Goal: Task Accomplishment & Management: Manage account settings

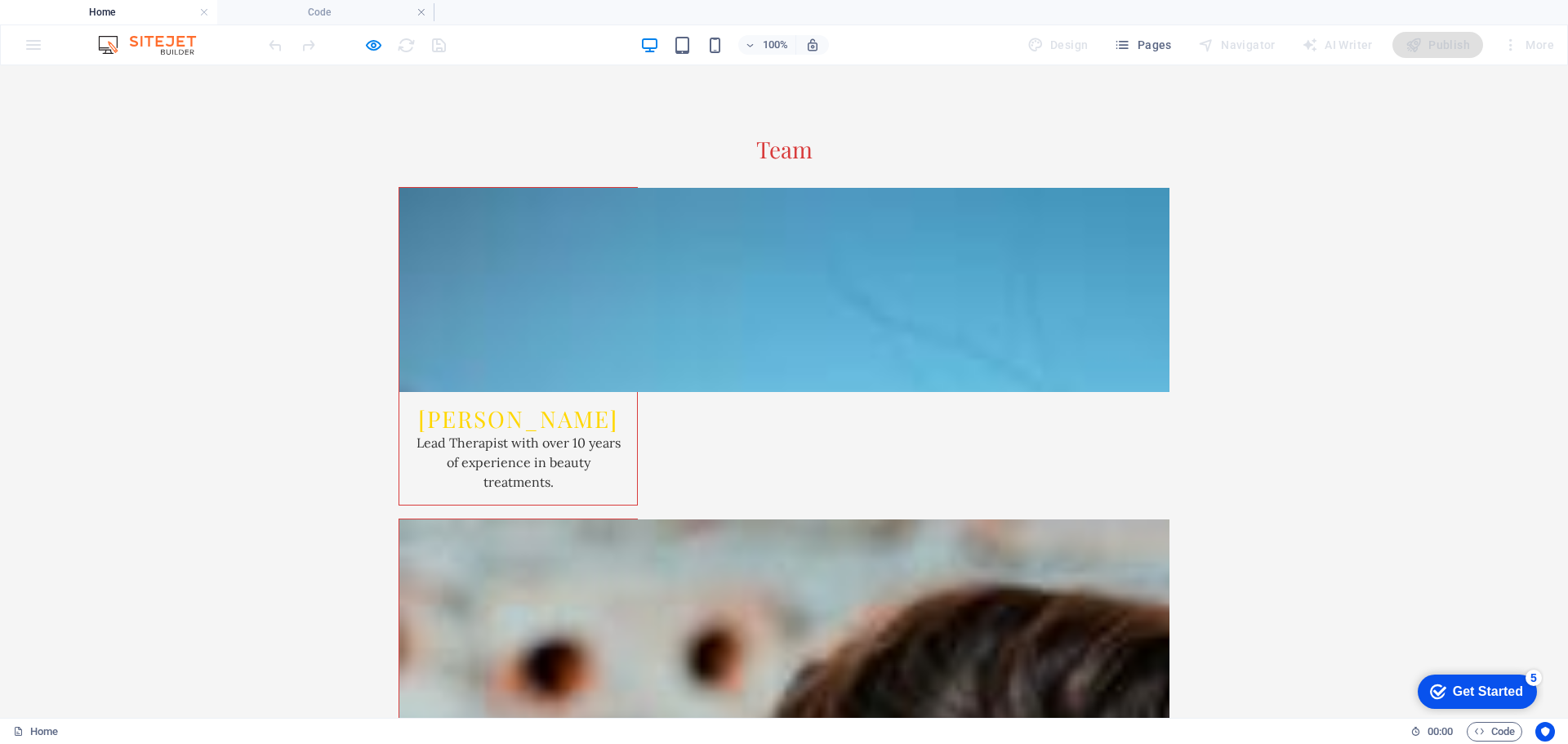
scroll to position [2658, 0]
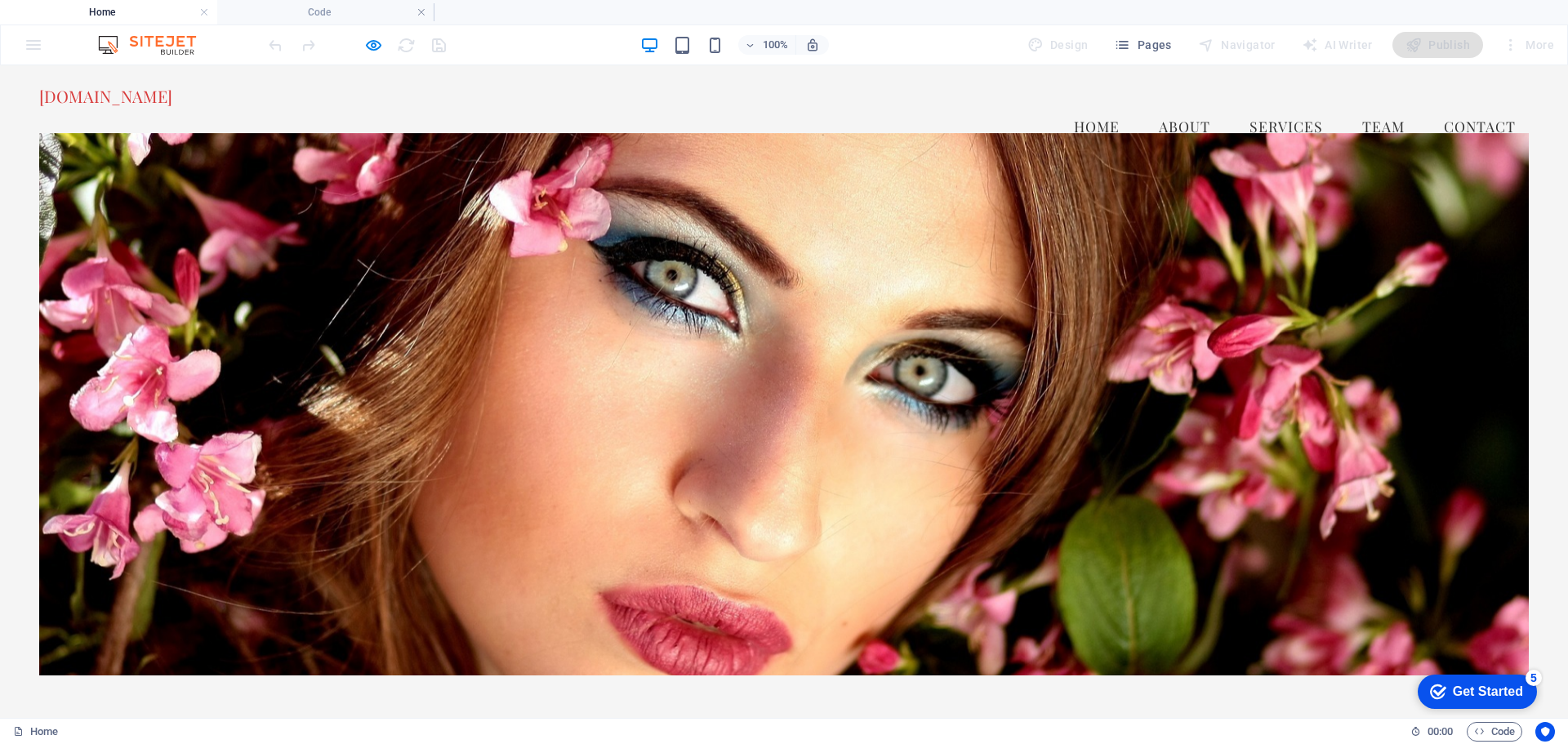
scroll to position [0, 0]
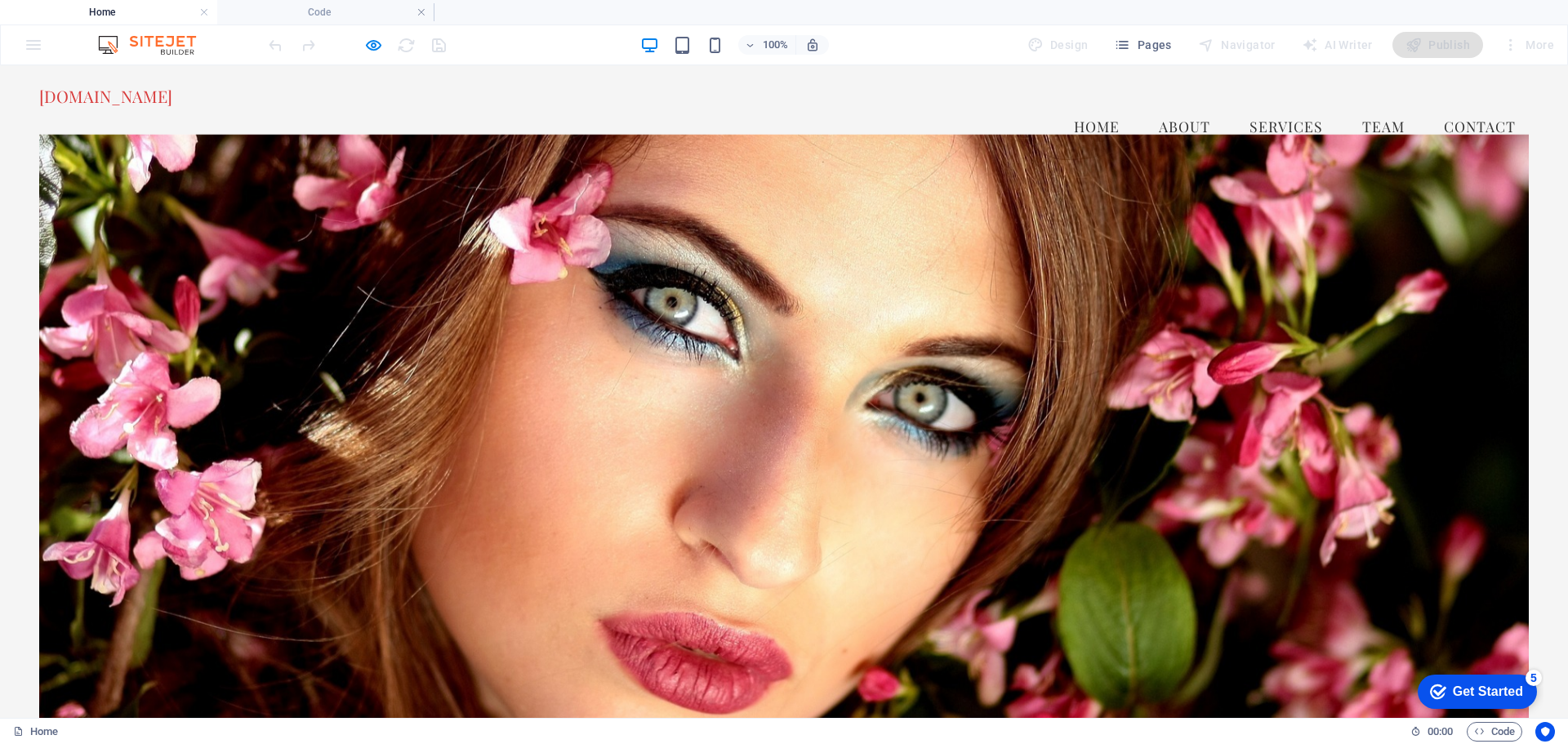
click at [1484, 690] on div "Get Started" at bounding box center [1488, 691] width 70 height 14
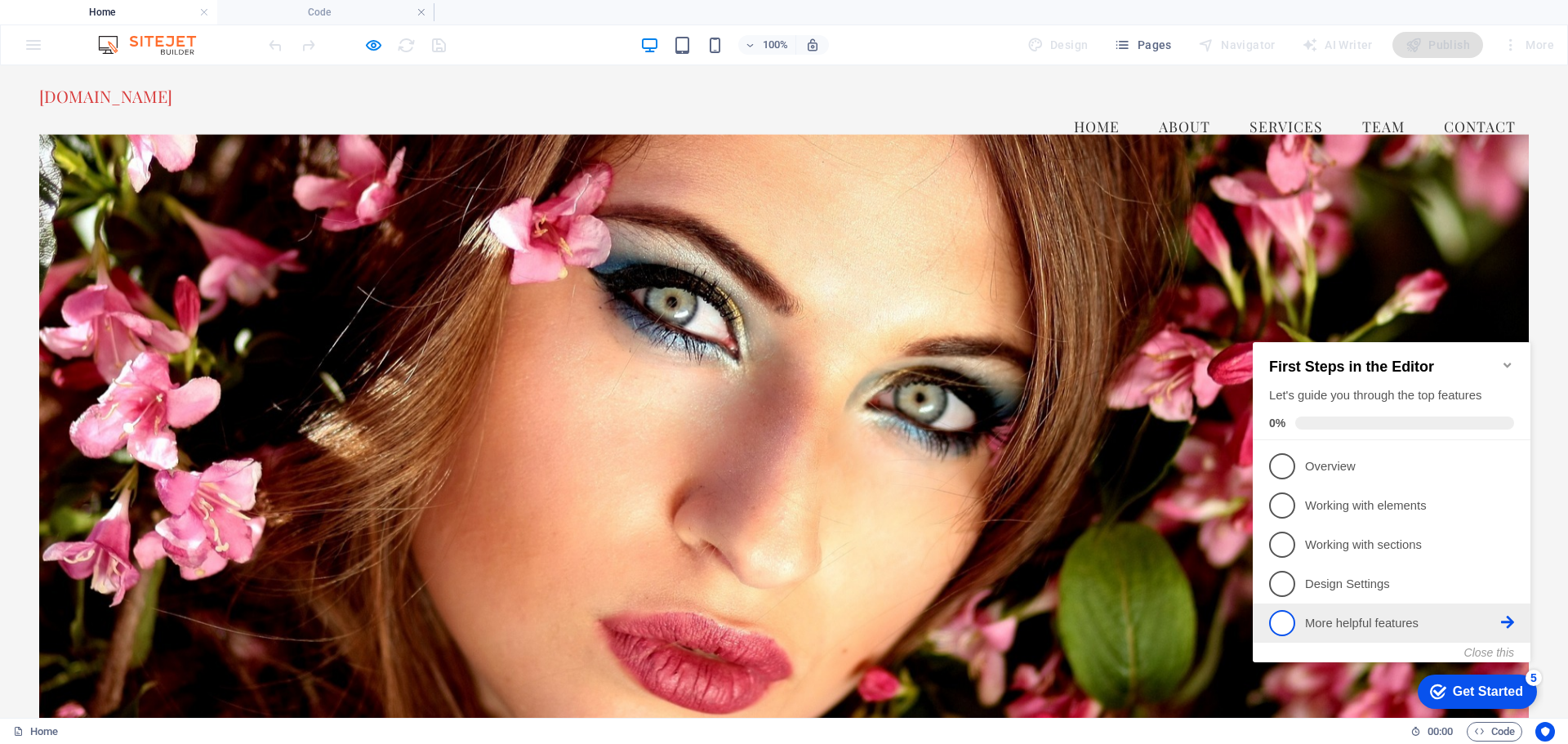
click at [1283, 612] on span "5" at bounding box center [1281, 622] width 26 height 26
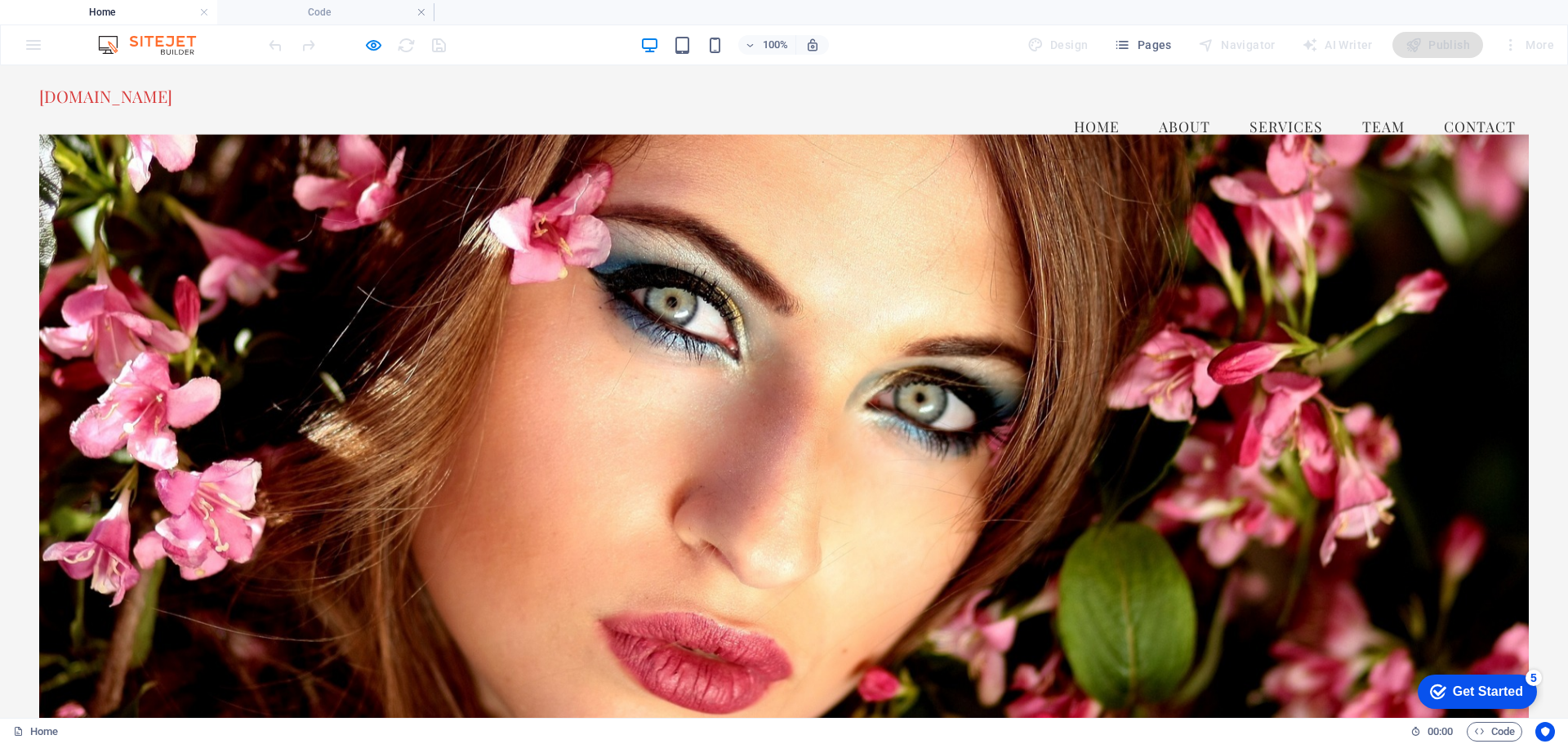
click at [1493, 695] on div "Get Started" at bounding box center [1488, 691] width 70 height 14
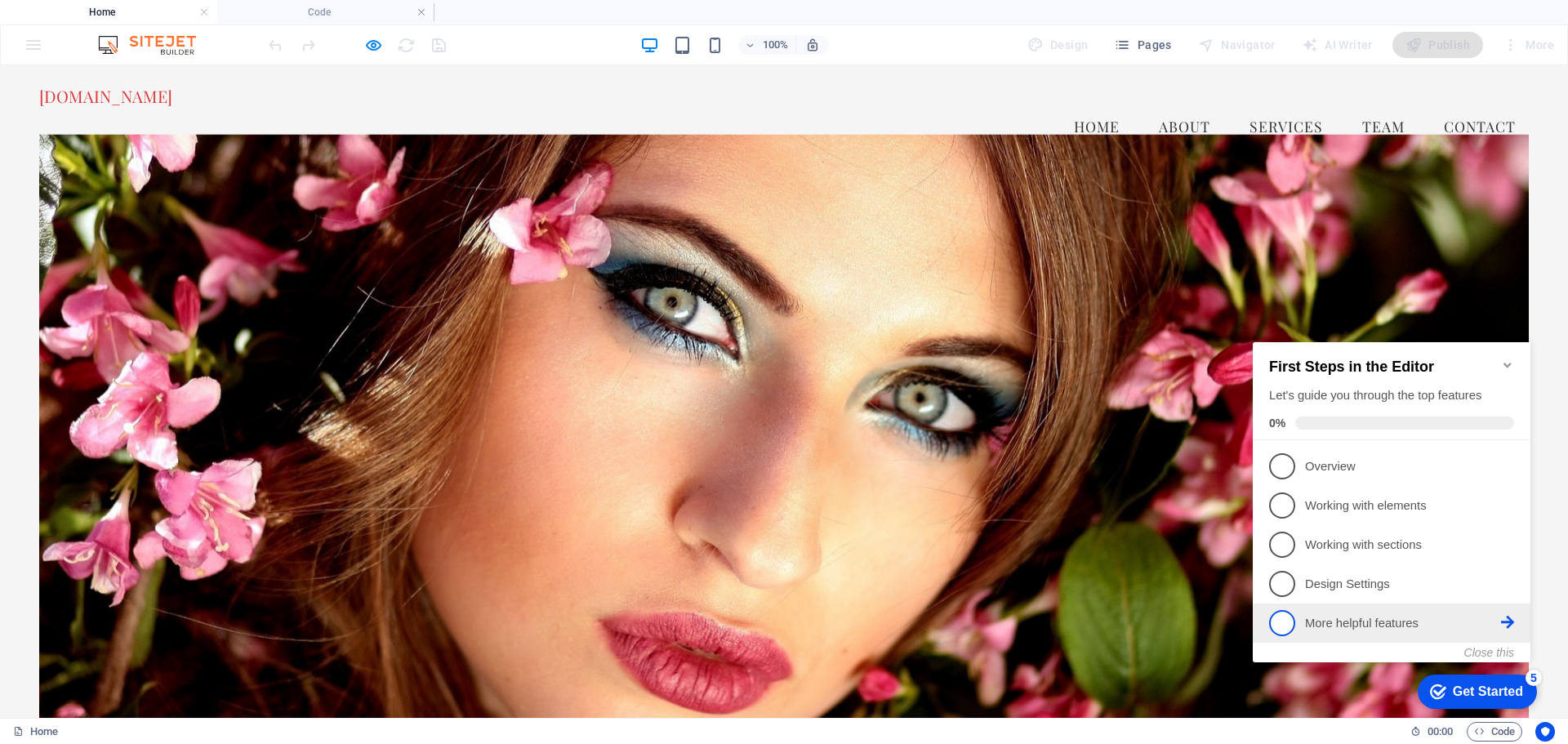
click at [1511, 618] on icon at bounding box center [1508, 622] width 14 height 14
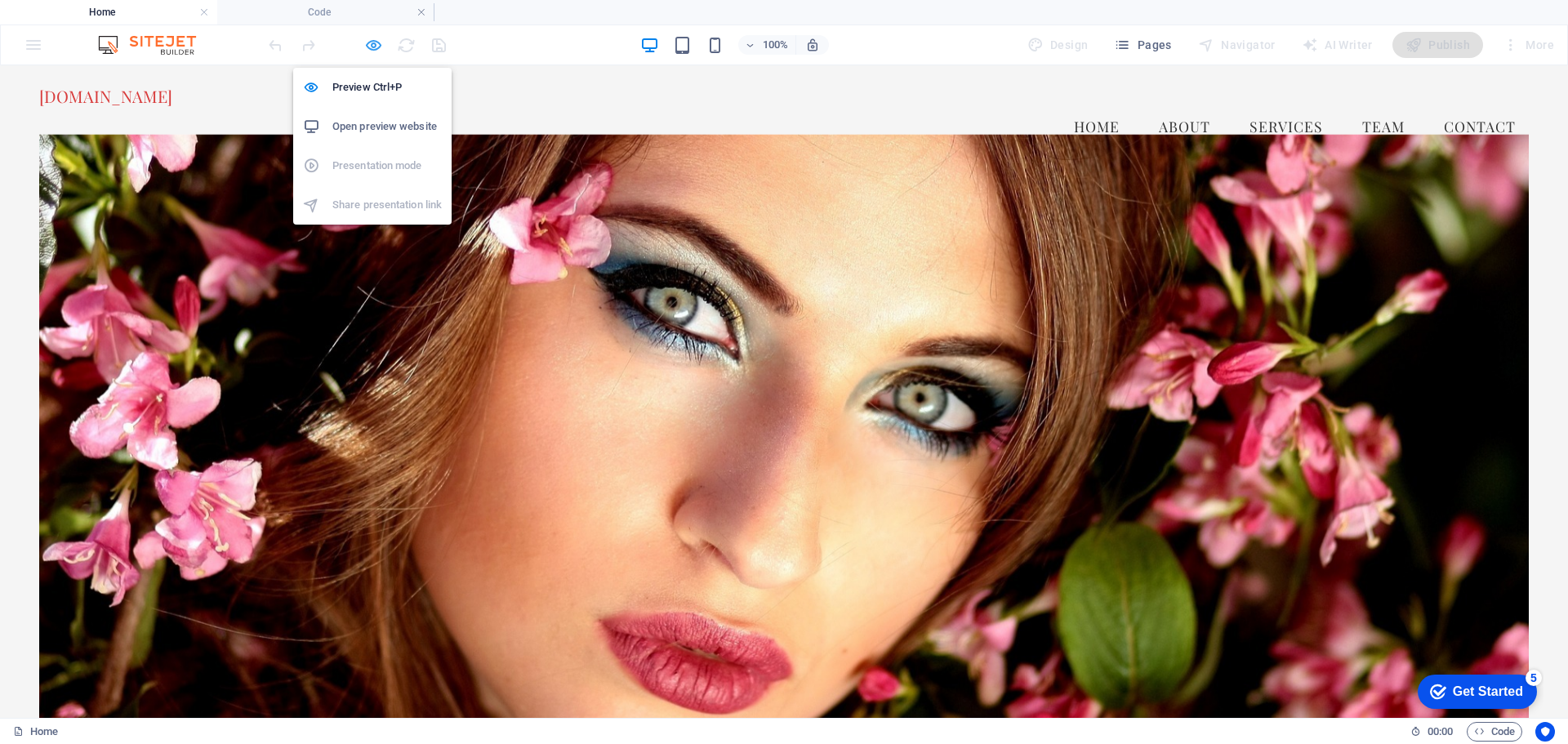
click at [372, 41] on icon "button" at bounding box center [373, 45] width 19 height 19
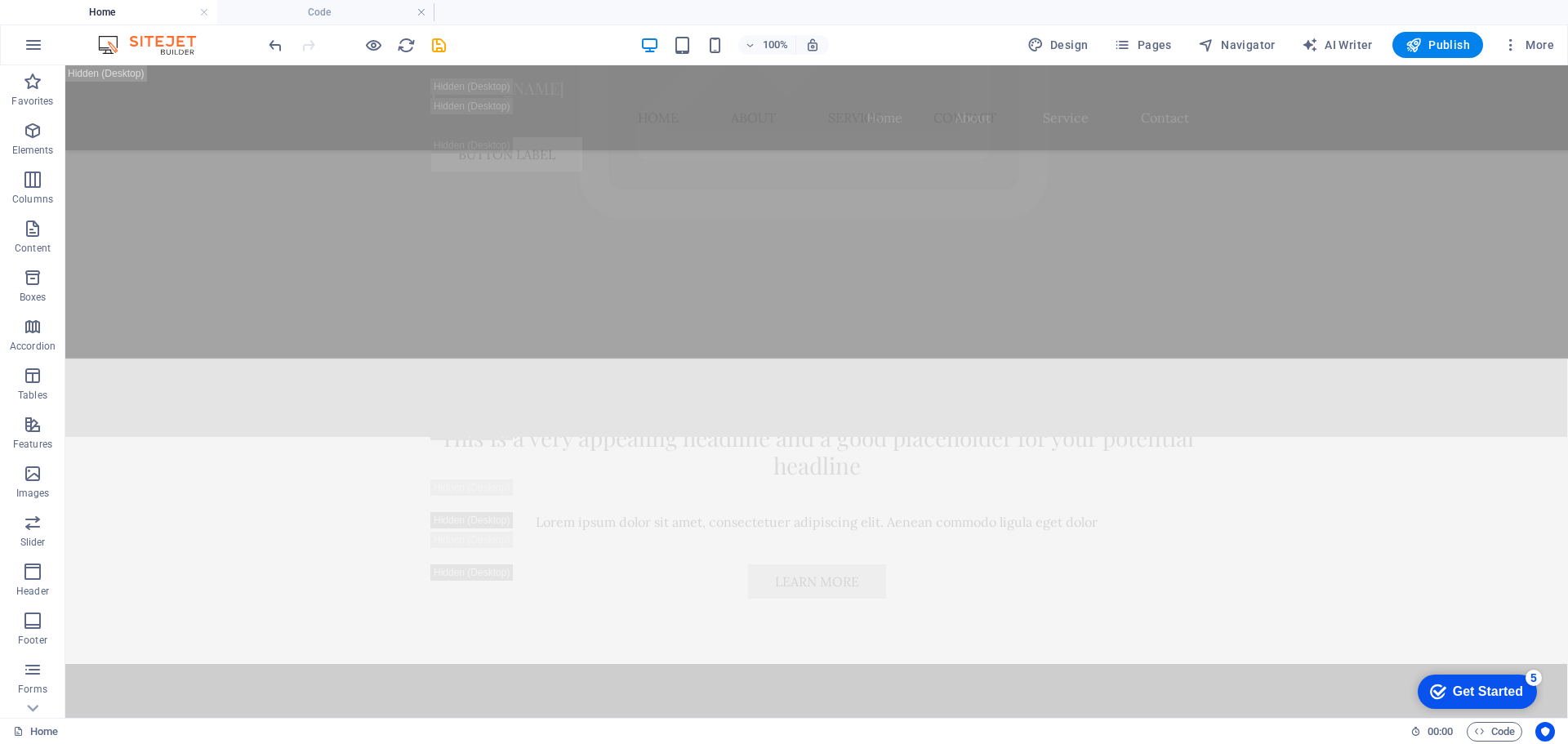
scroll to position [5717, 0]
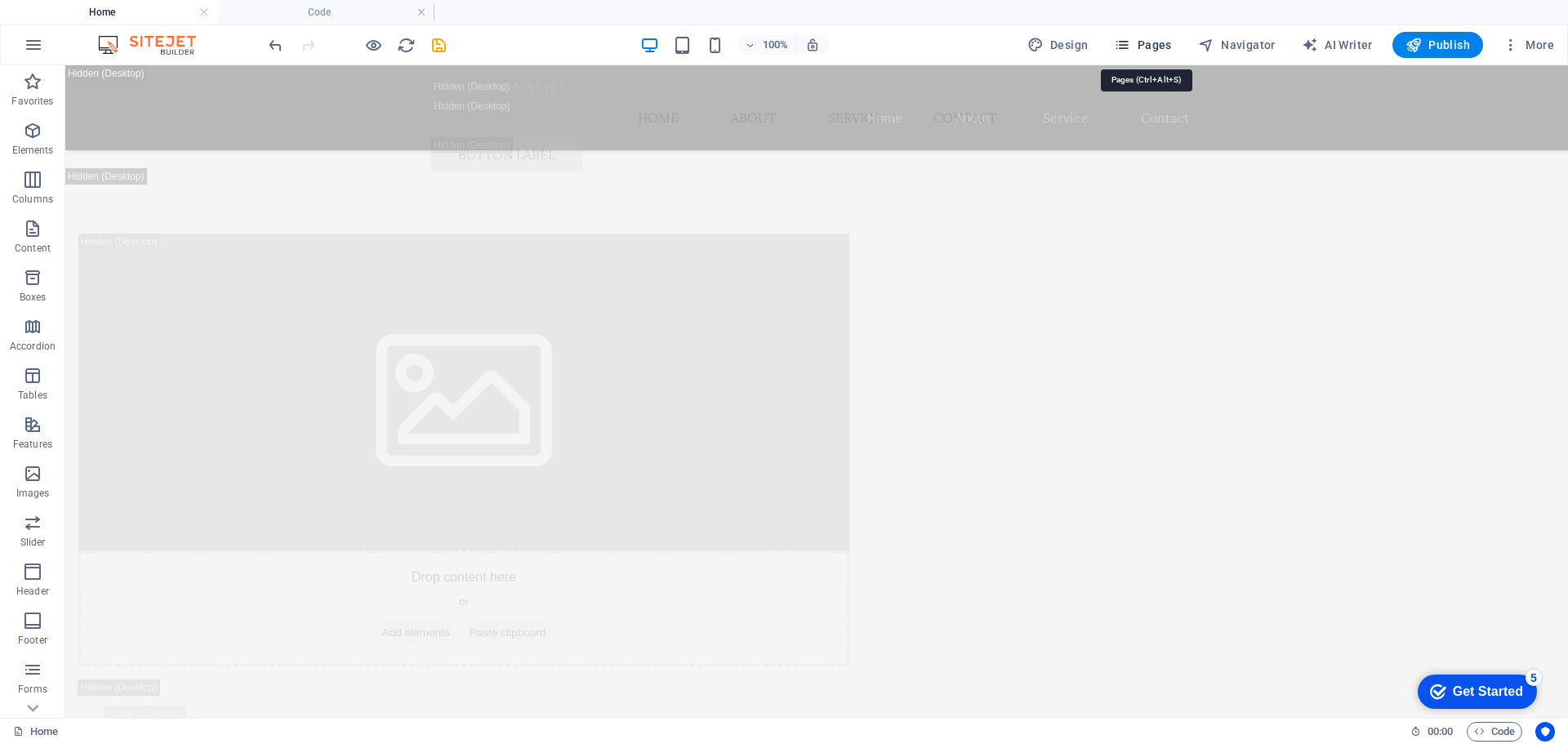
click at [1130, 49] on icon "button" at bounding box center [1122, 45] width 16 height 16
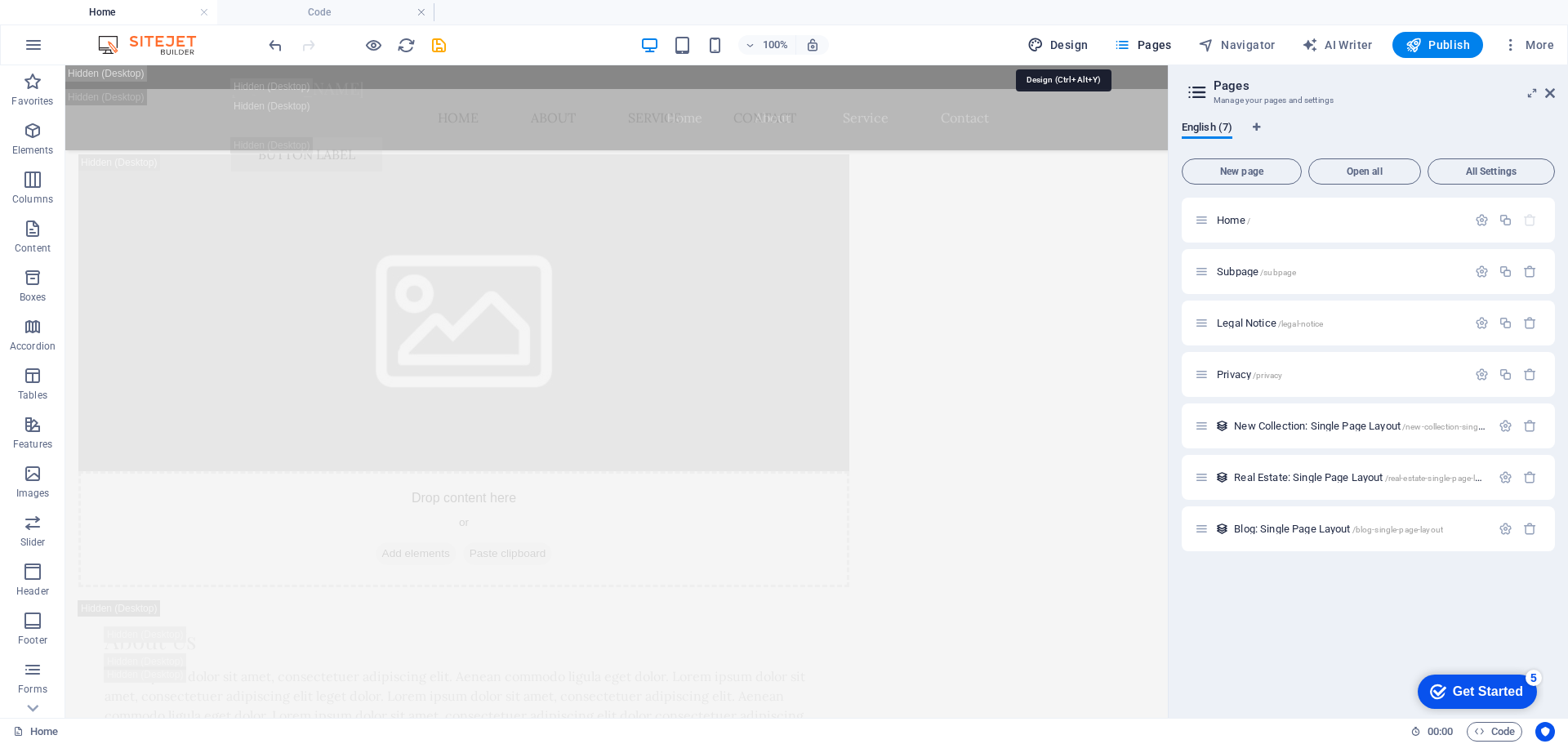
drag, startPoint x: 1045, startPoint y: 40, endPoint x: 1011, endPoint y: 102, distance: 70.7
click at [1044, 40] on icon "button" at bounding box center [1035, 45] width 16 height 16
select select "px"
select select "200"
select select "px"
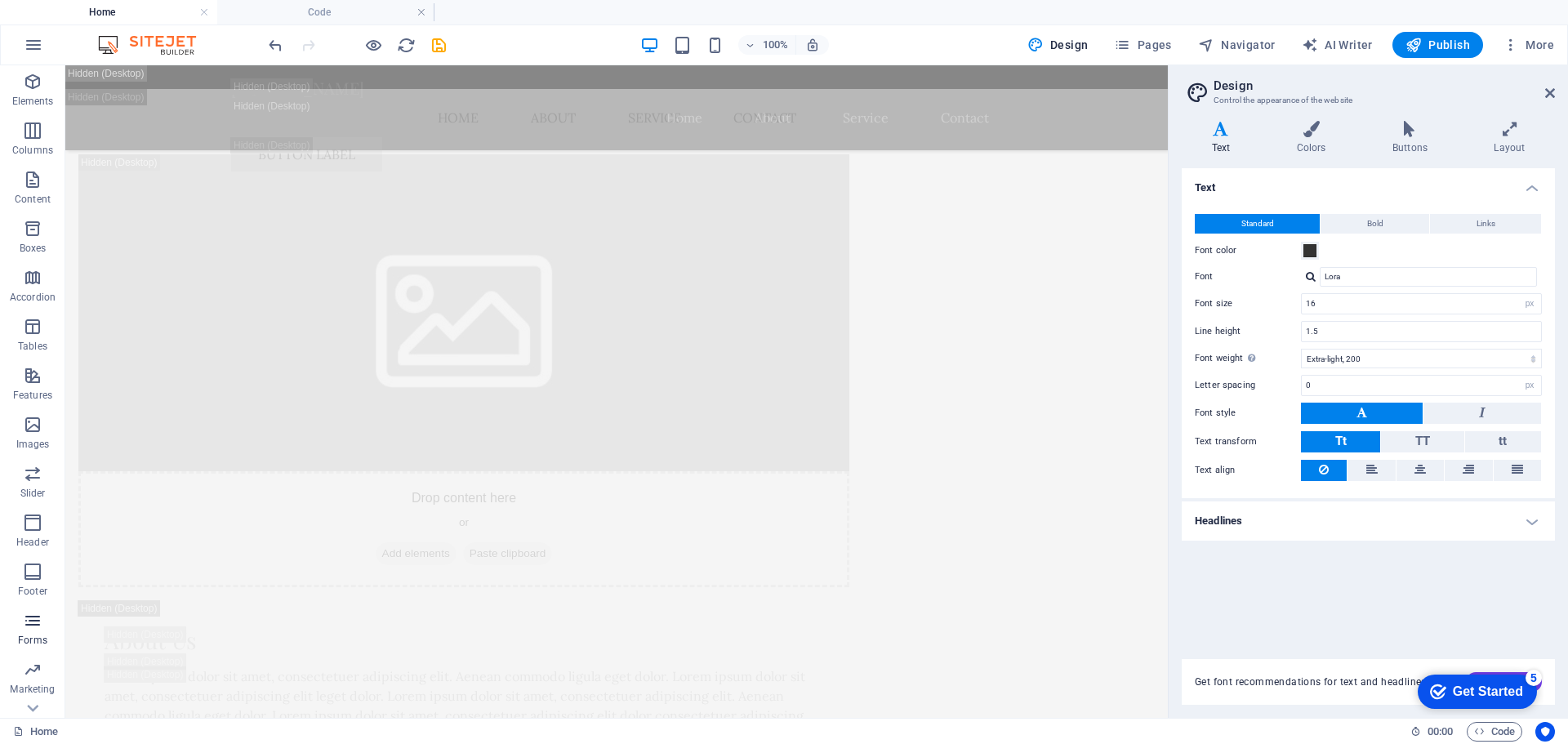
scroll to position [83, 0]
click at [1338, 730] on div "Home" at bounding box center [706, 731] width 1384 height 20
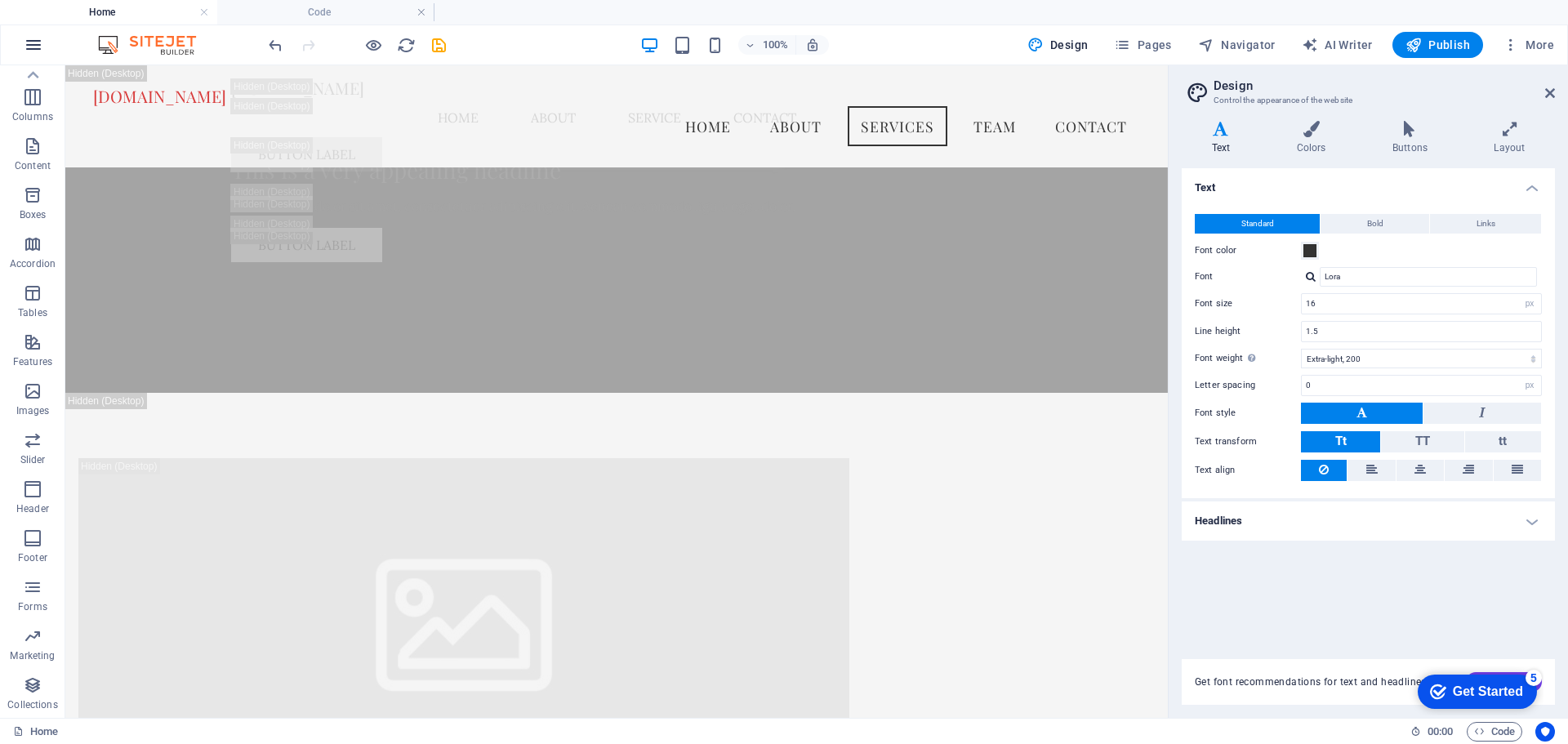
click at [37, 48] on icon "button" at bounding box center [33, 45] width 20 height 20
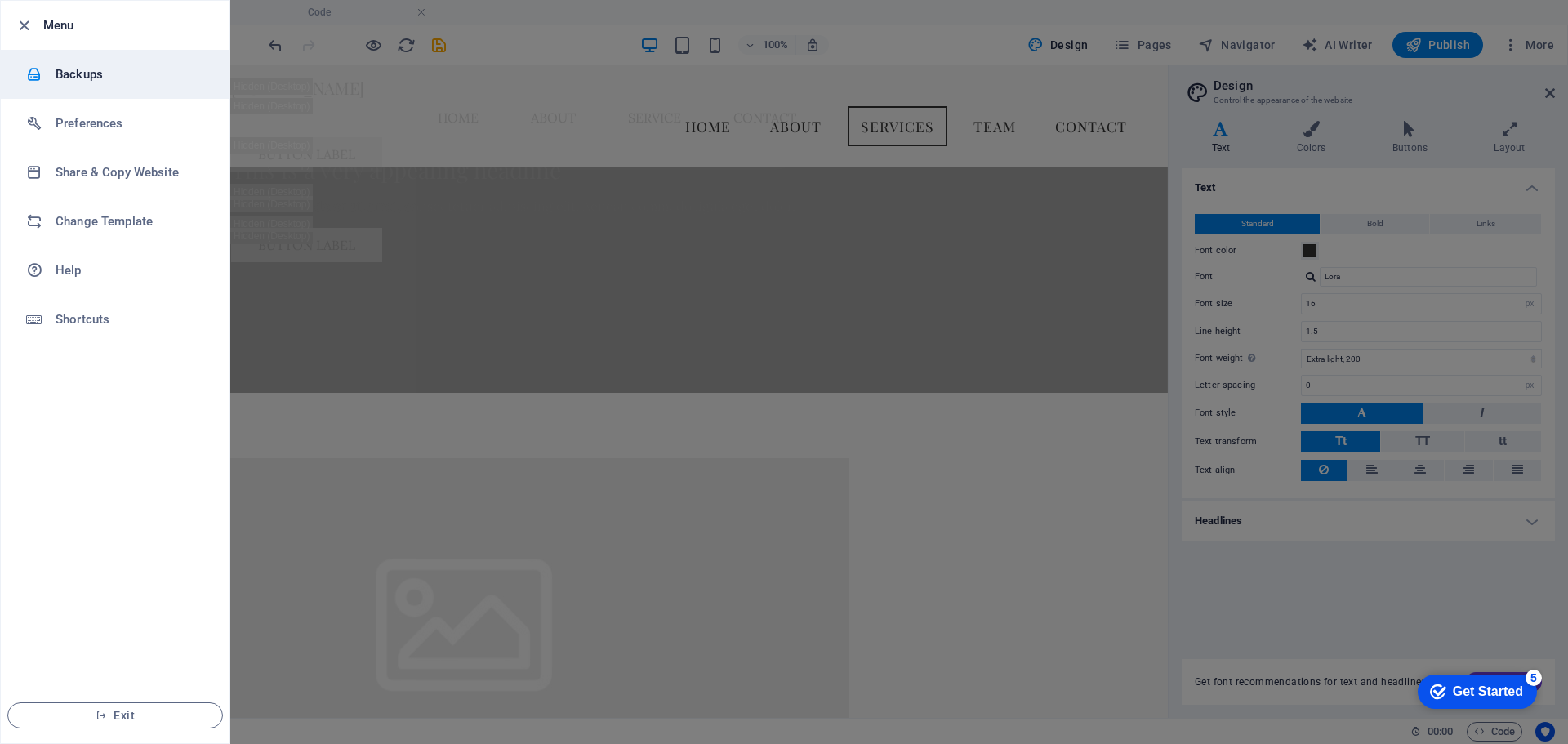
click at [100, 77] on h6 "Backups" at bounding box center [132, 75] width 151 height 20
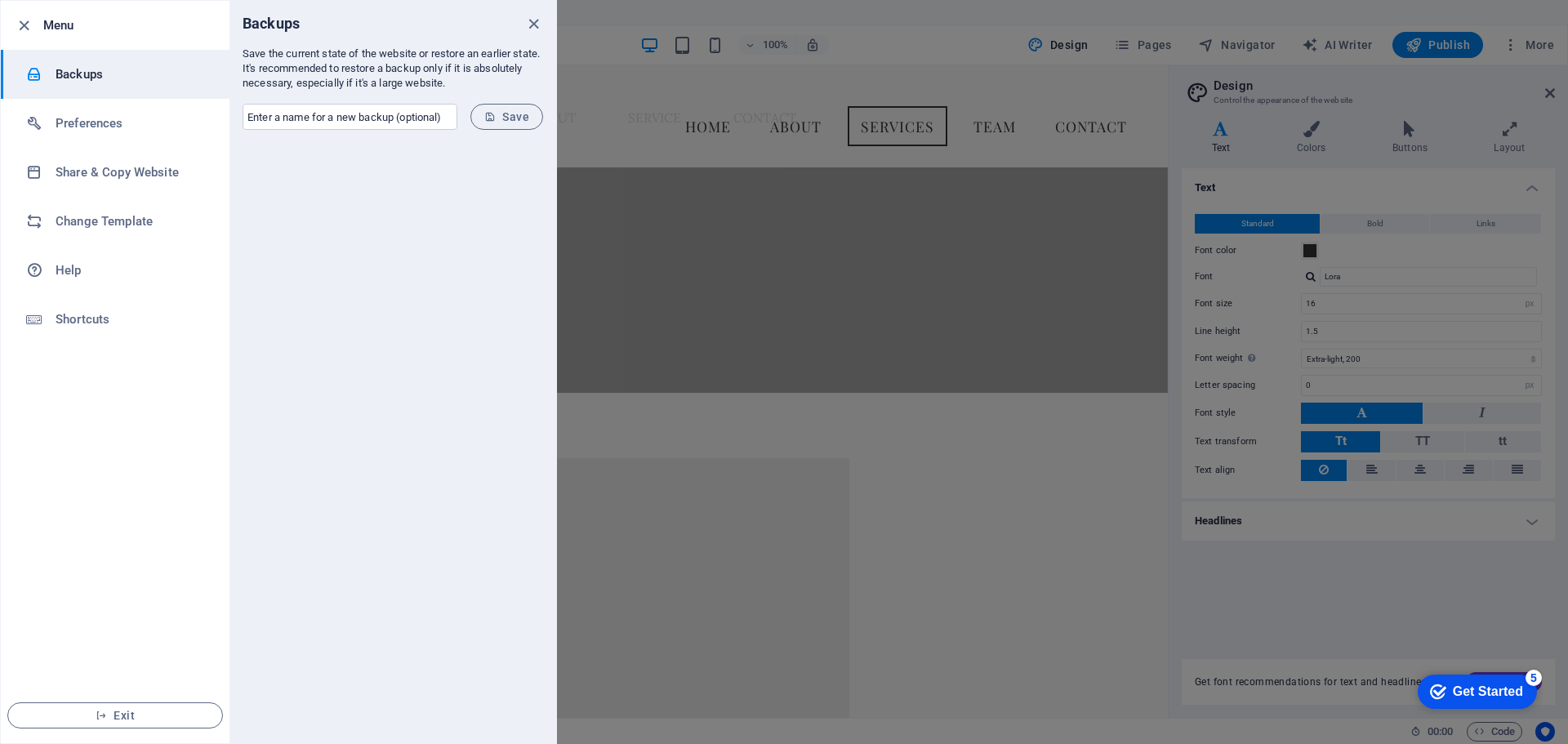
click at [1066, 662] on div at bounding box center [784, 372] width 1568 height 744
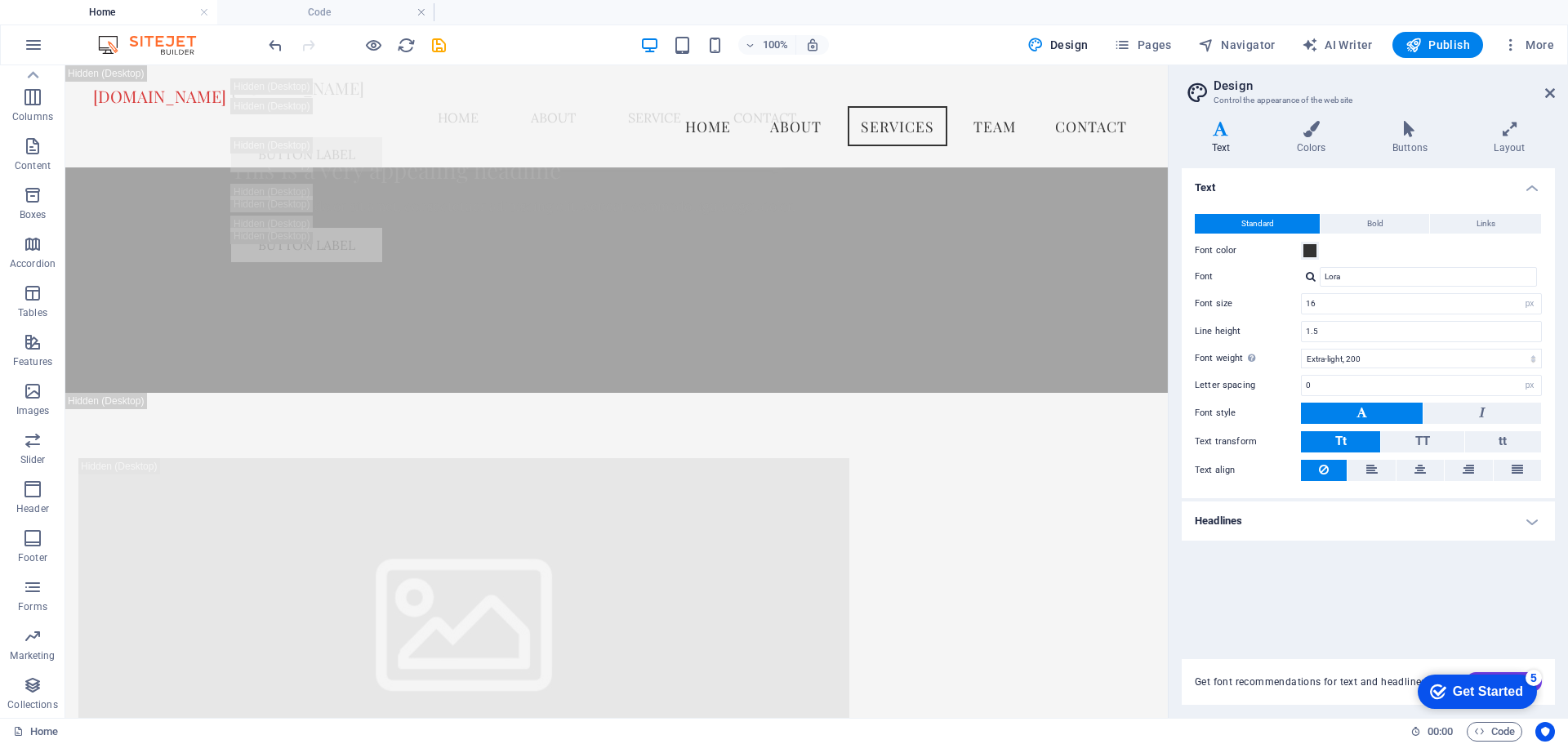
click at [133, 14] on h4 "Home" at bounding box center [108, 13] width 217 height 18
click at [23, 46] on button "button" at bounding box center [33, 45] width 40 height 40
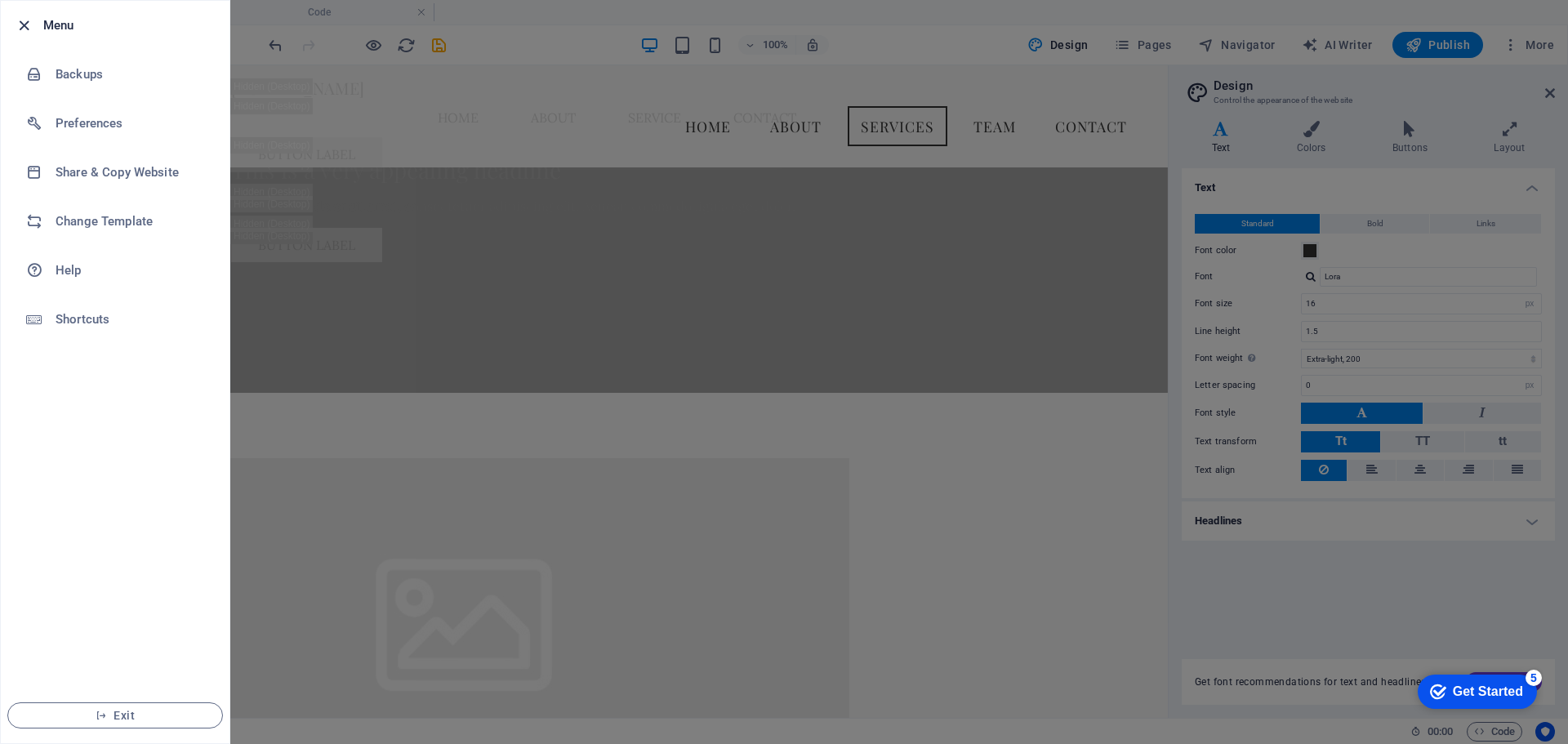
click at [22, 18] on icon "button" at bounding box center [23, 25] width 19 height 19
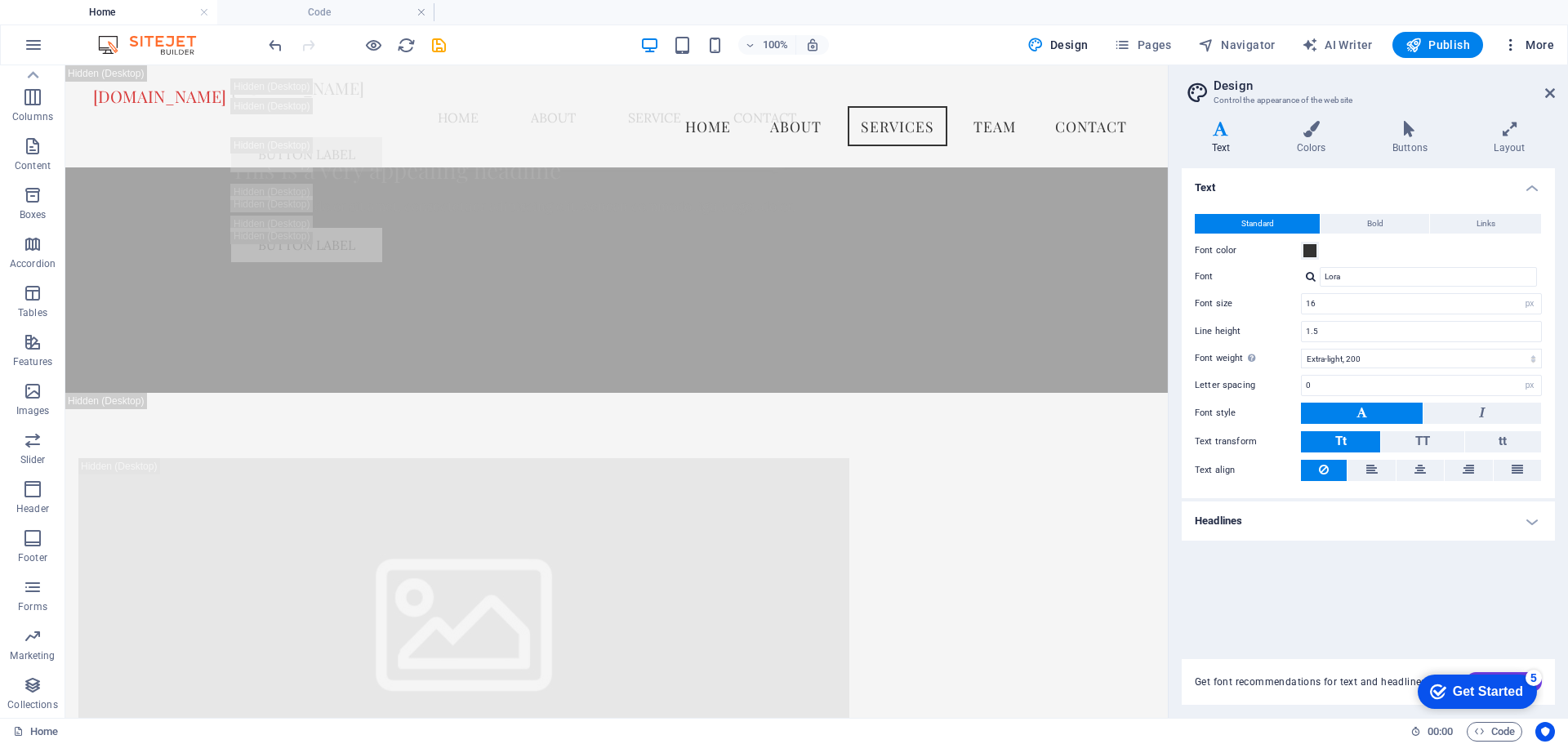
click at [1538, 40] on span "More" at bounding box center [1528, 45] width 51 height 16
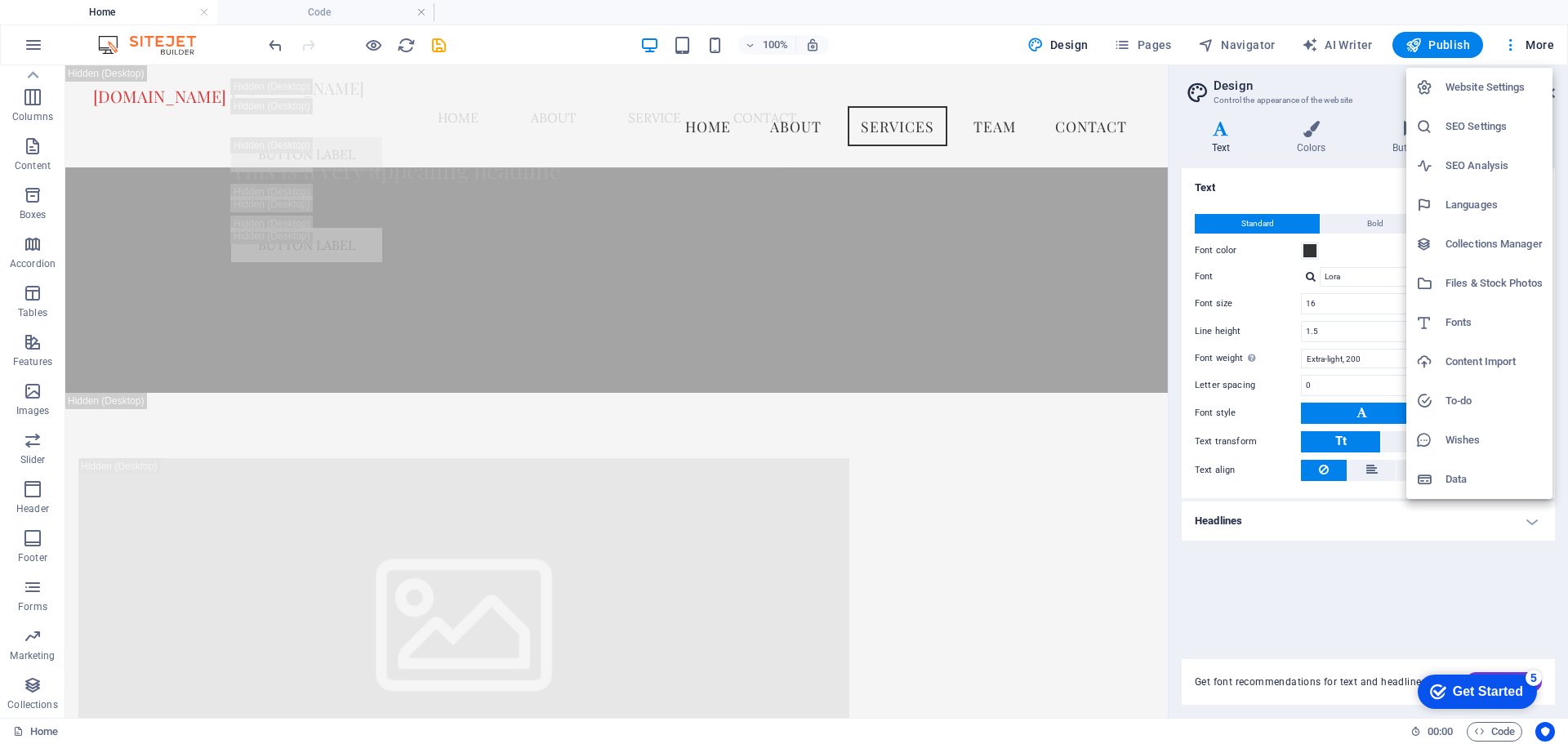
click at [1533, 78] on h6 "Website Settings" at bounding box center [1494, 87] width 97 height 20
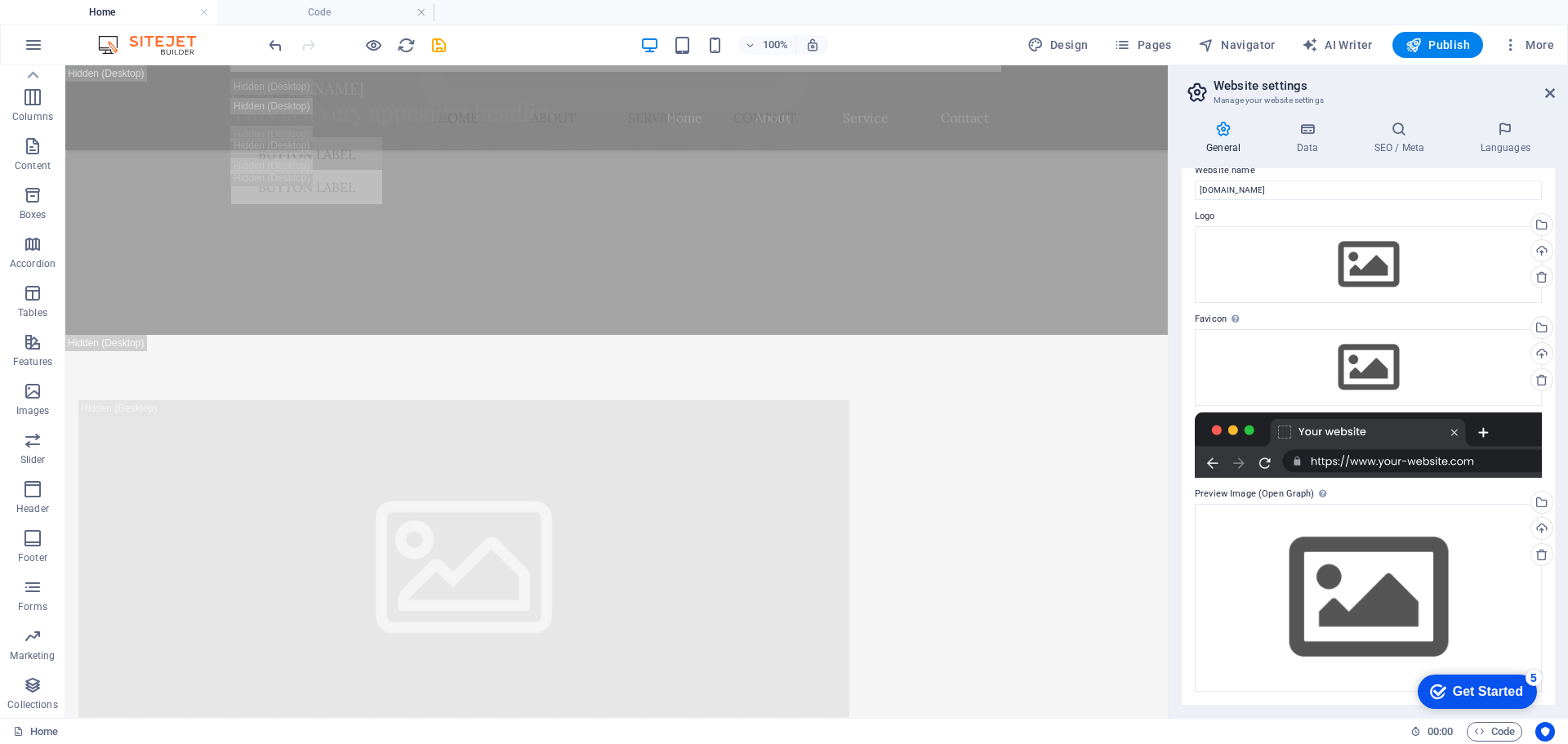
scroll to position [0, 0]
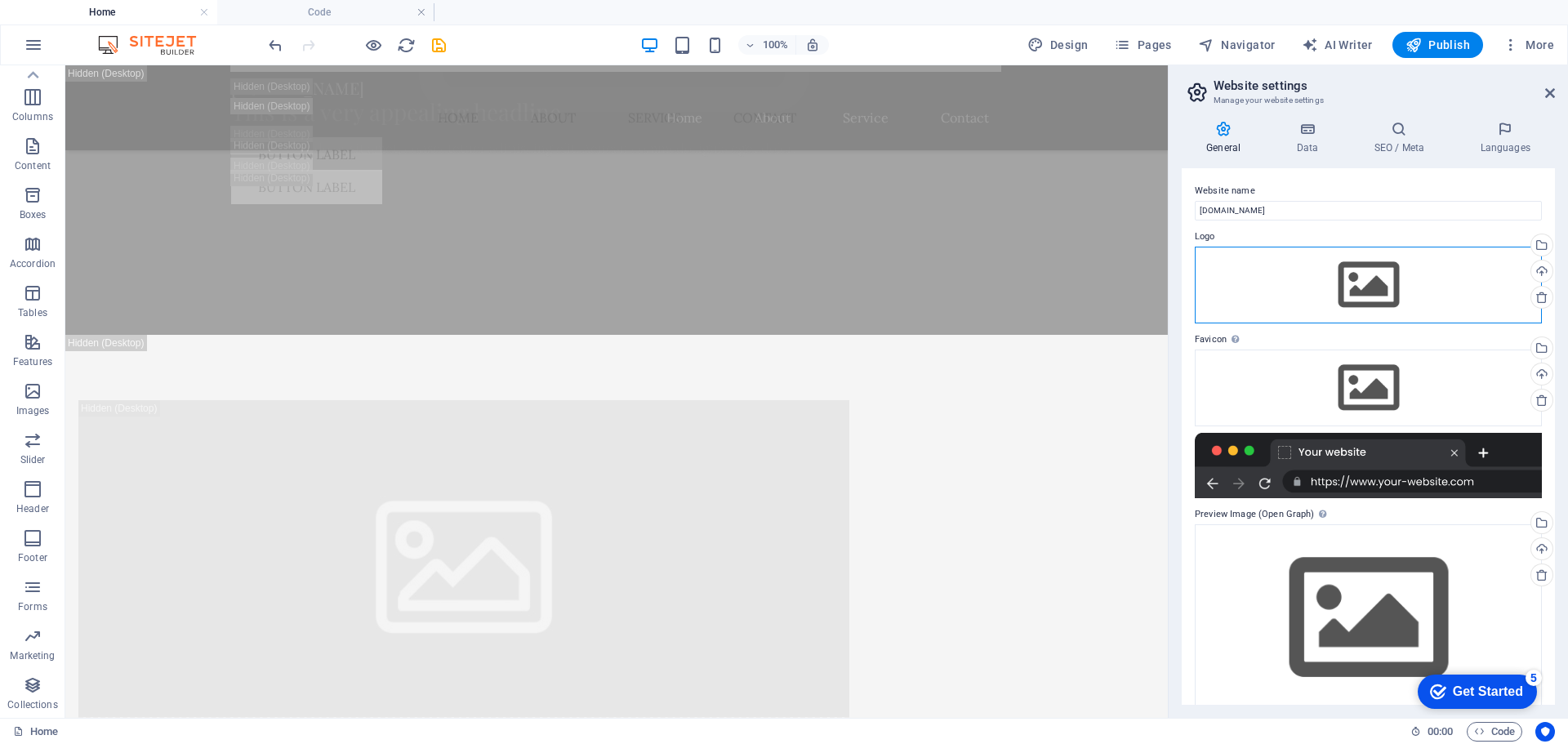
click at [1360, 295] on div "Drag files here, click to choose files or select files from Files or our free s…" at bounding box center [1368, 285] width 347 height 77
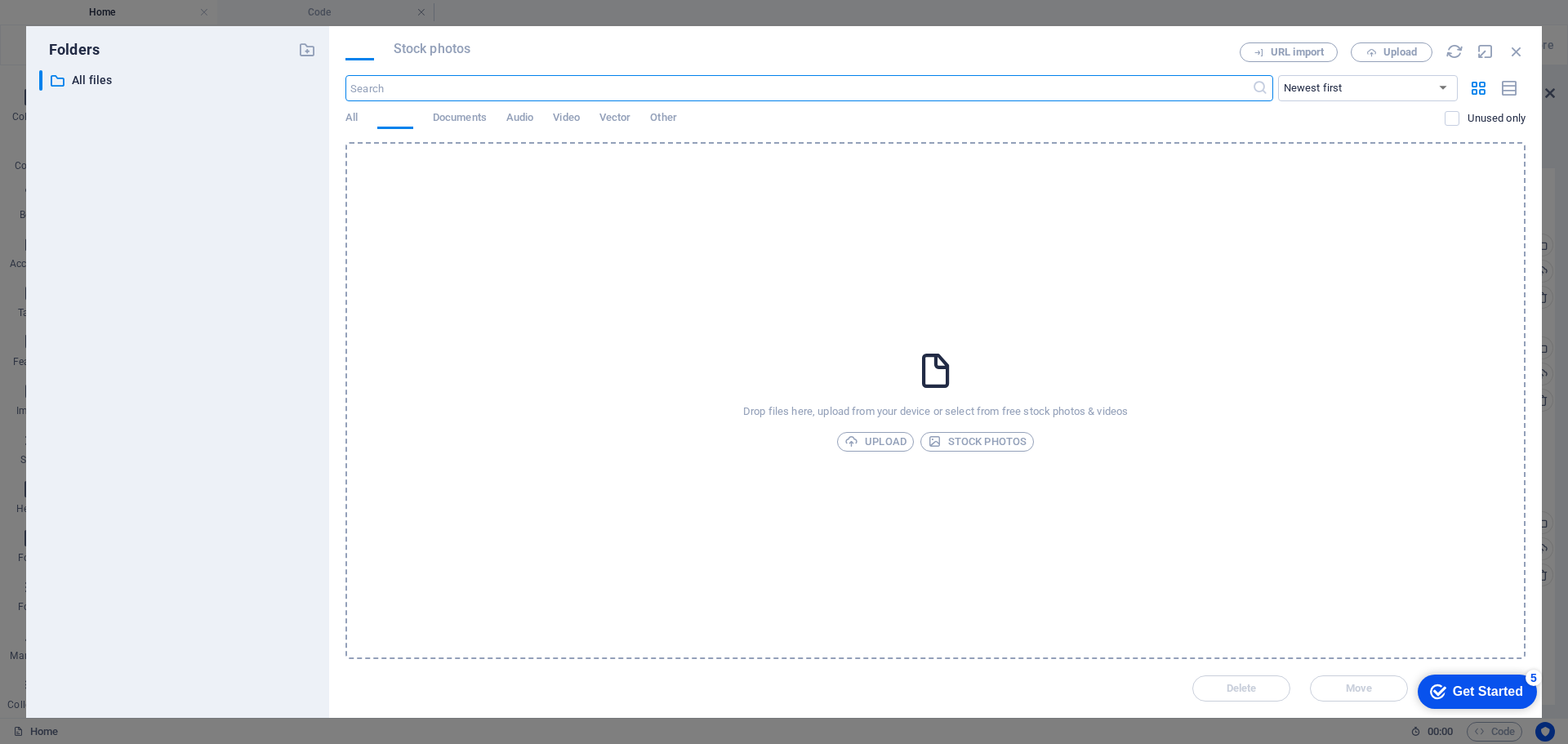
scroll to position [5847, 0]
click at [885, 442] on span "Upload" at bounding box center [875, 441] width 62 height 20
click at [1516, 48] on icon "button" at bounding box center [1517, 51] width 18 height 18
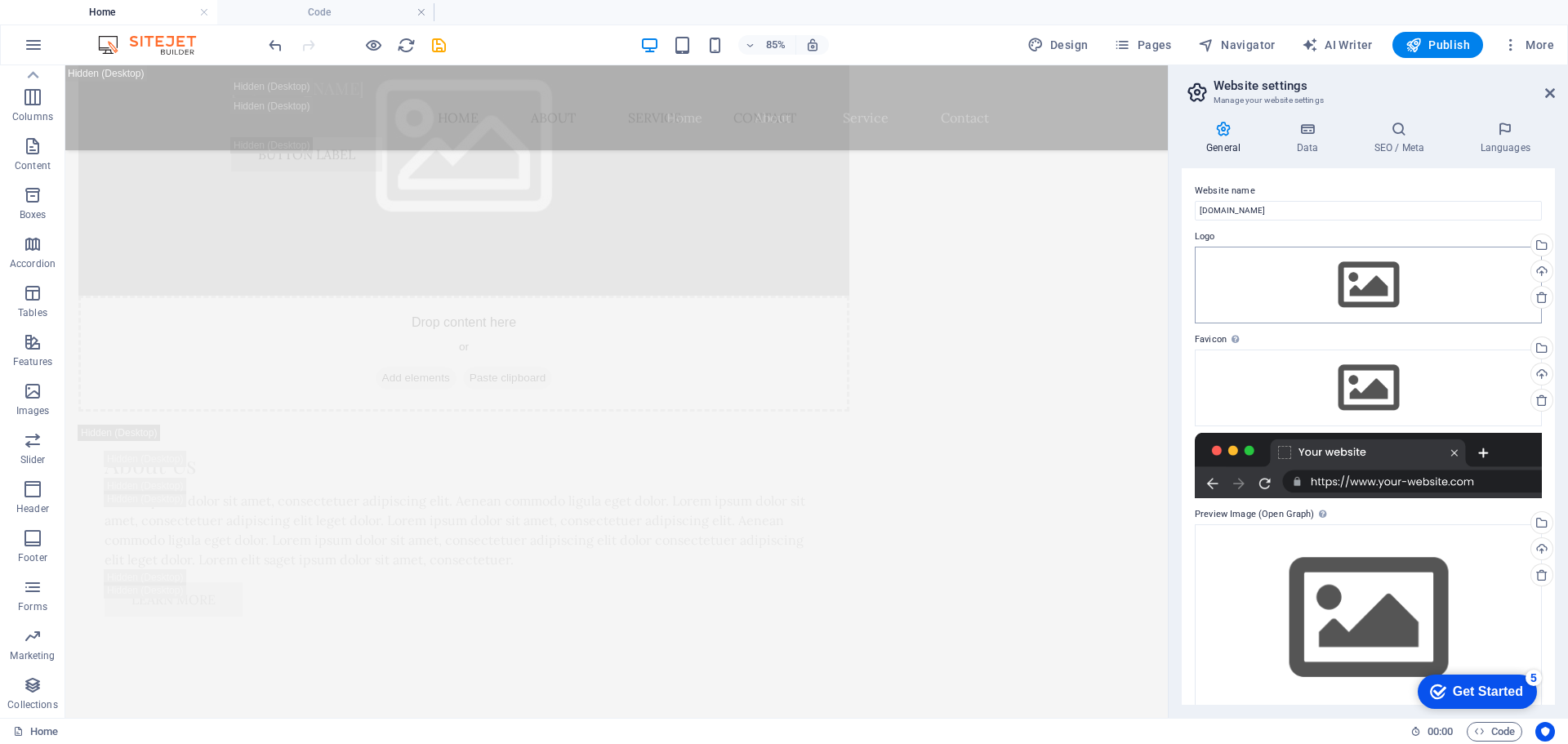
scroll to position [5472, 0]
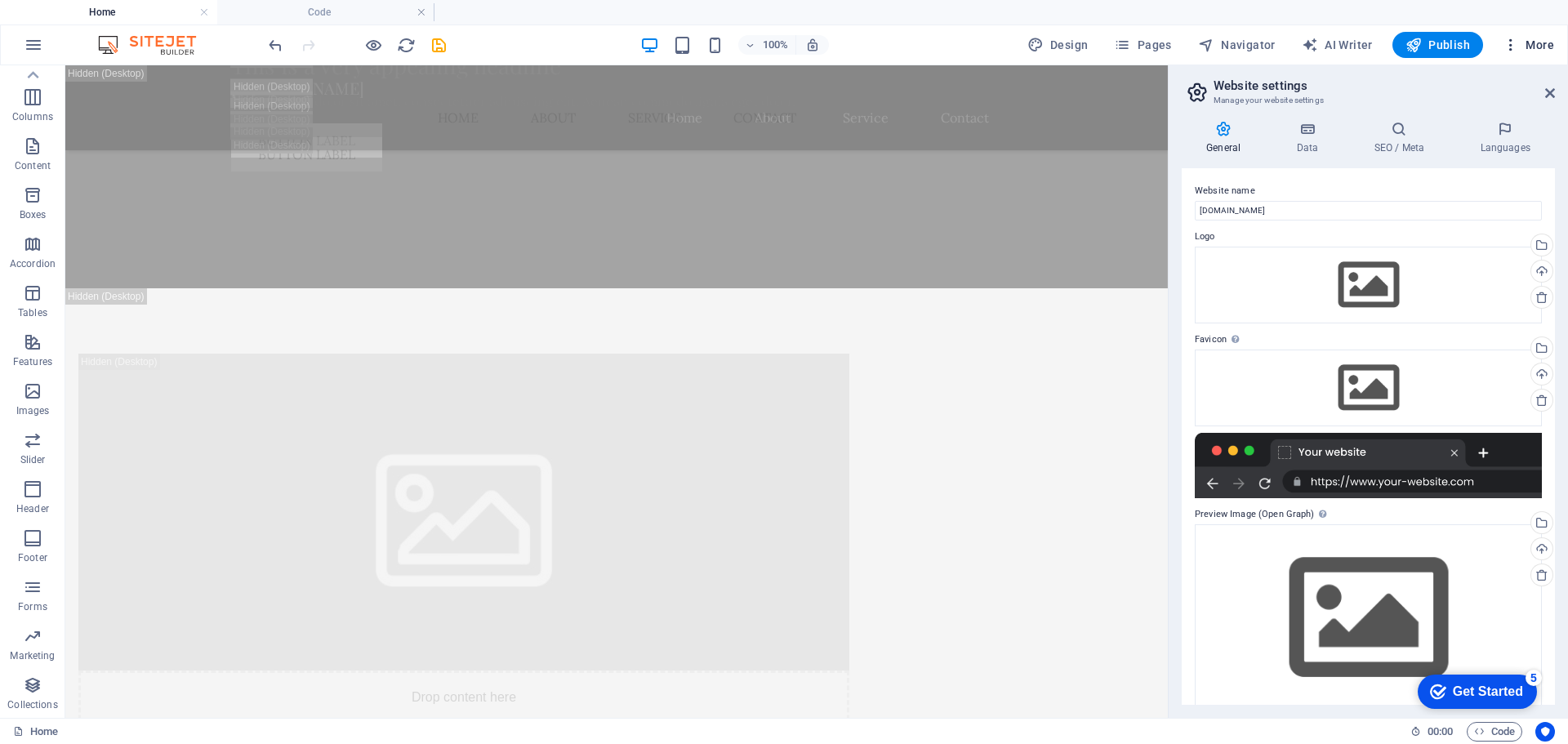
click at [1521, 49] on span "More" at bounding box center [1528, 45] width 51 height 16
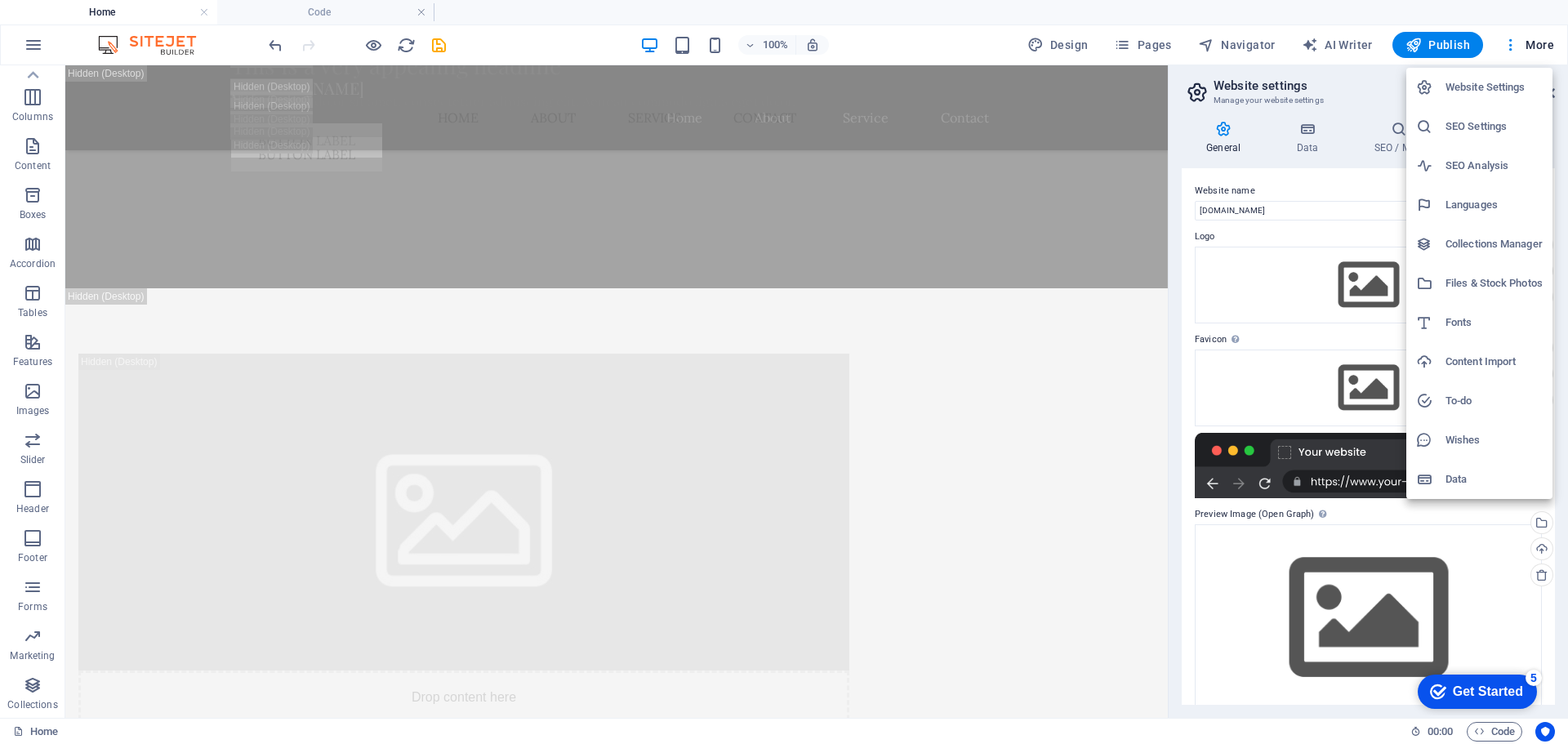
click at [1482, 126] on h6 "SEO Settings" at bounding box center [1494, 127] width 97 height 20
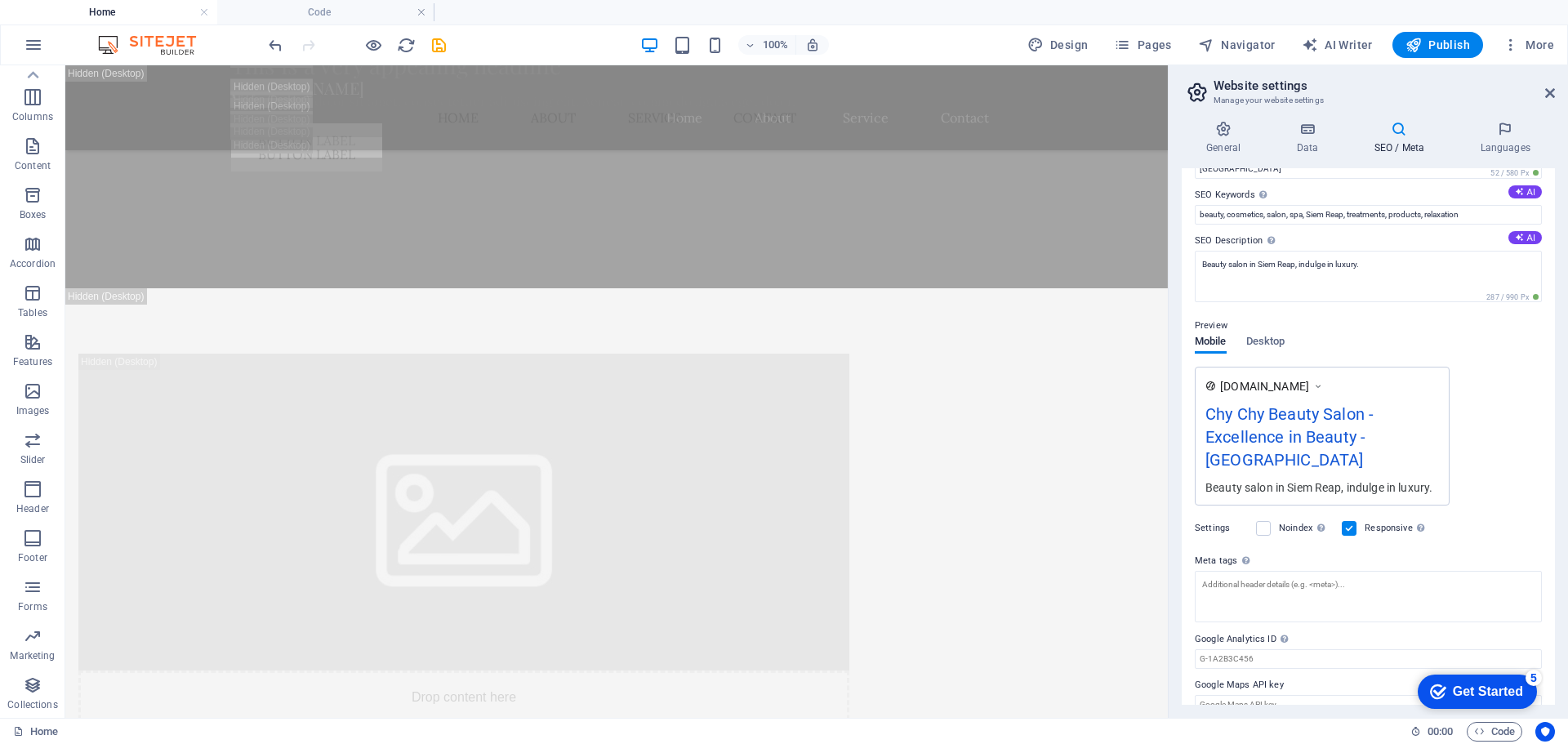
scroll to position [0, 0]
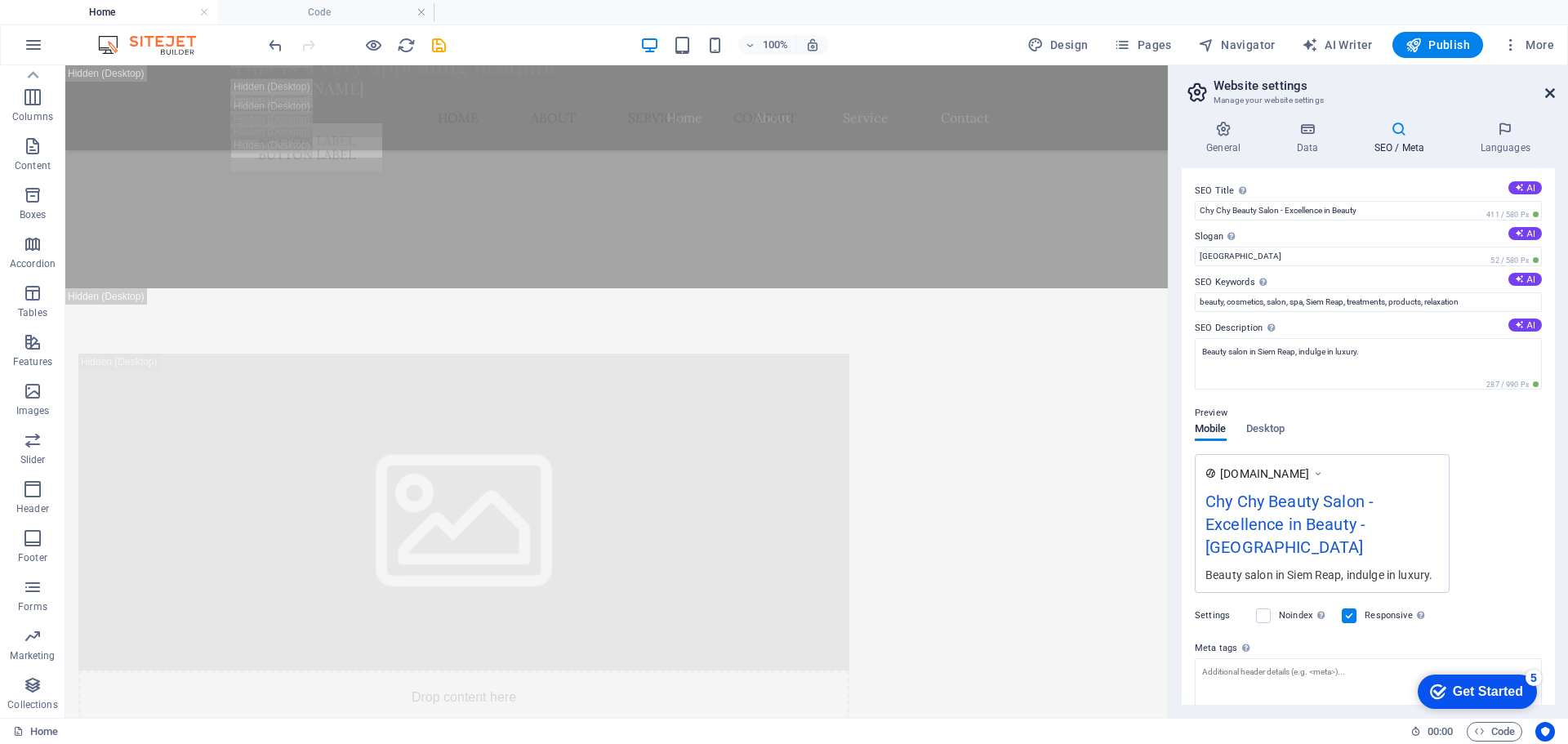
drag, startPoint x: 1546, startPoint y: 95, endPoint x: 1468, endPoint y: 33, distance: 99.6
click at [1546, 95] on icon at bounding box center [1550, 93] width 10 height 14
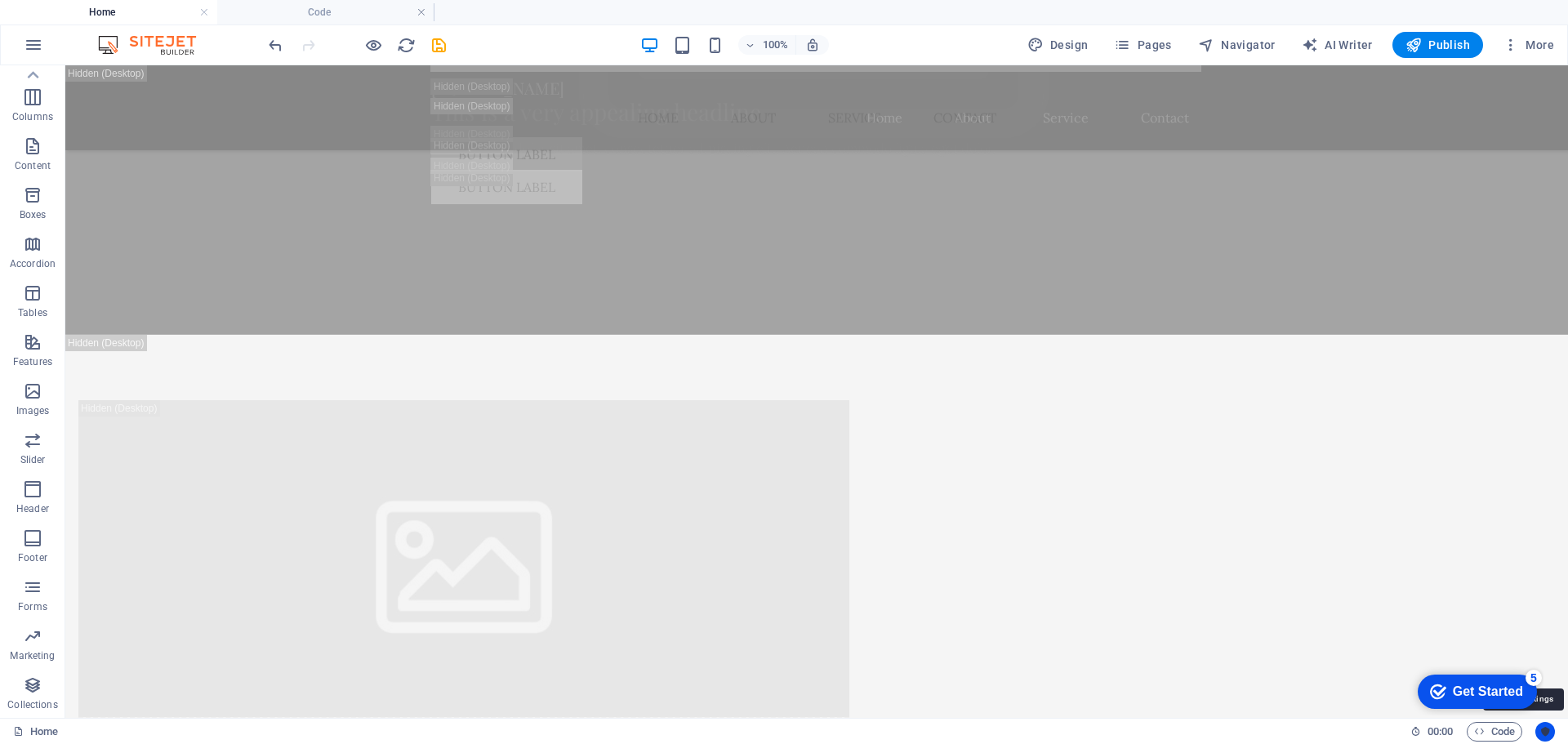
click at [1544, 735] on icon "Usercentrics" at bounding box center [1545, 731] width 12 height 12
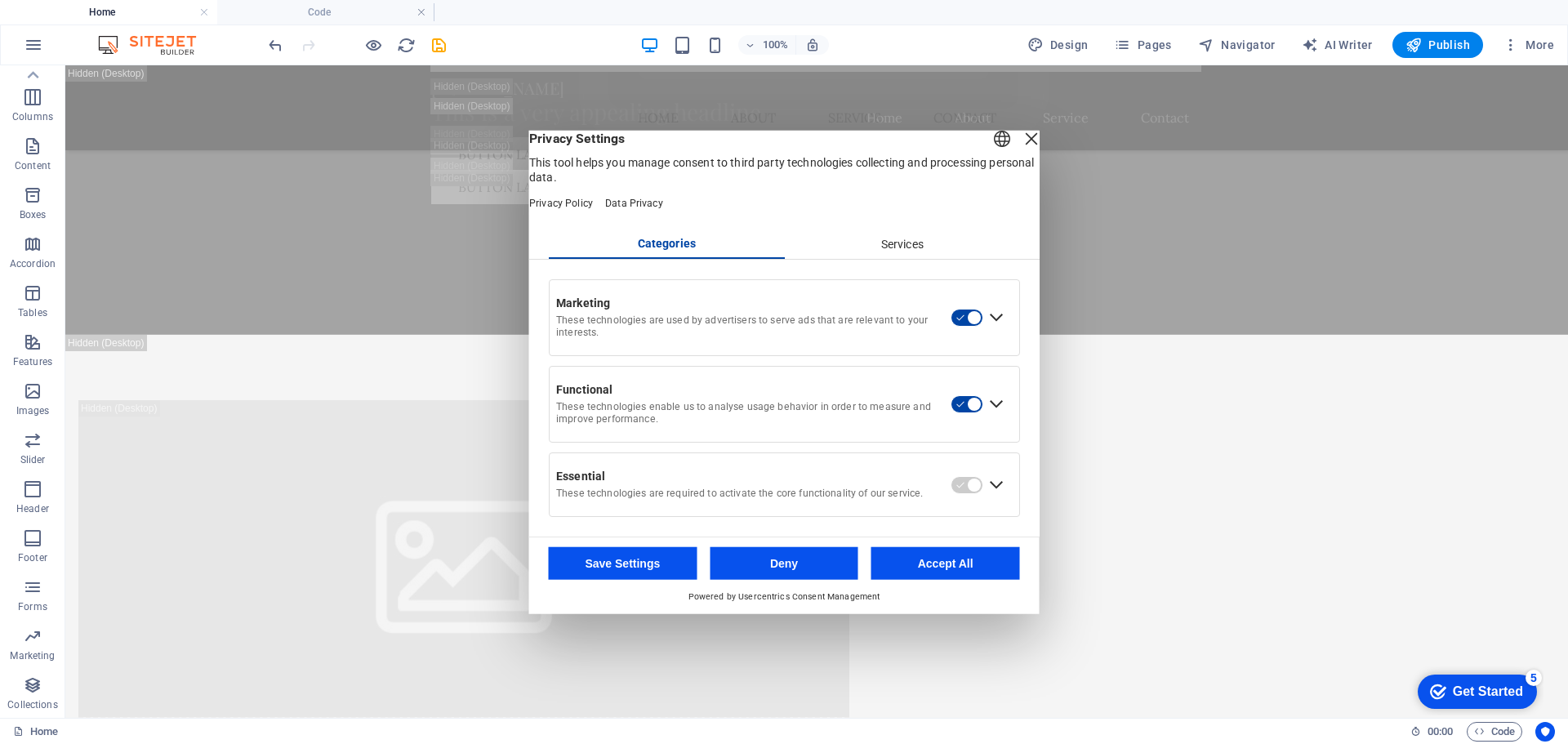
click at [1020, 147] on div "Close Layer" at bounding box center [1031, 137] width 23 height 23
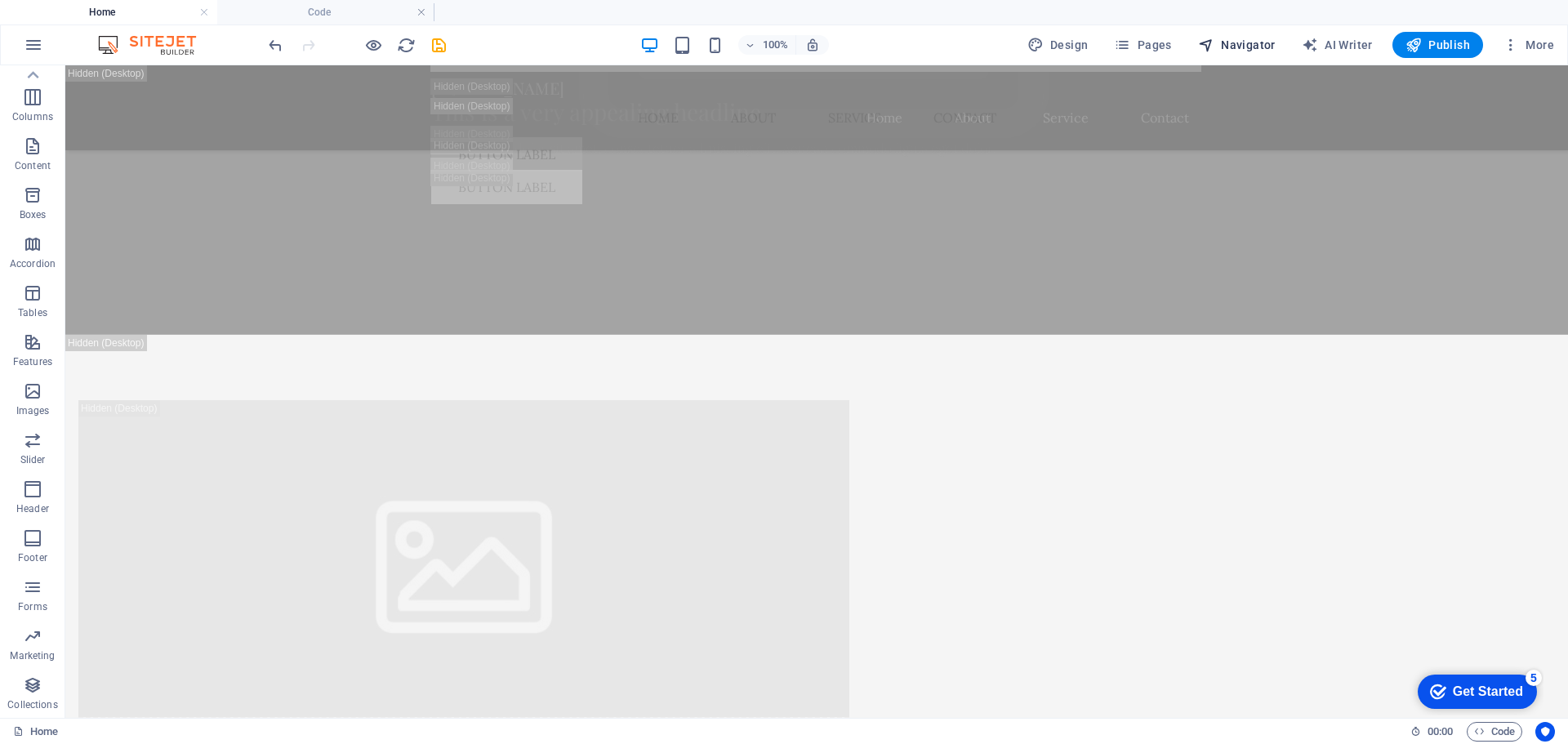
click at [1241, 41] on span "Navigator" at bounding box center [1236, 45] width 77 height 16
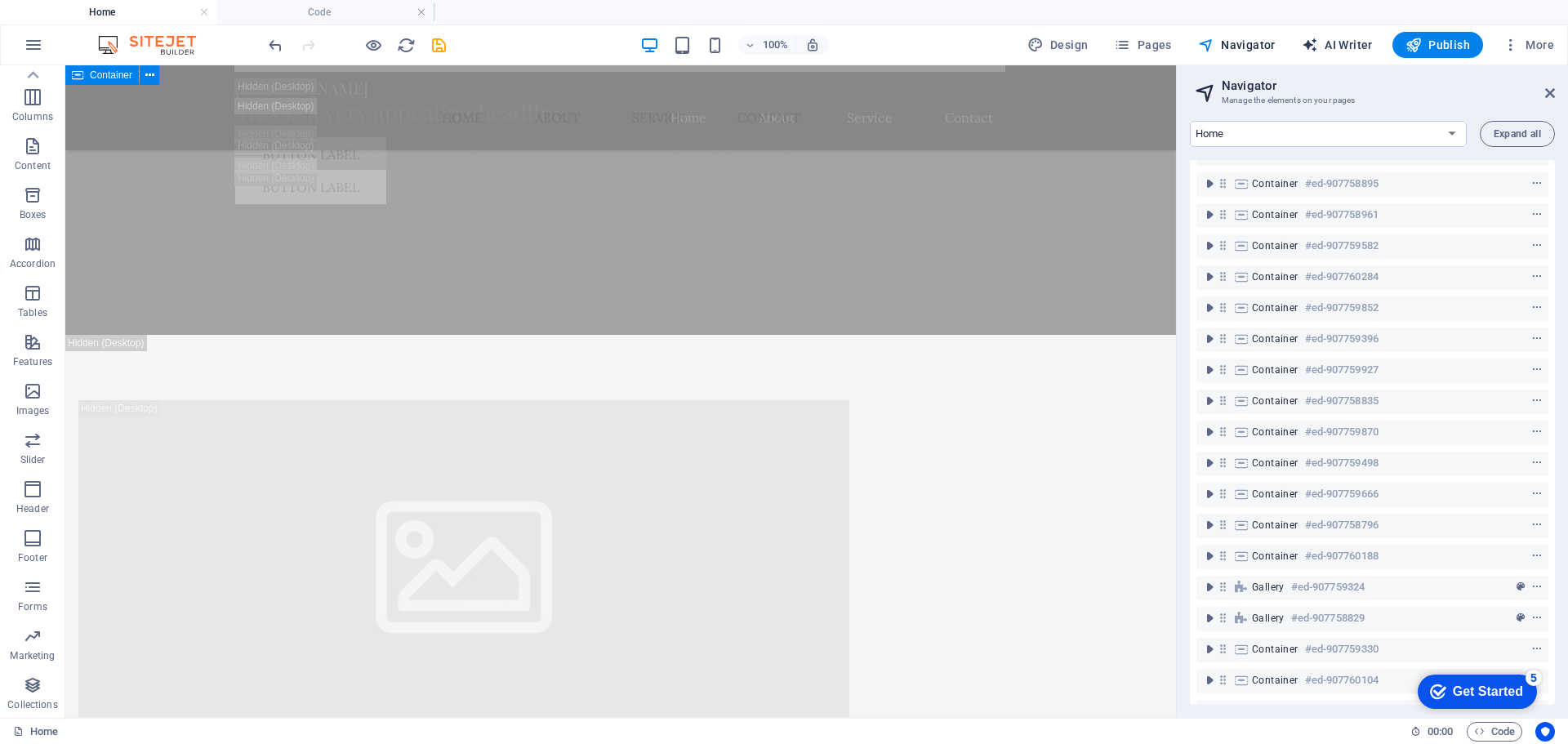
scroll to position [163, 0]
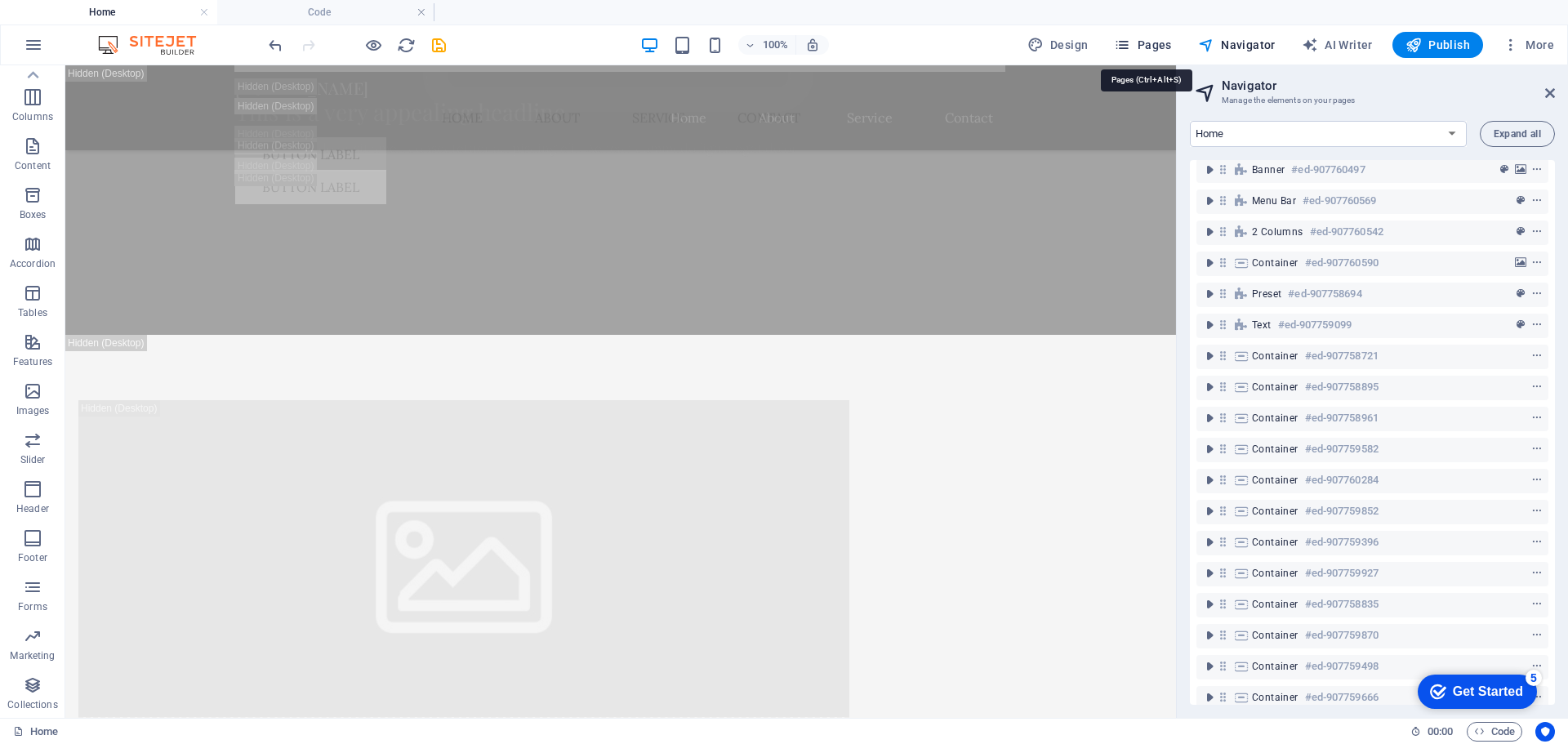
click at [1129, 40] on icon "button" at bounding box center [1122, 45] width 16 height 16
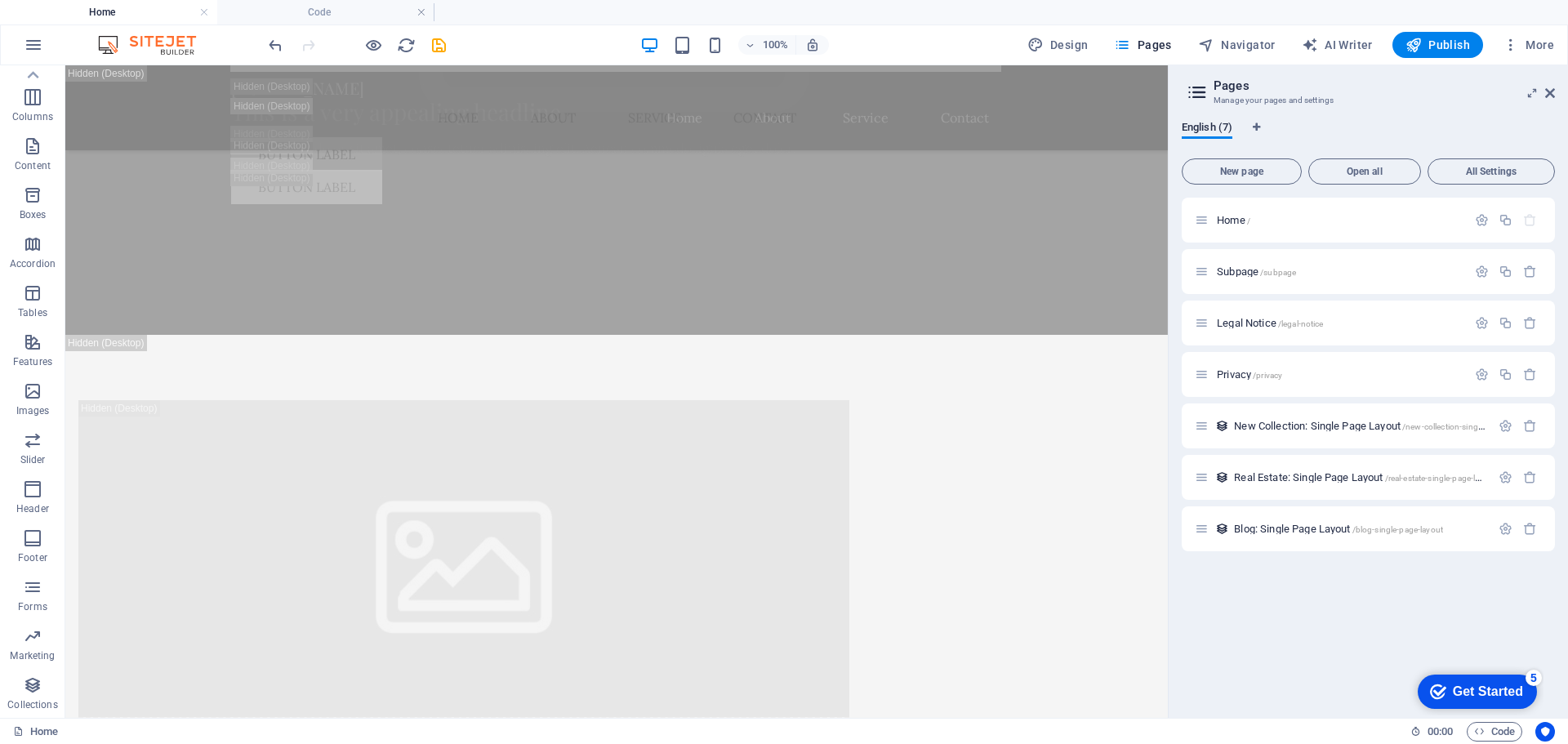
click at [110, 42] on img at bounding box center [155, 45] width 123 height 20
click at [163, 46] on img at bounding box center [155, 45] width 123 height 20
click at [31, 48] on icon "button" at bounding box center [33, 45] width 20 height 20
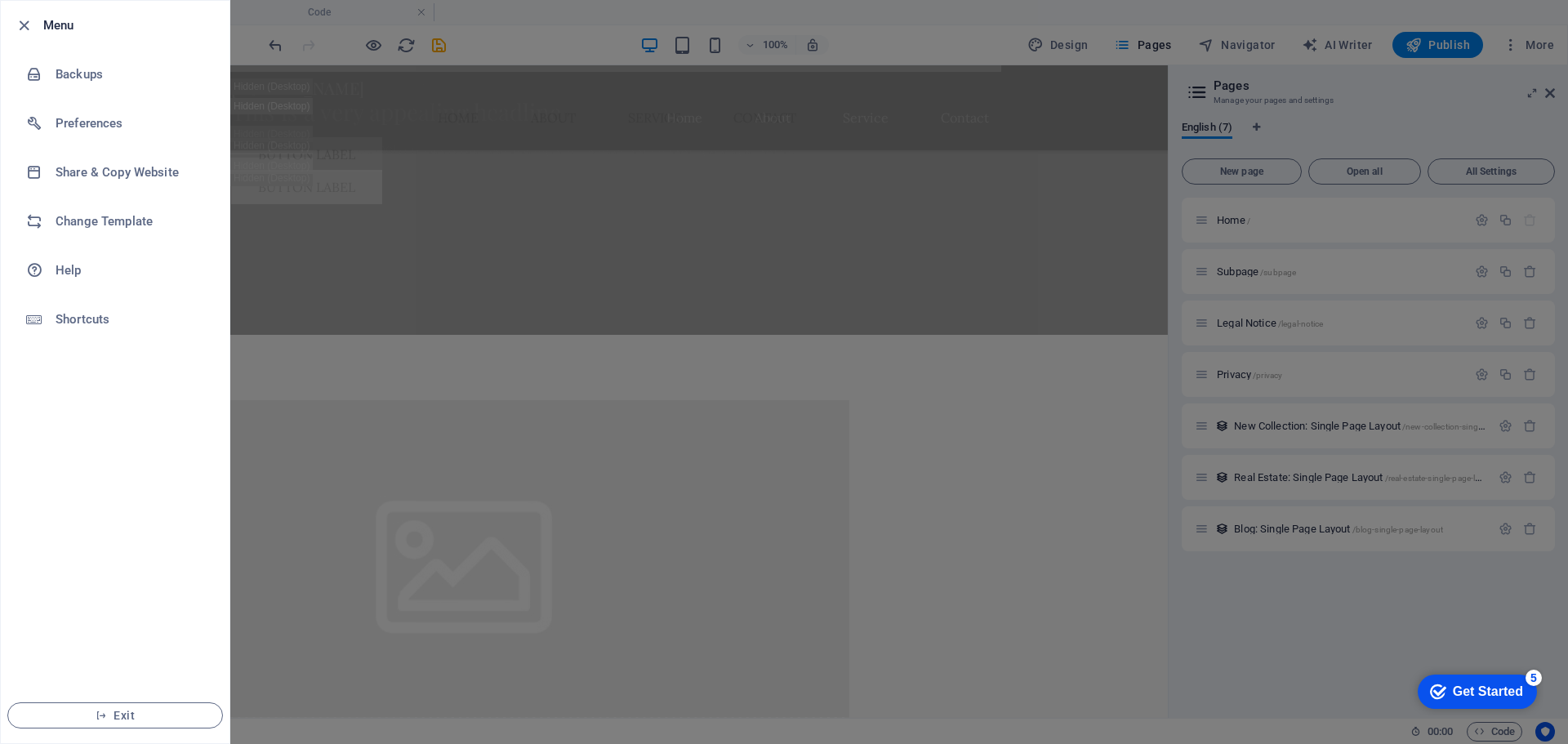
click at [488, 509] on div at bounding box center [784, 372] width 1568 height 744
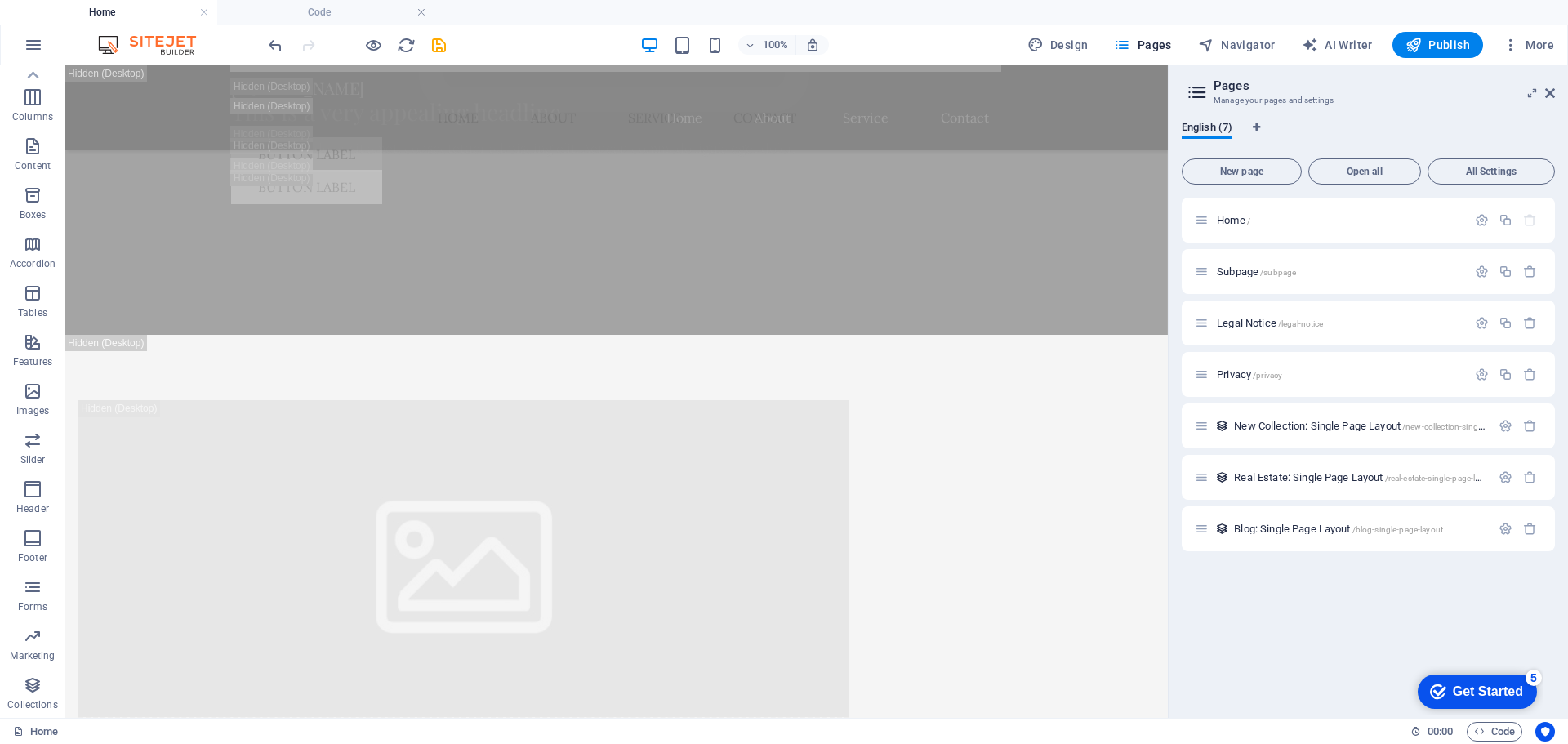
scroll to position [6043, 0]
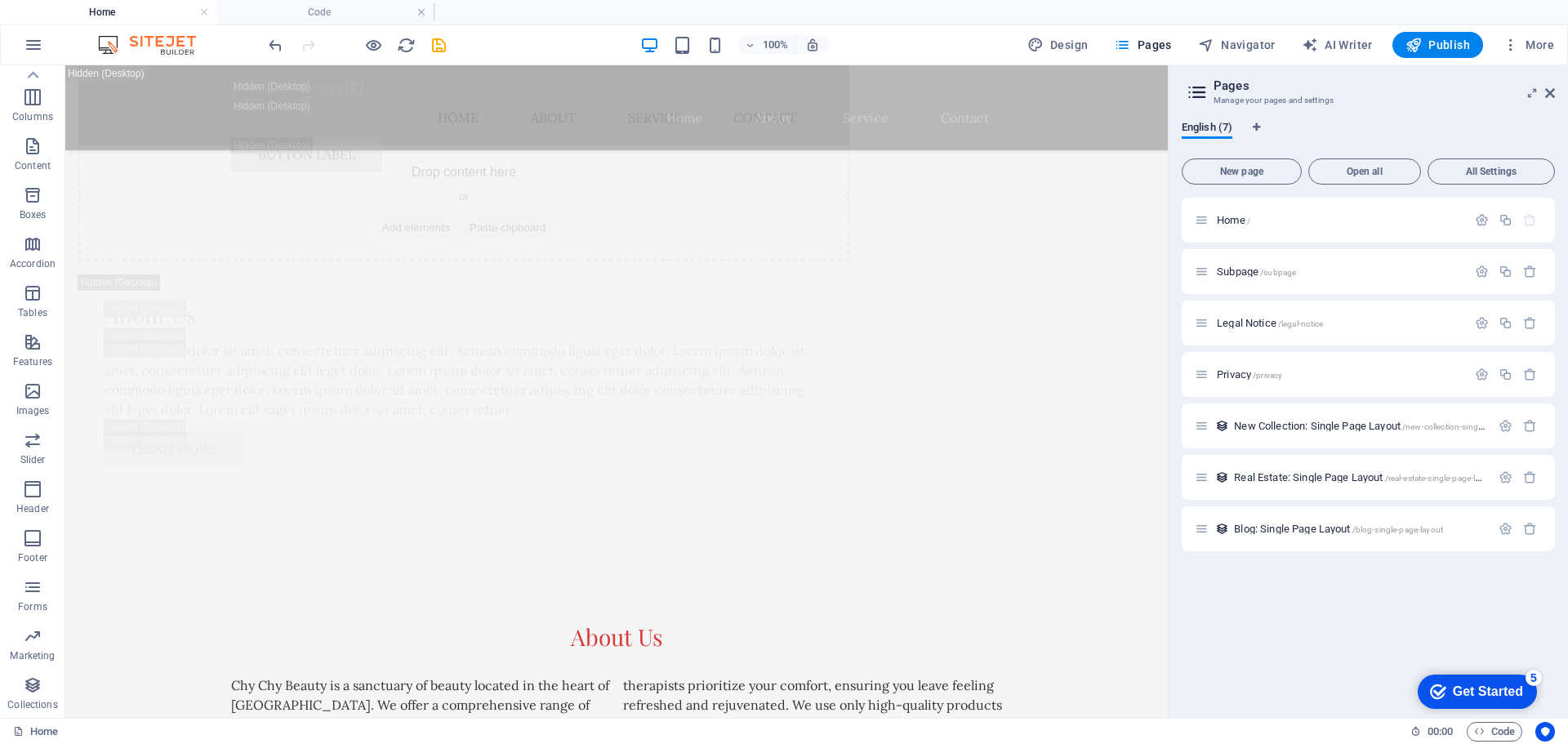
click at [200, 736] on div "Home" at bounding box center [706, 731] width 1384 height 20
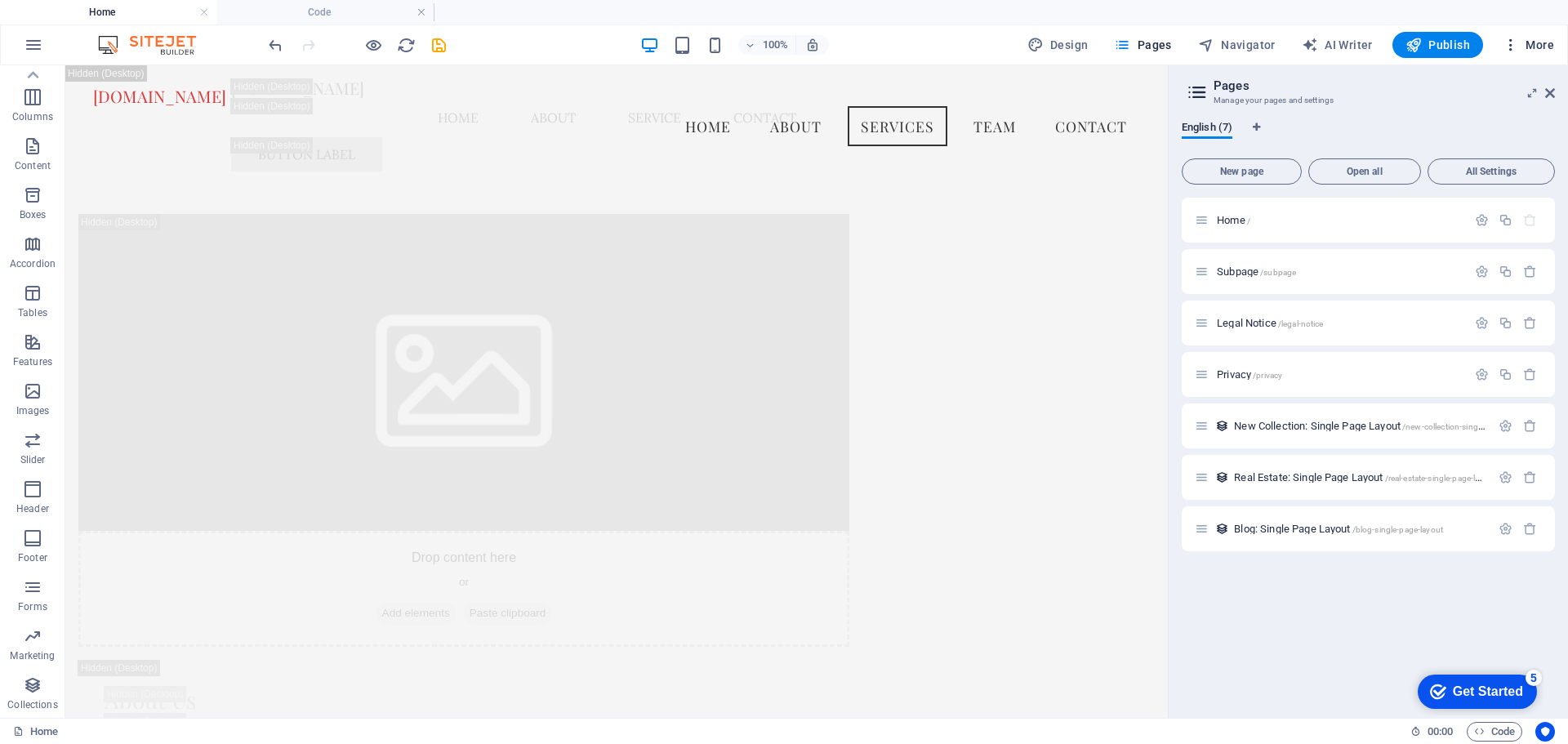
click at [1554, 47] on span "More" at bounding box center [1528, 45] width 51 height 16
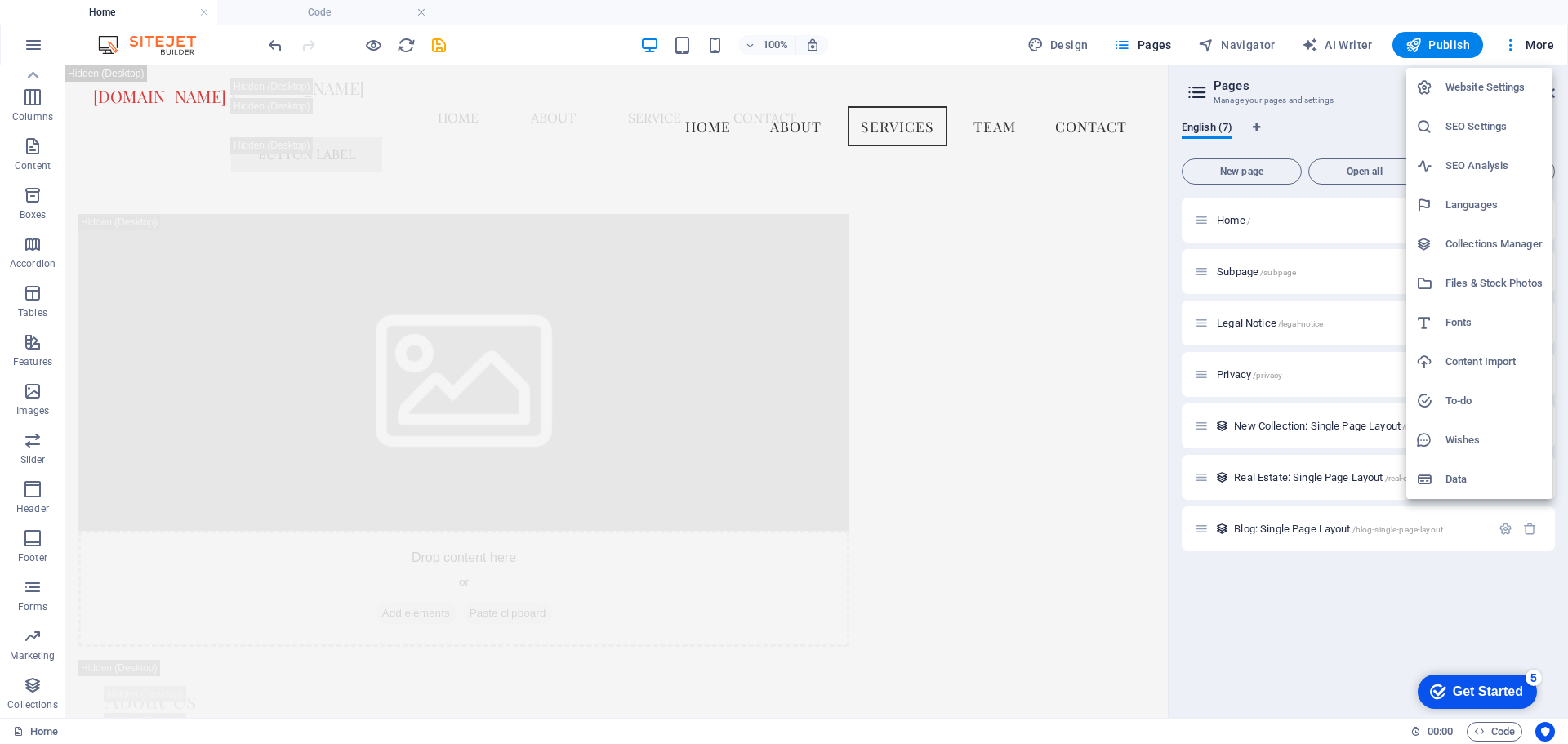
click at [1488, 130] on h6 "SEO Settings" at bounding box center [1494, 127] width 97 height 20
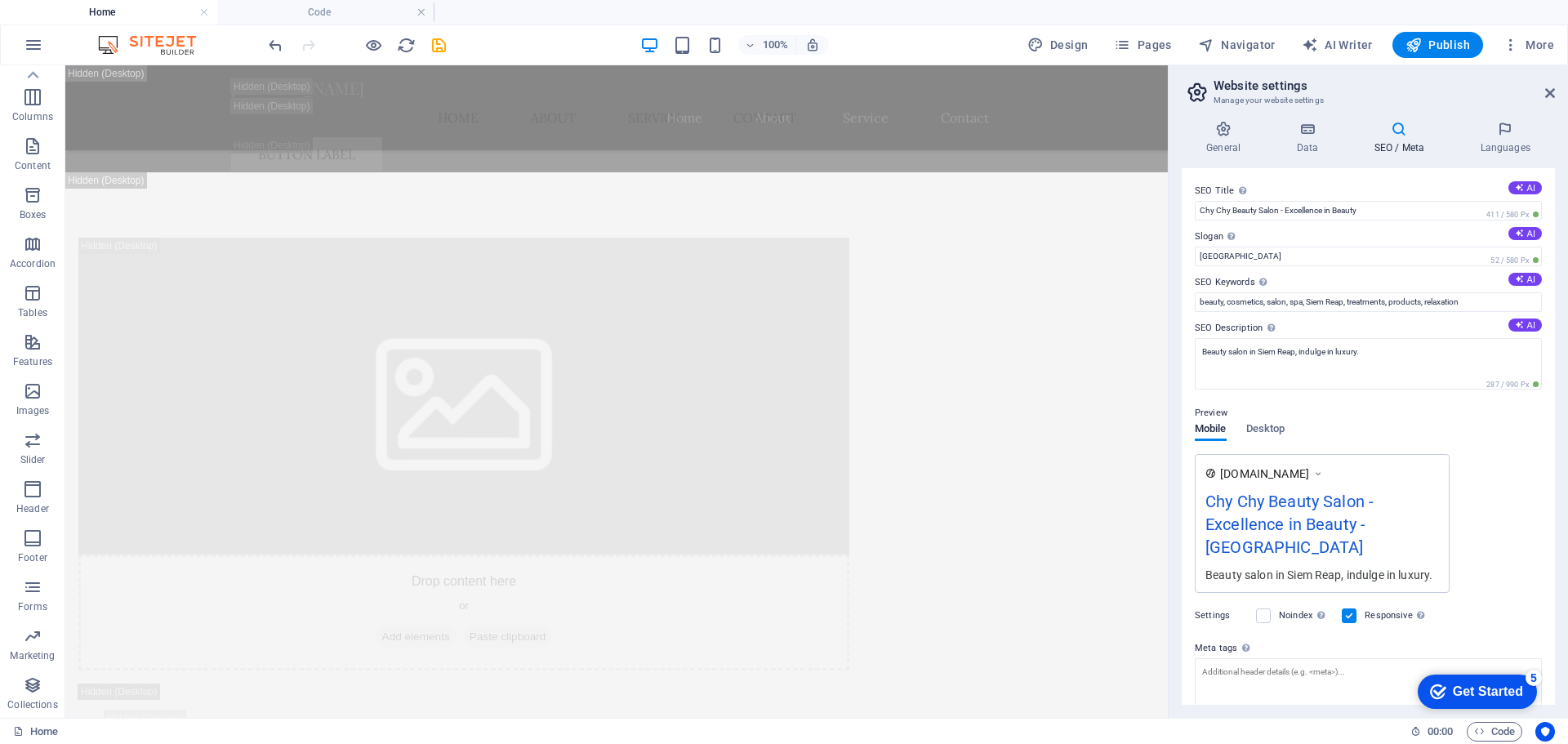
scroll to position [5717, 0]
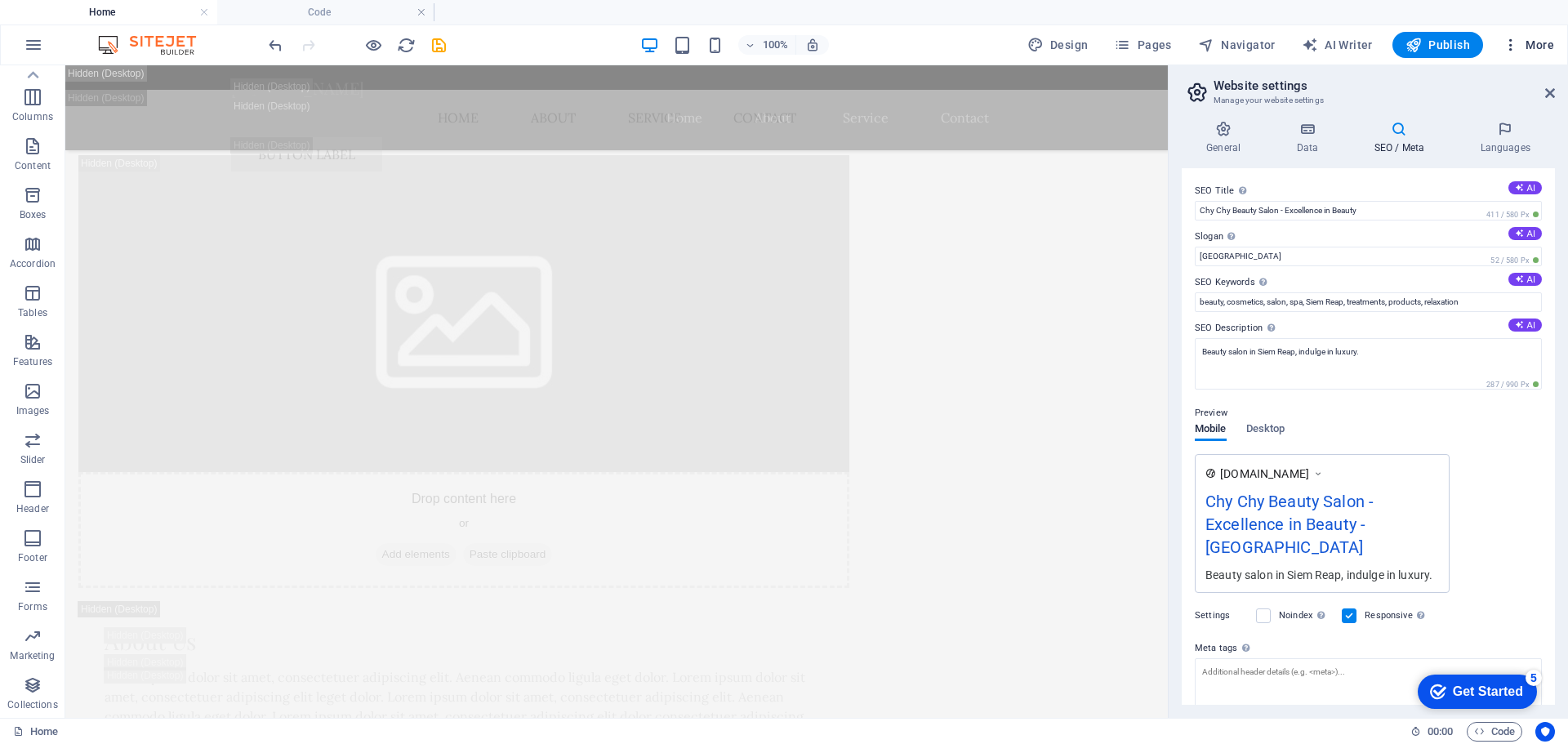
click at [1530, 45] on span "More" at bounding box center [1528, 45] width 51 height 16
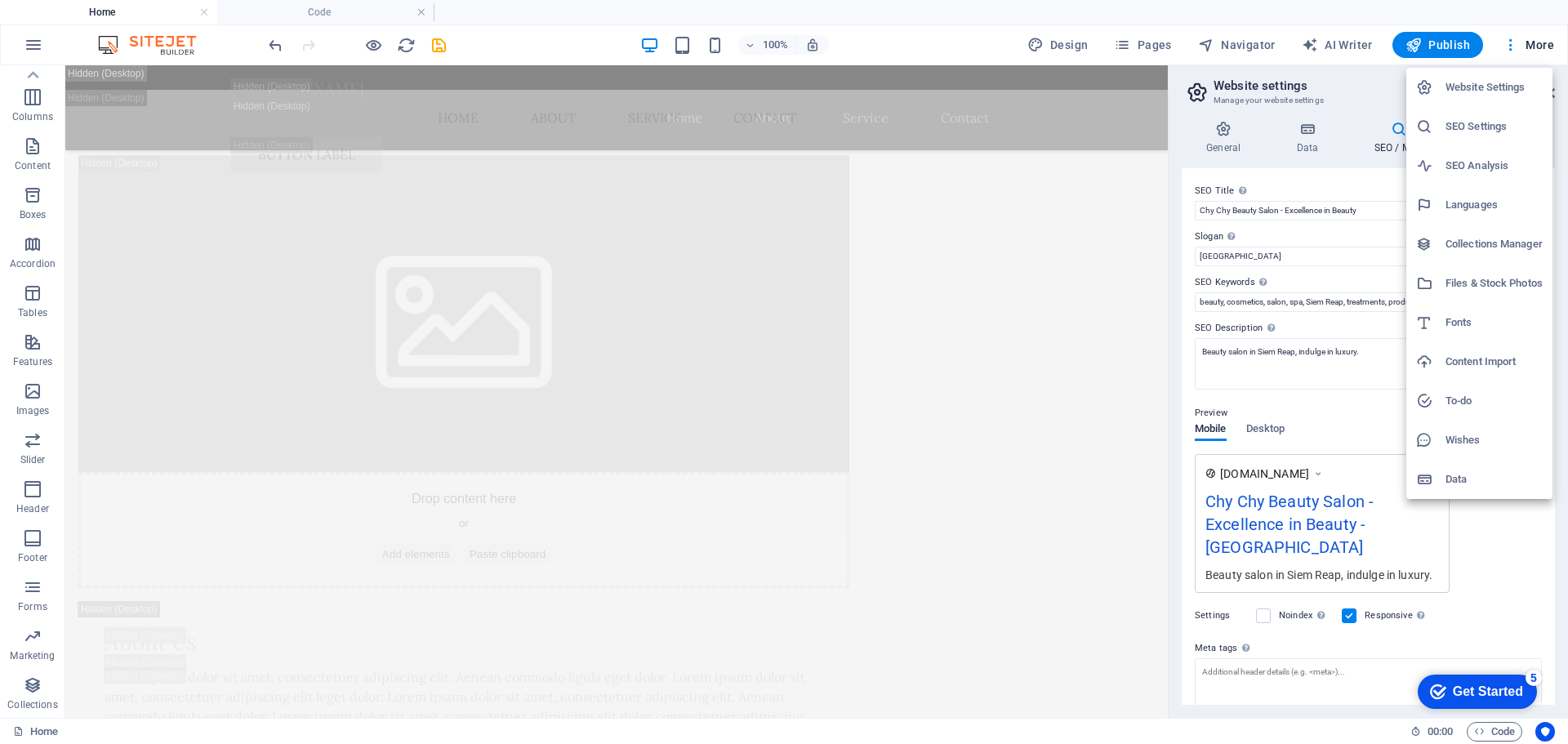
click at [1494, 93] on h6 "Website Settings" at bounding box center [1494, 87] width 97 height 20
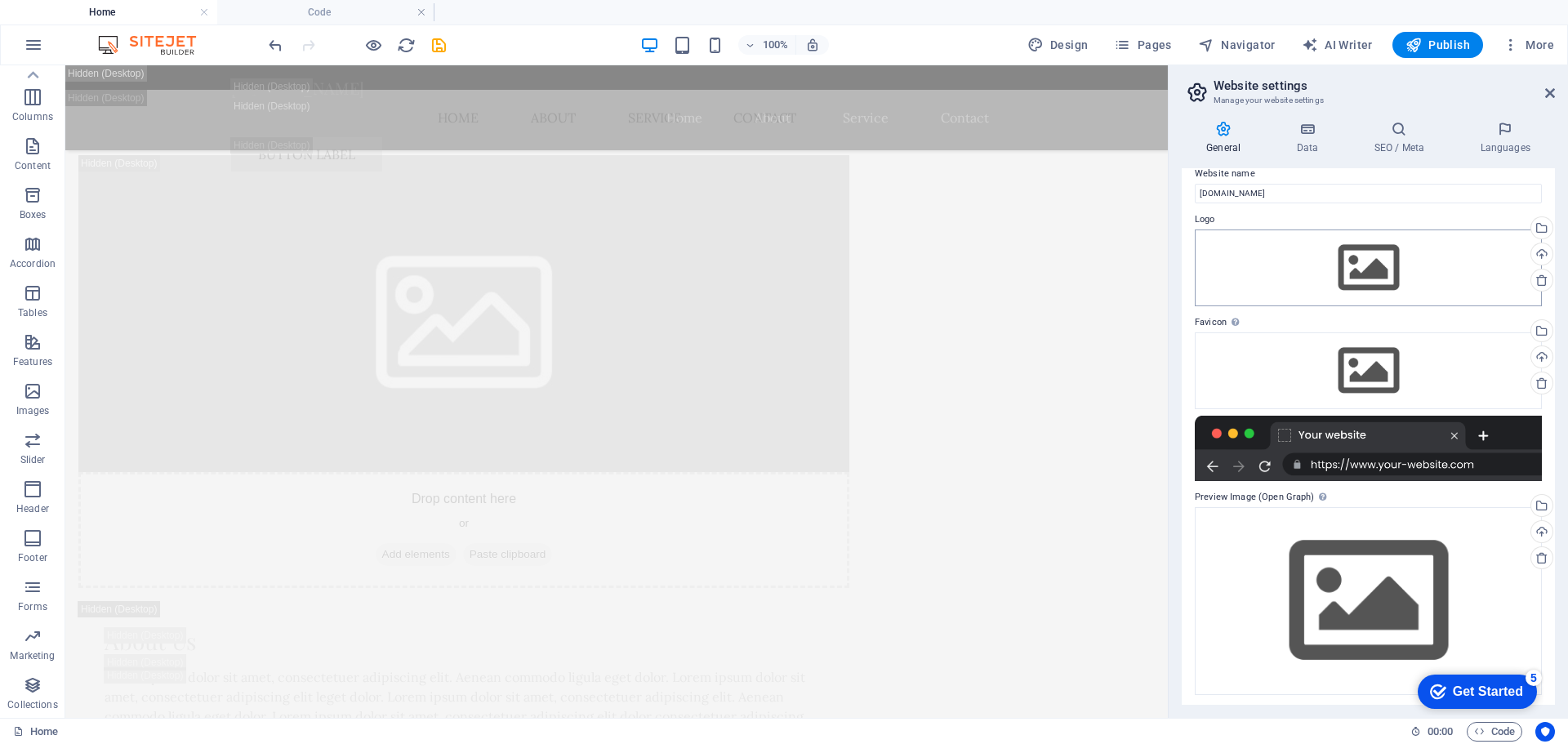
scroll to position [21, 0]
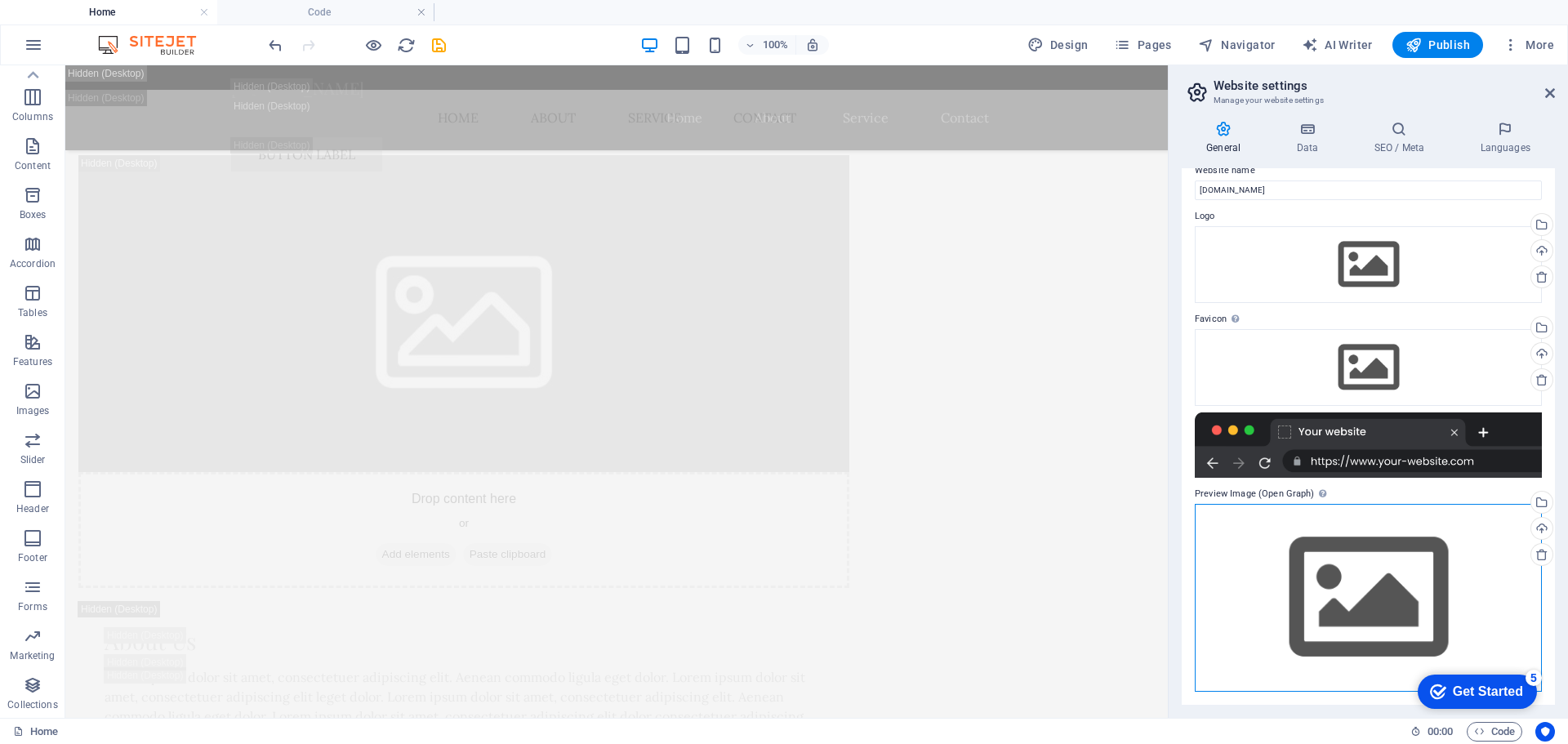
click at [1439, 560] on div "Drag files here, click to choose files or select files from Files or our free s…" at bounding box center [1368, 597] width 347 height 187
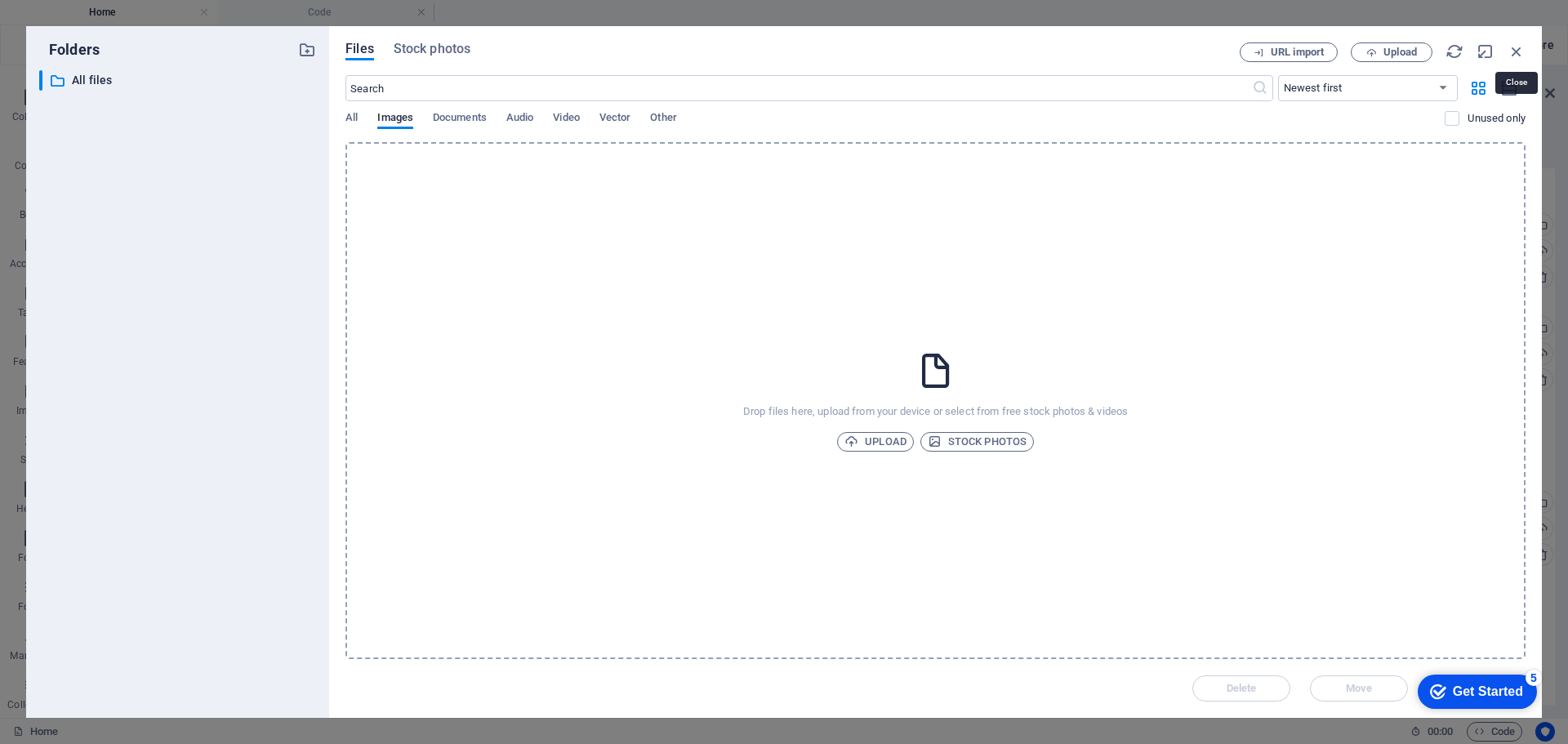
click at [1517, 53] on icon "button" at bounding box center [1517, 51] width 18 height 18
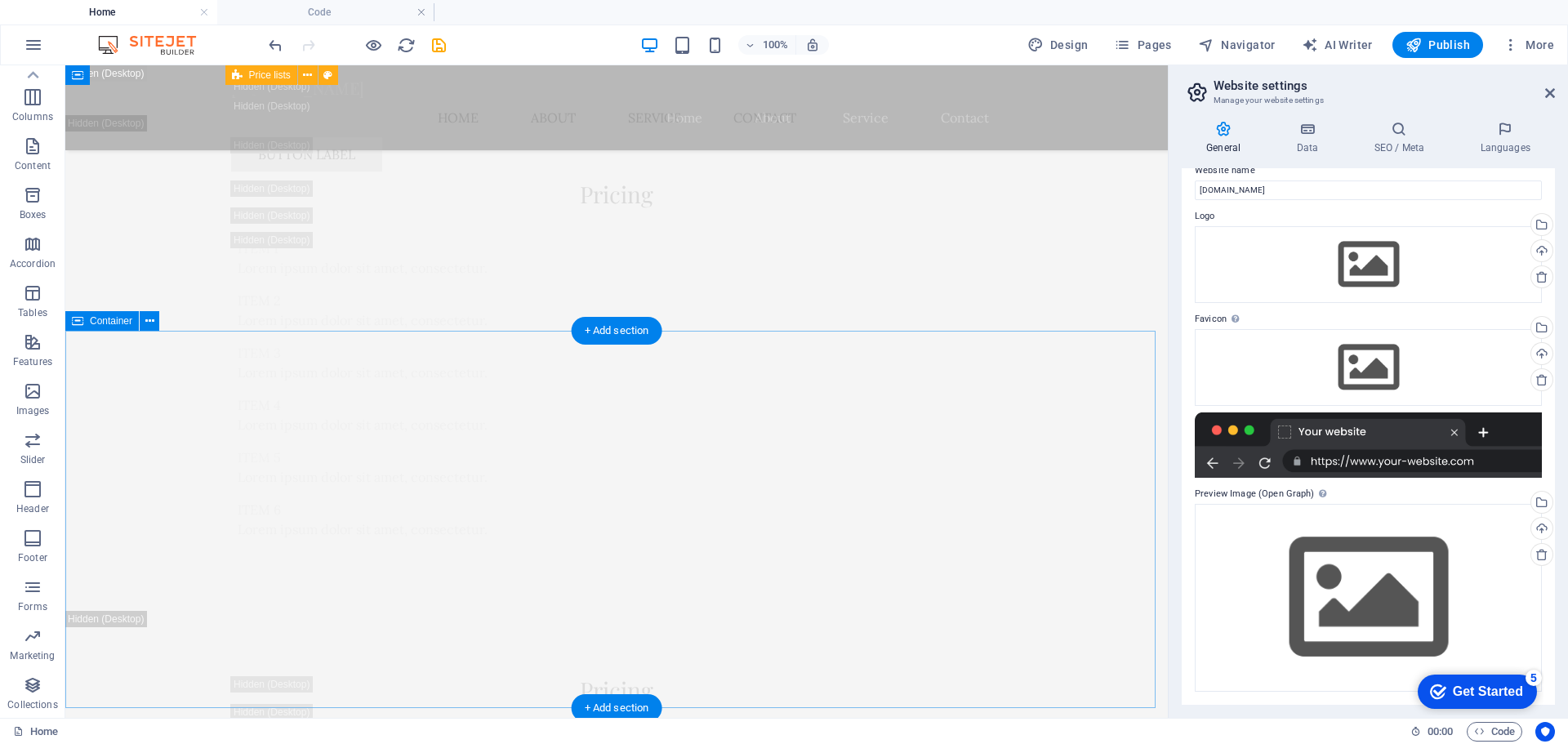
scroll to position [14366, 0]
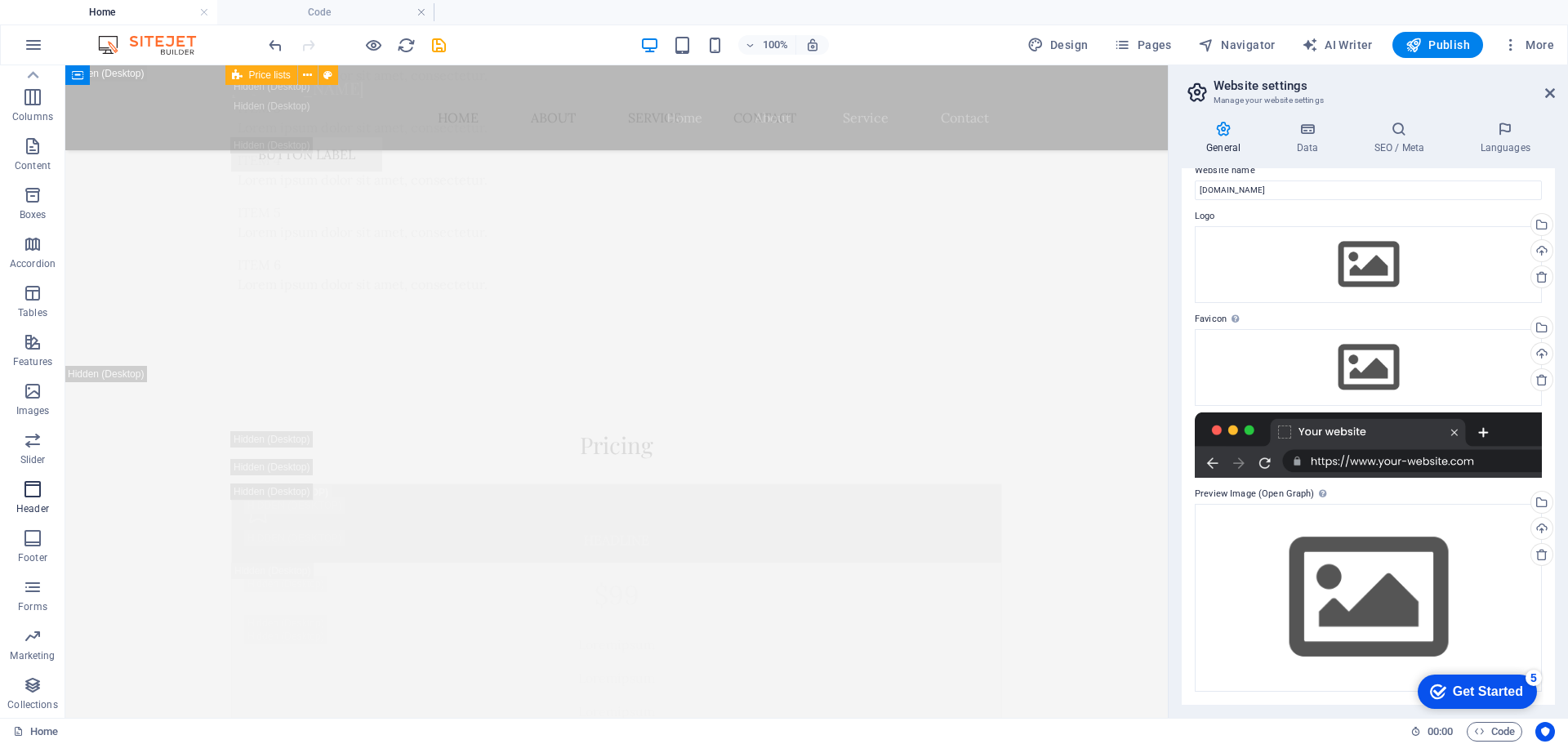
click at [37, 502] on span "Header" at bounding box center [32, 499] width 66 height 40
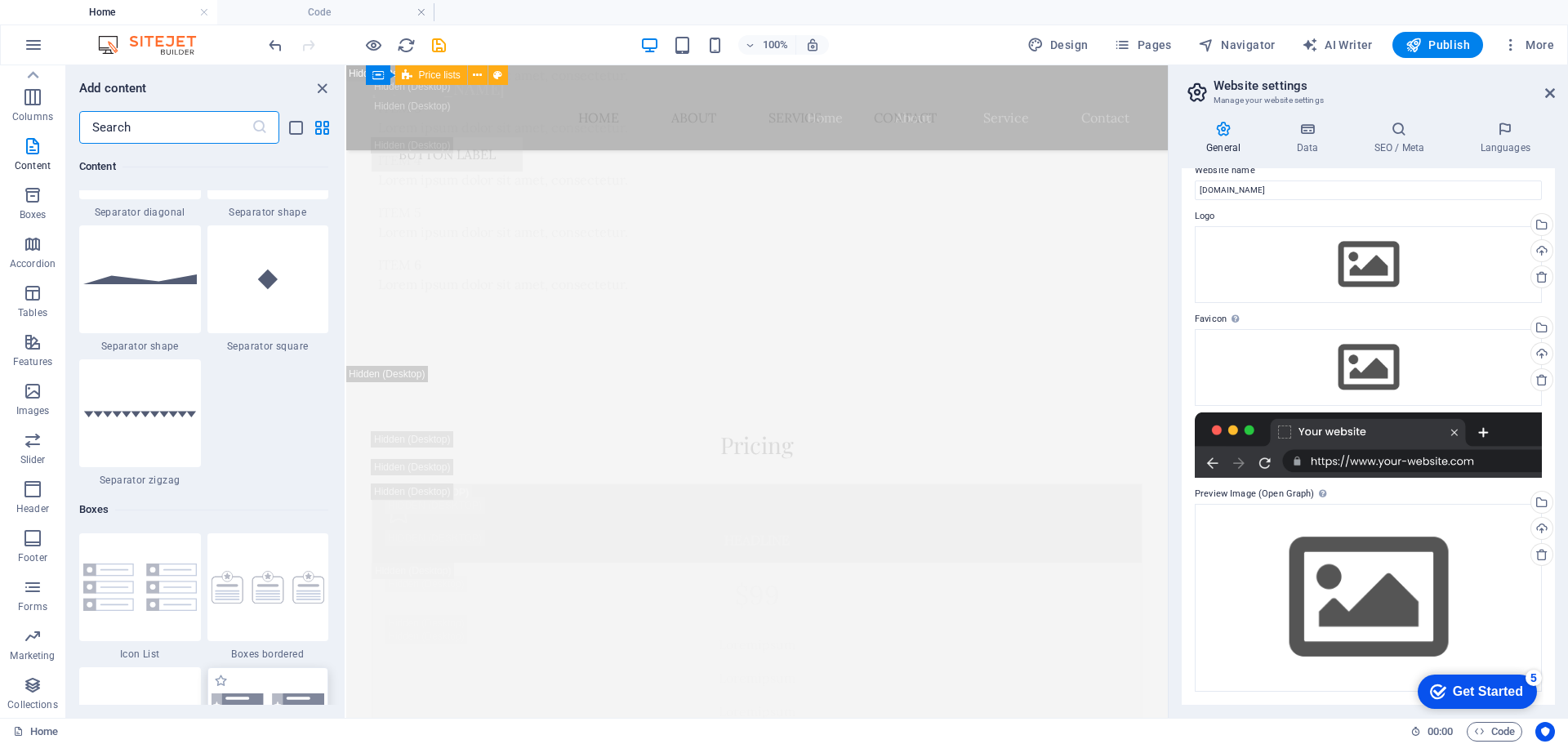
scroll to position [4408, 0]
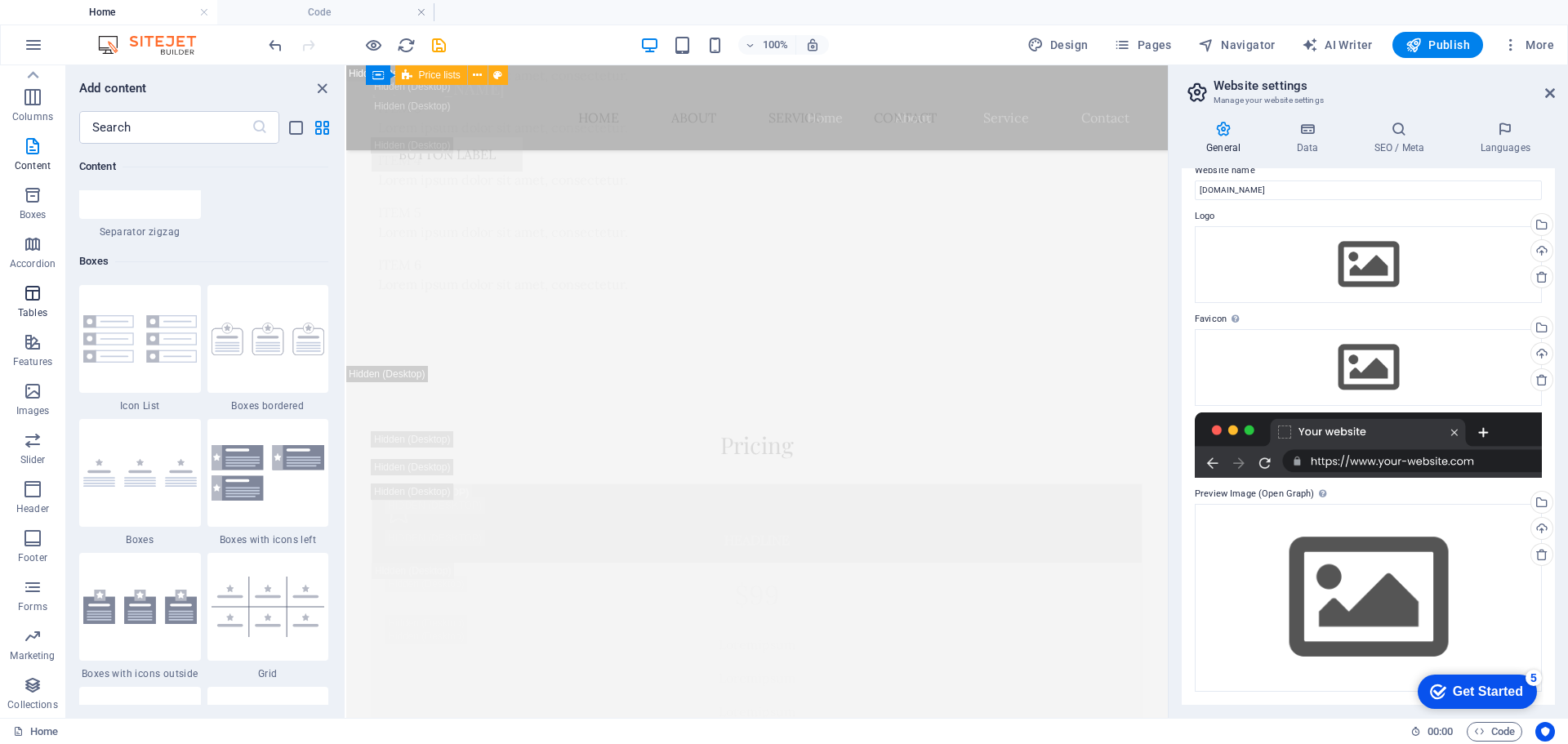
click at [42, 296] on icon "button" at bounding box center [32, 293] width 20 height 20
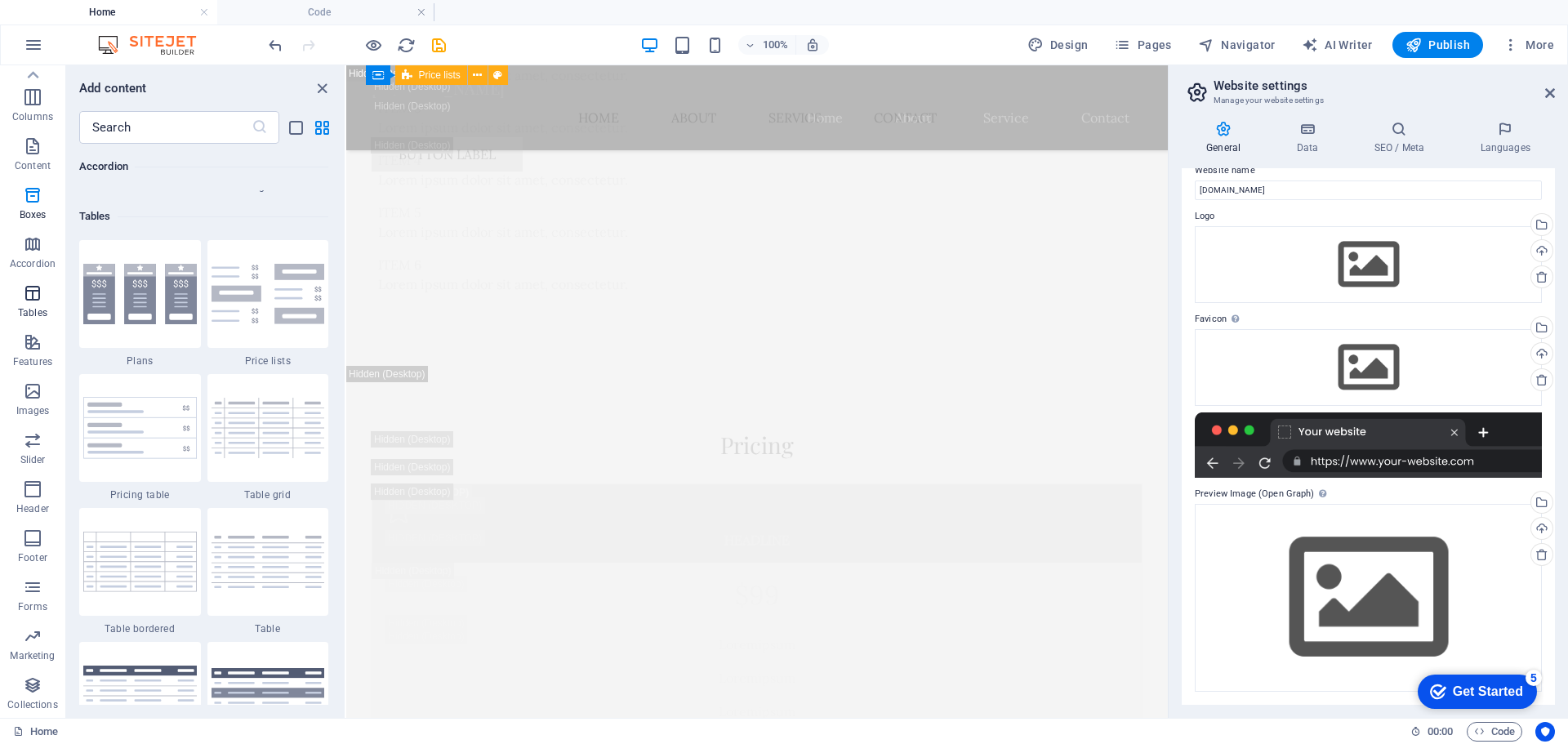
scroll to position [5654, 0]
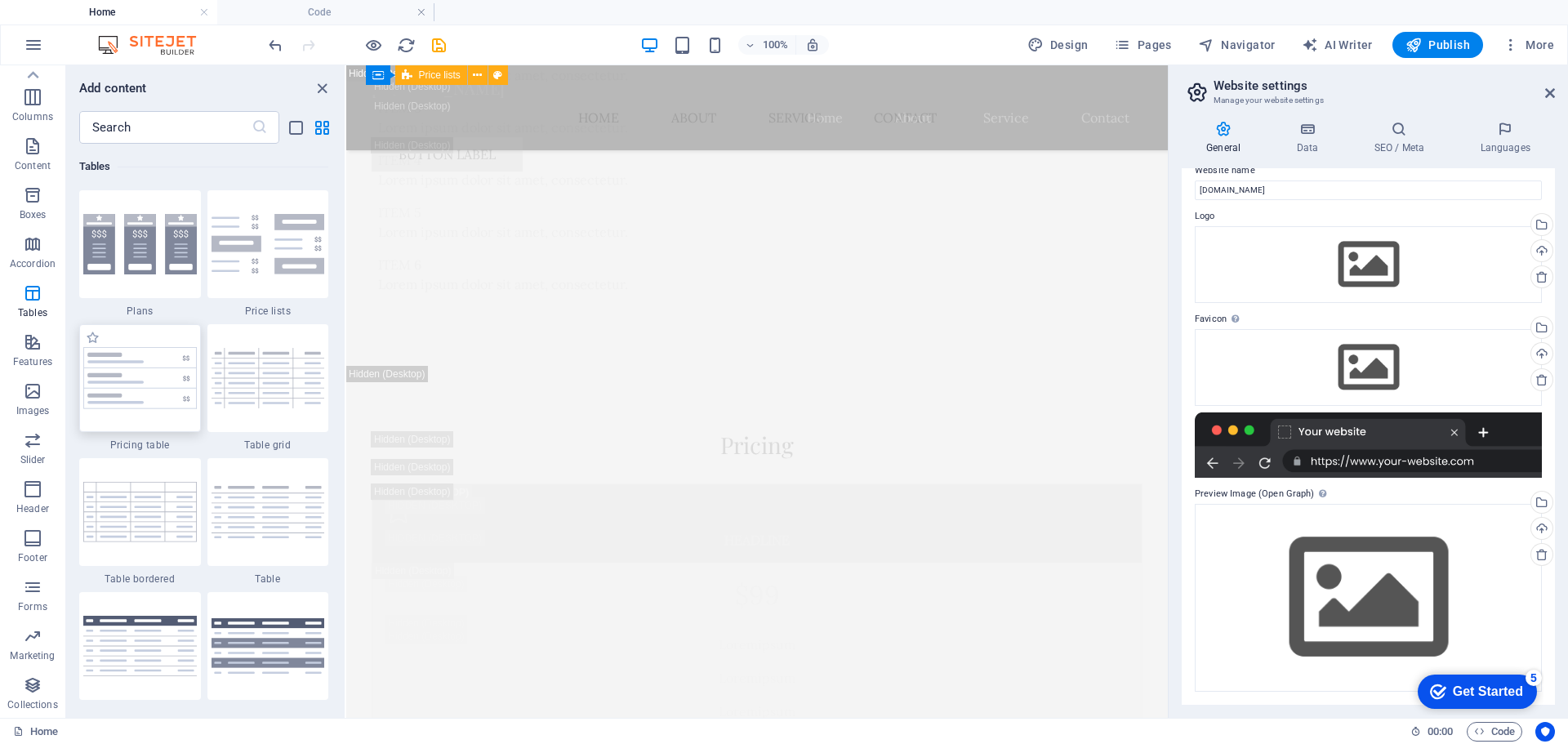
click at [160, 408] on img at bounding box center [140, 377] width 114 height 62
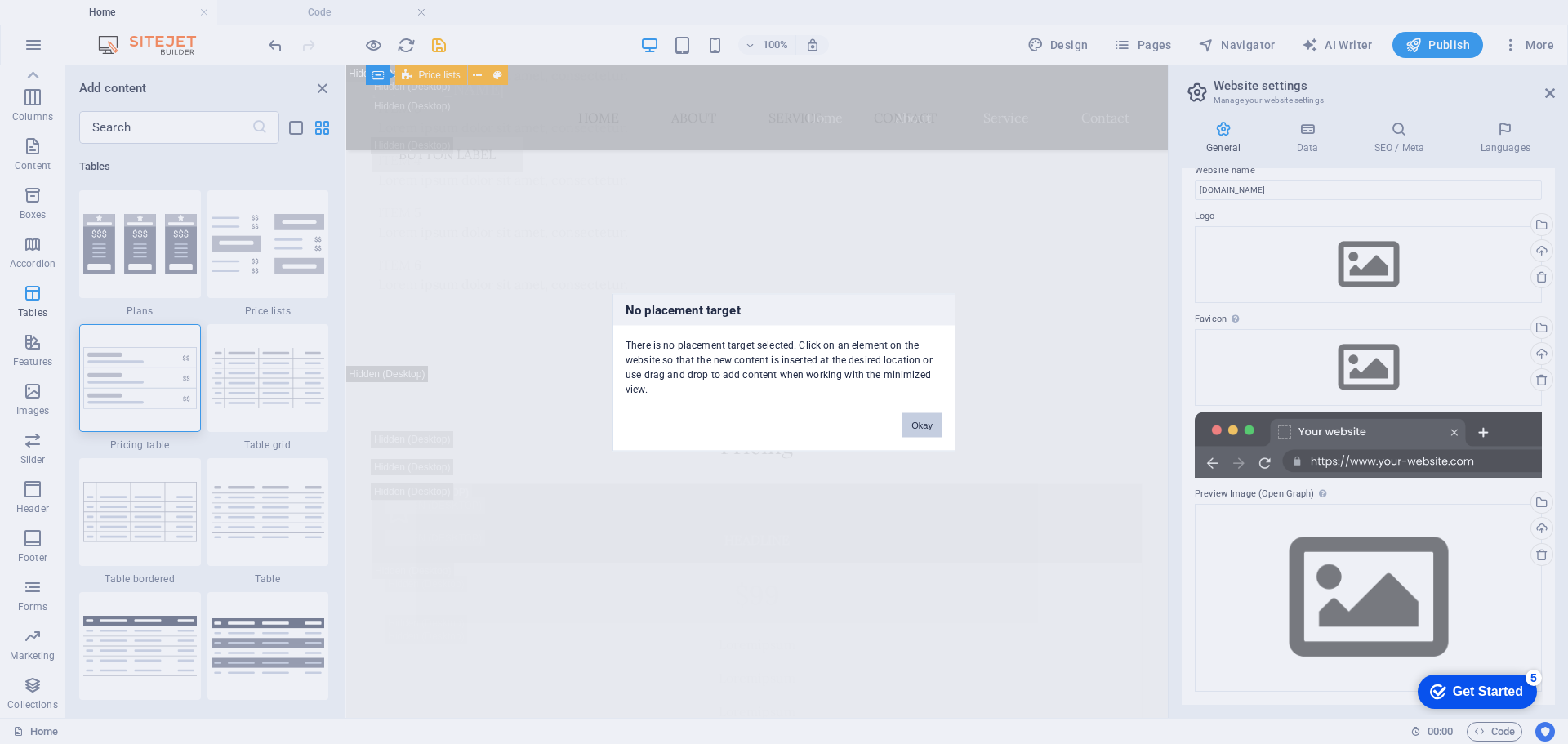
click at [934, 423] on button "Okay" at bounding box center [922, 424] width 41 height 24
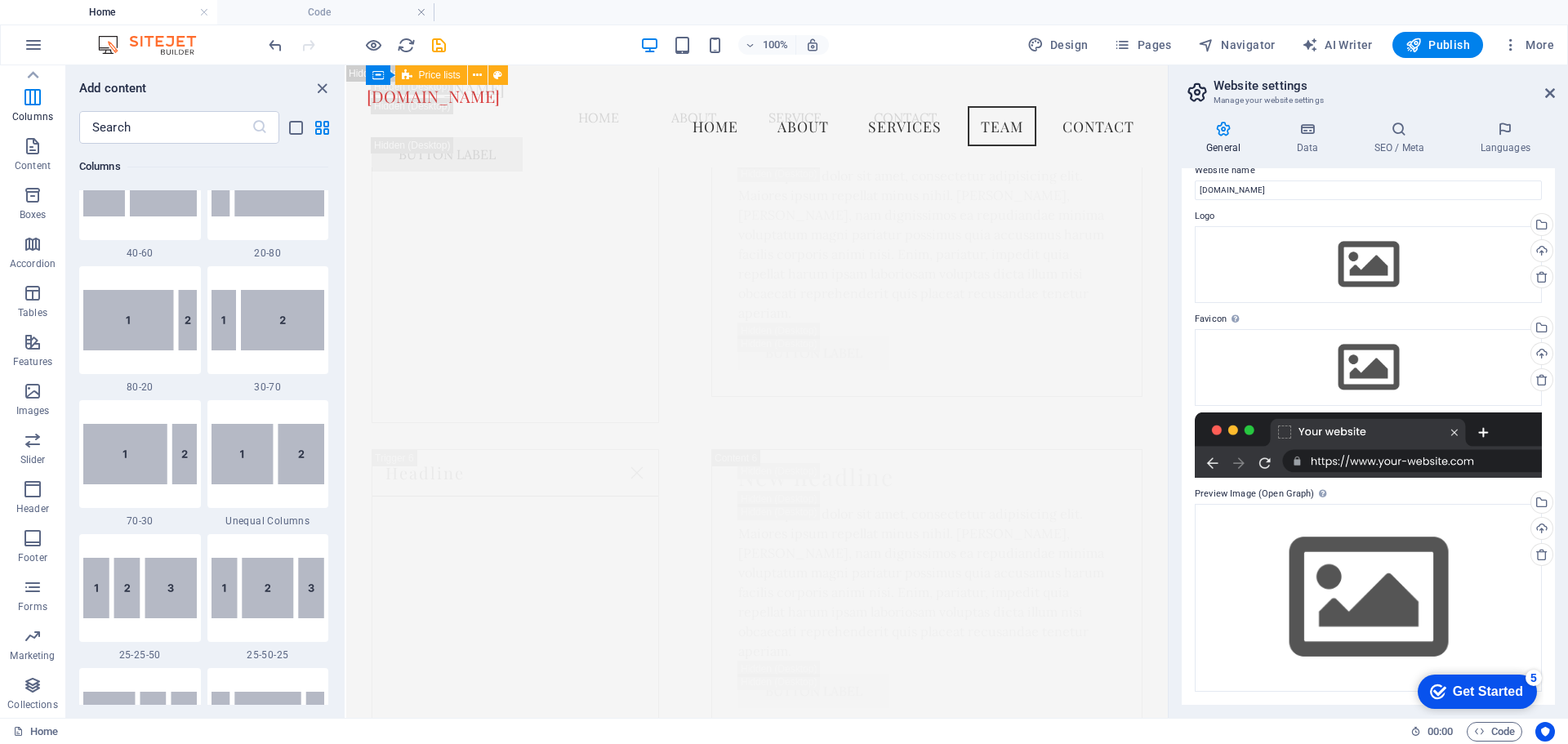
scroll to position [1083, 0]
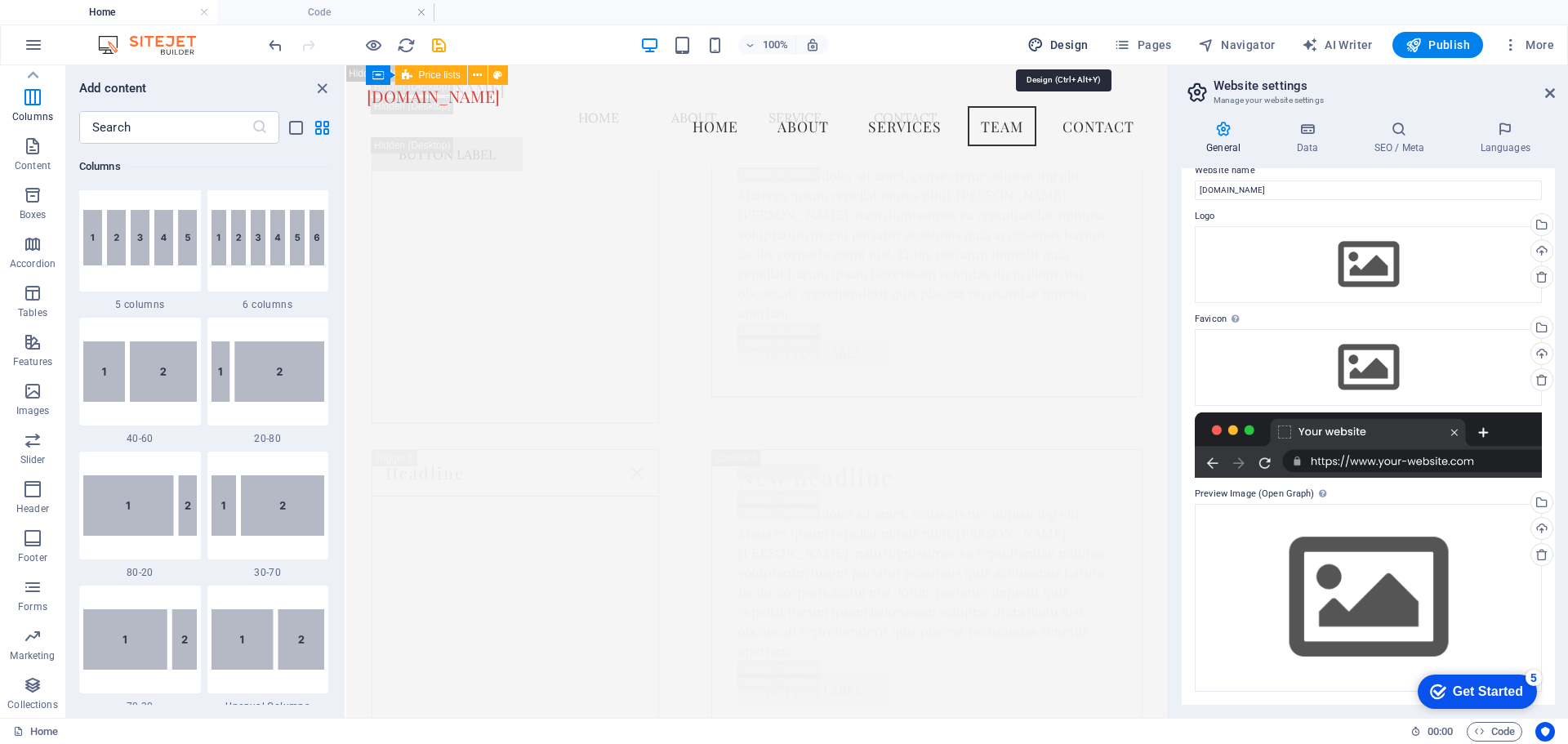
click at [1073, 46] on span "Design" at bounding box center [1058, 45] width 61 height 16
select select "px"
select select "200"
select select "px"
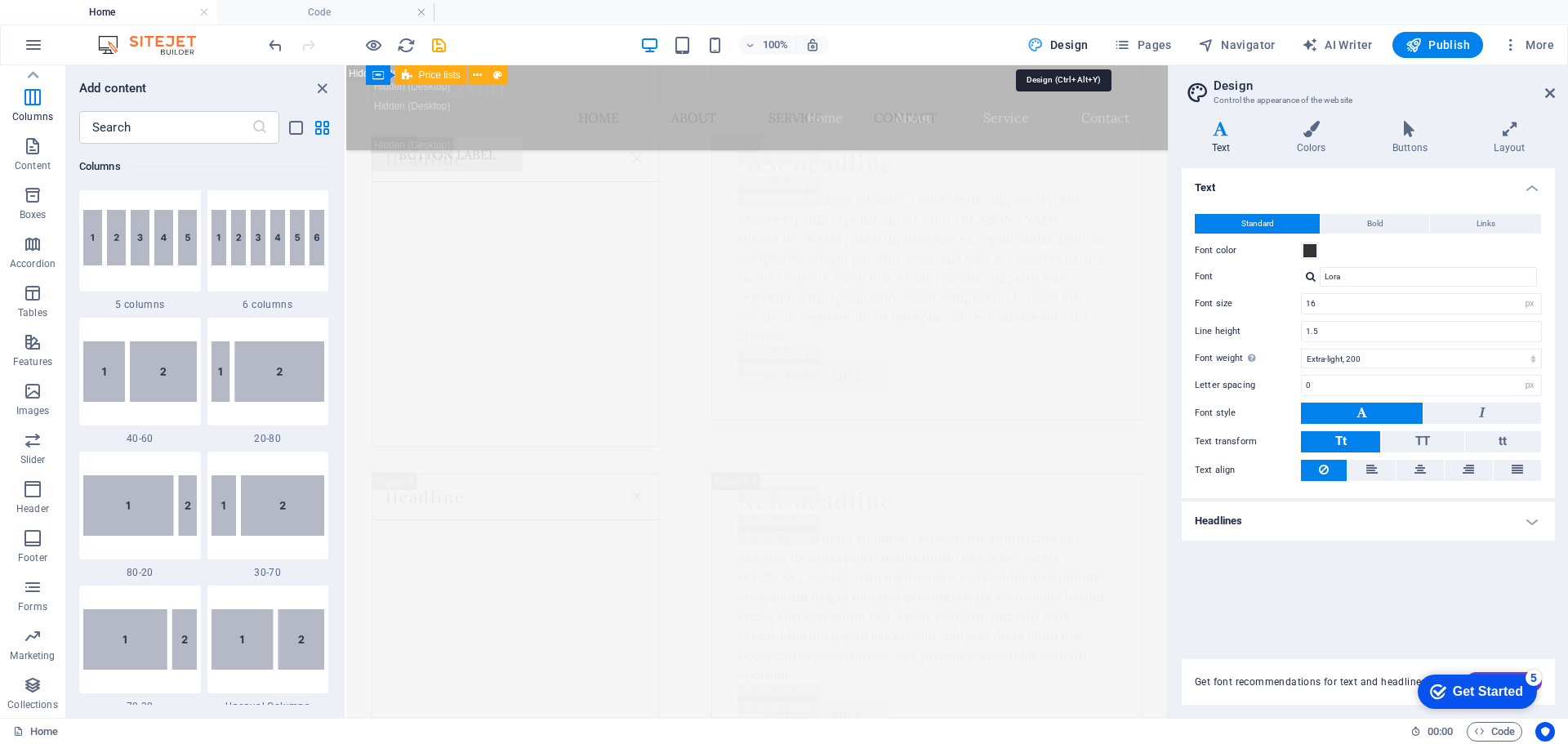
scroll to position [13469, 0]
click at [1080, 50] on span "Design" at bounding box center [1058, 45] width 61 height 16
click at [1455, 527] on h4 "Headlines" at bounding box center [1368, 521] width 373 height 40
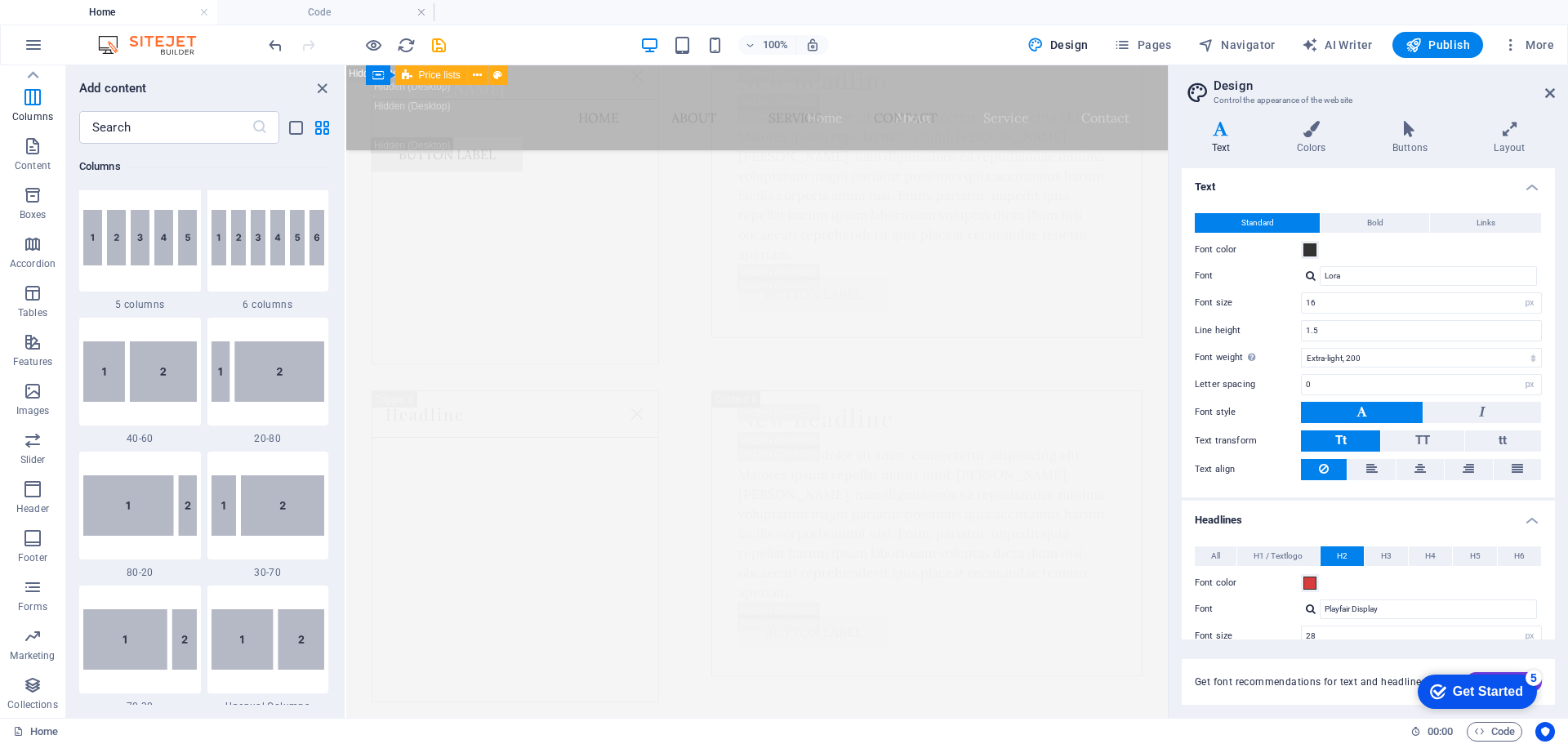
scroll to position [0, 0]
click at [37, 44] on icon "button" at bounding box center [33, 45] width 20 height 20
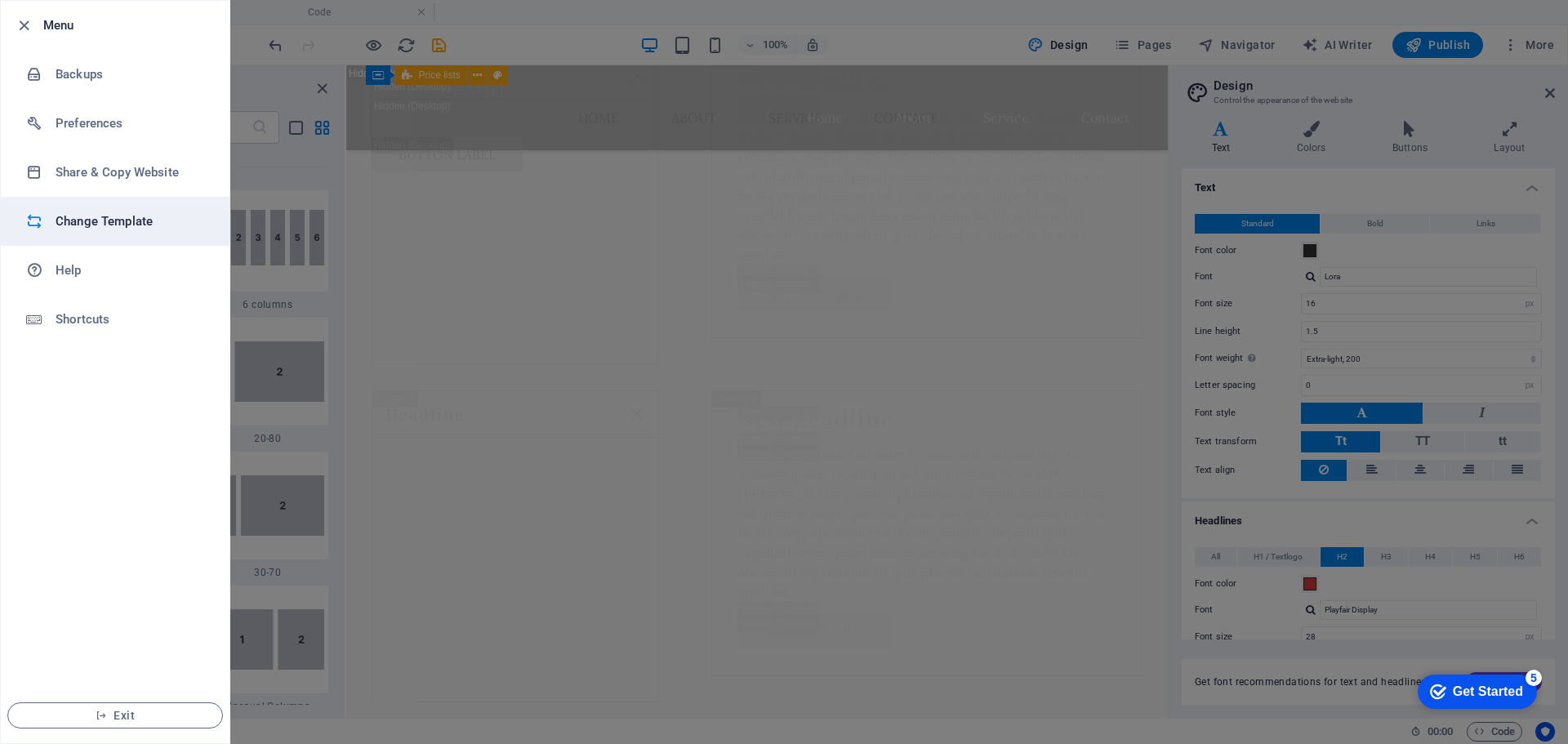
click at [33, 223] on icon at bounding box center [34, 222] width 16 height 16
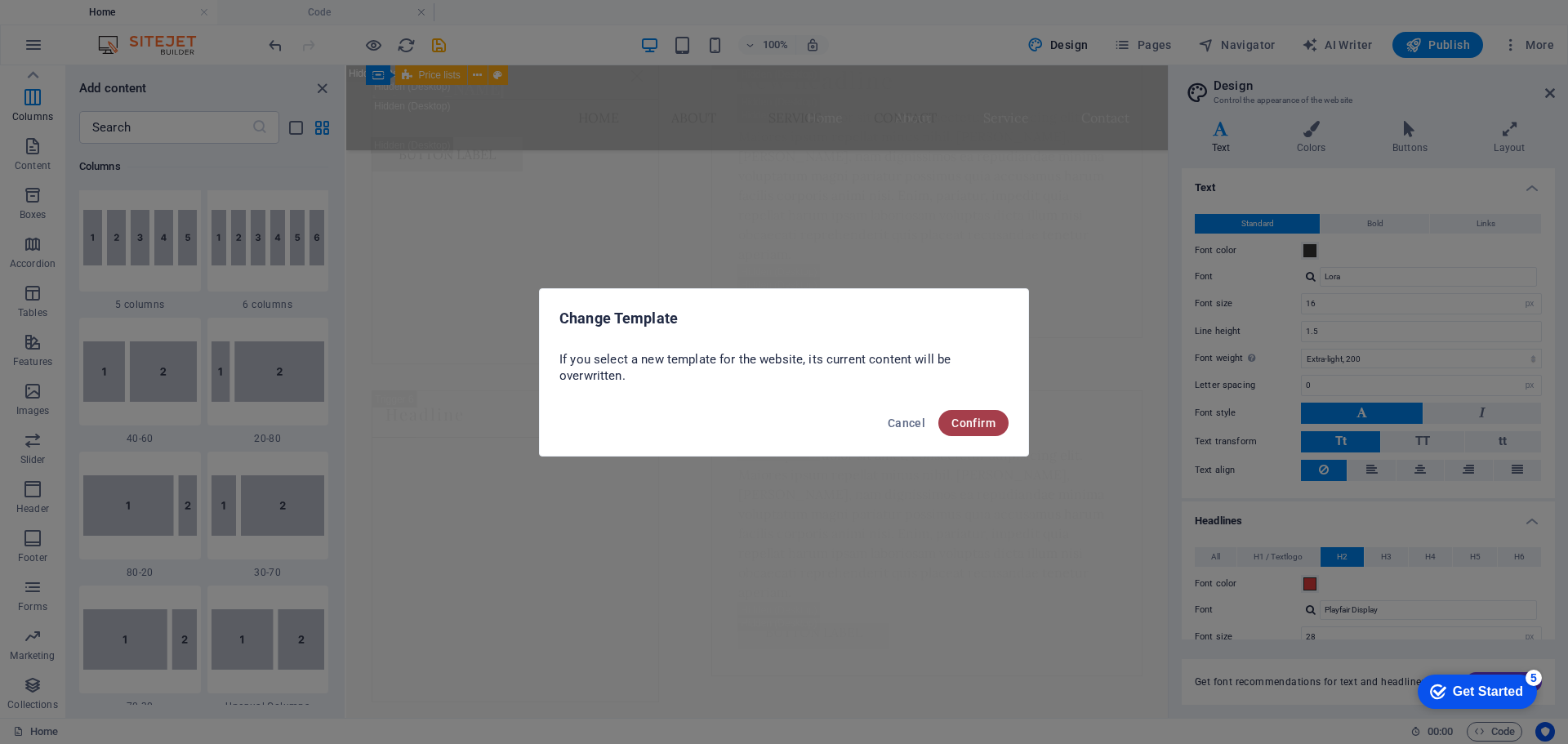
click at [971, 427] on span "Confirm" at bounding box center [973, 422] width 44 height 14
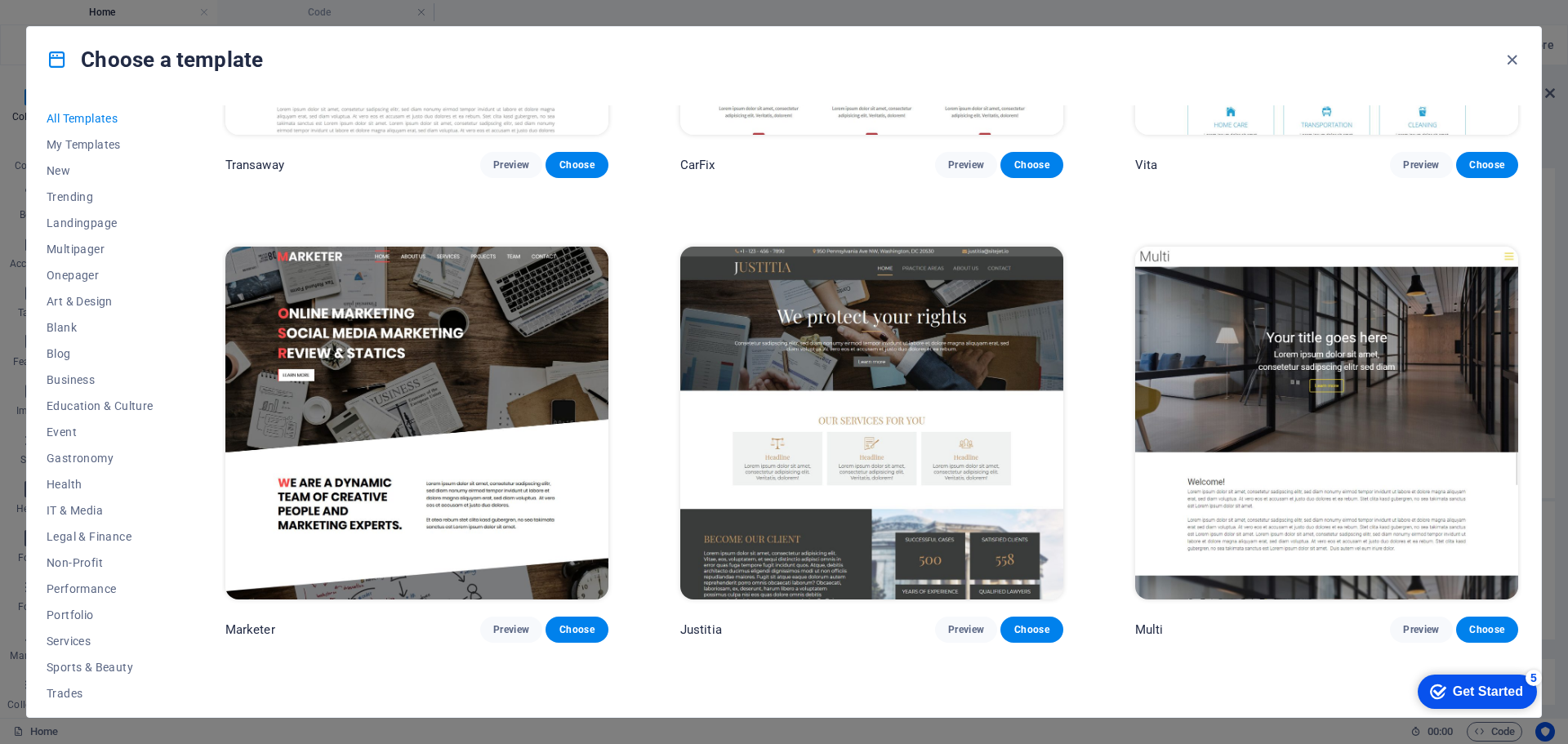
scroll to position [18938, 0]
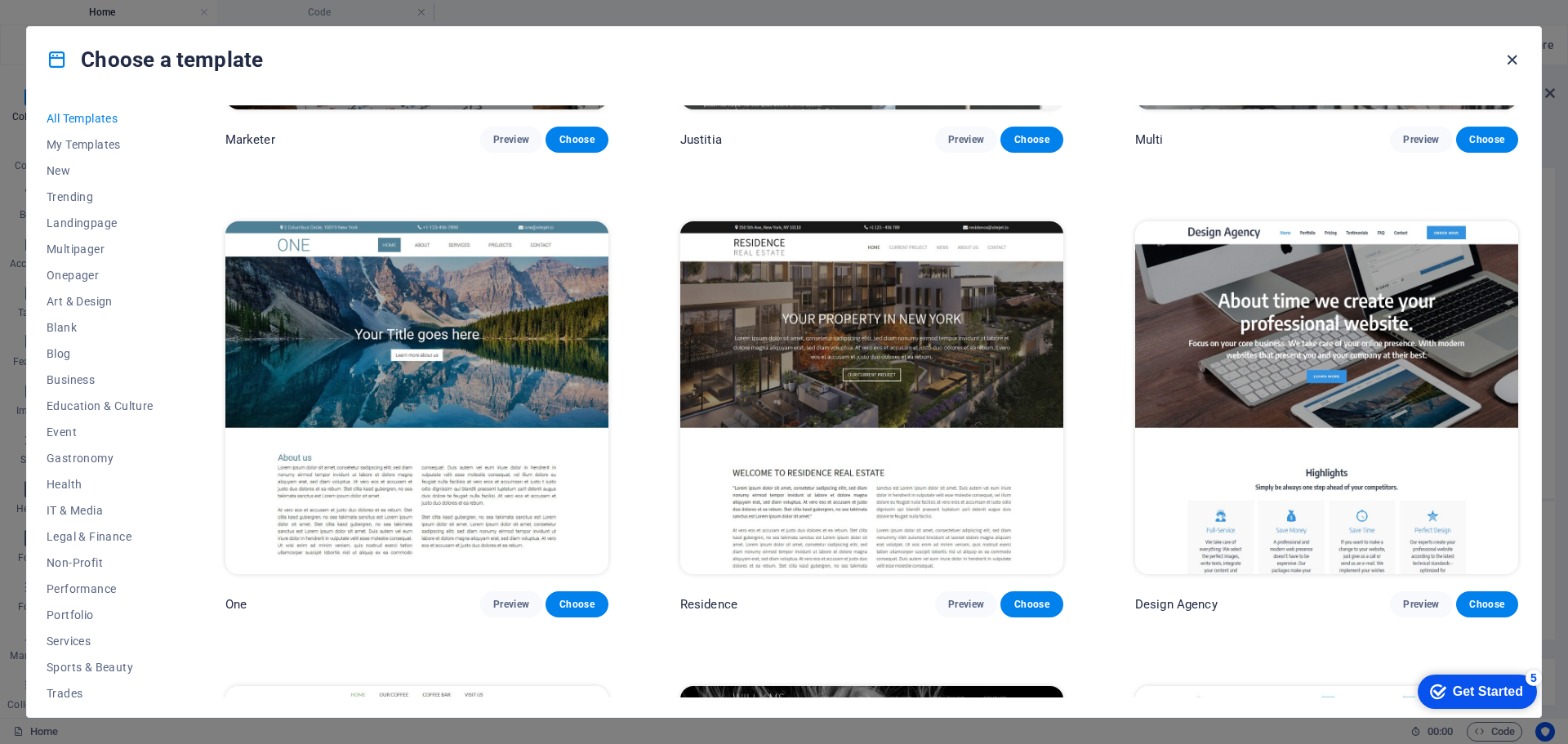
click at [1512, 58] on icon "button" at bounding box center [1512, 59] width 19 height 19
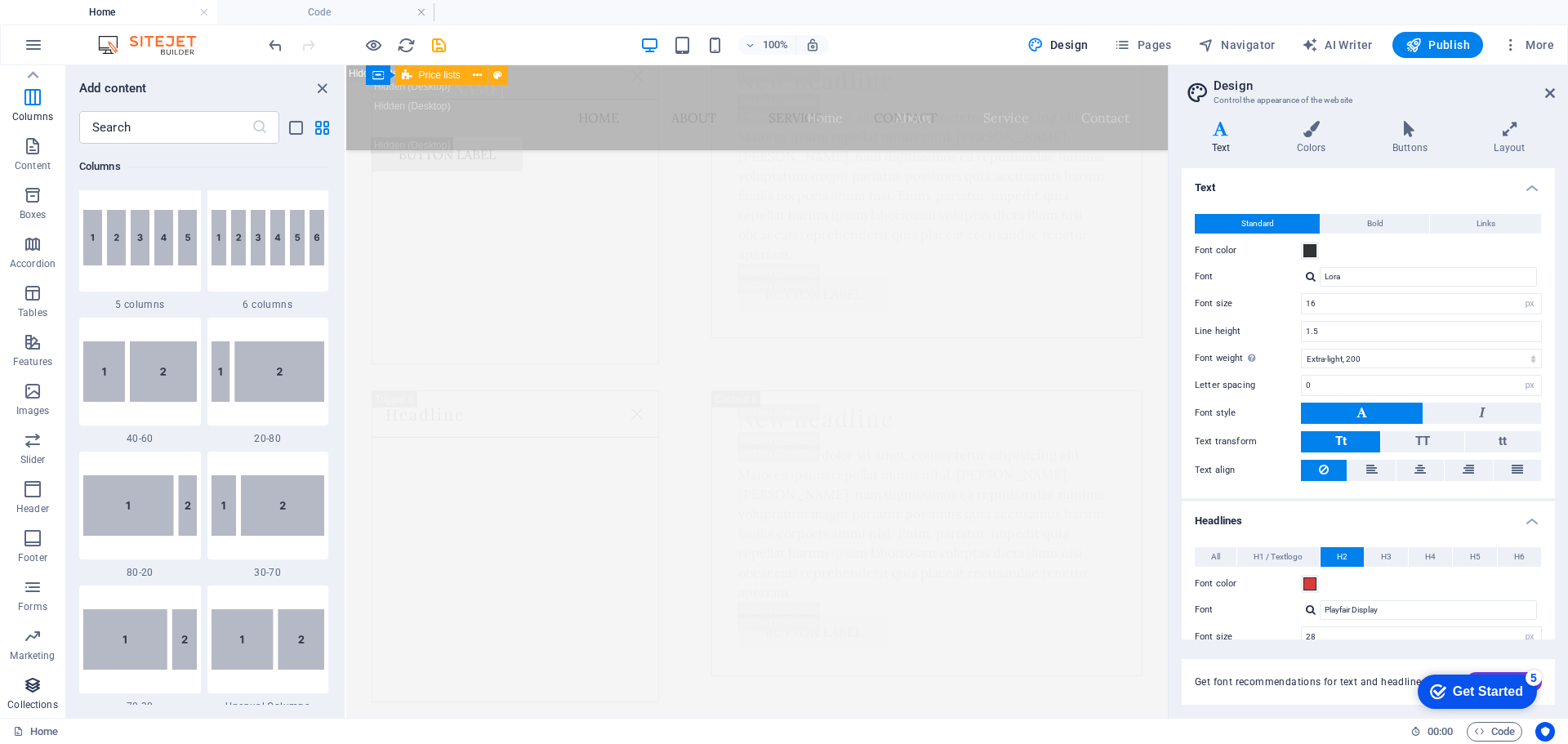
click at [45, 701] on p "Collections" at bounding box center [32, 704] width 50 height 14
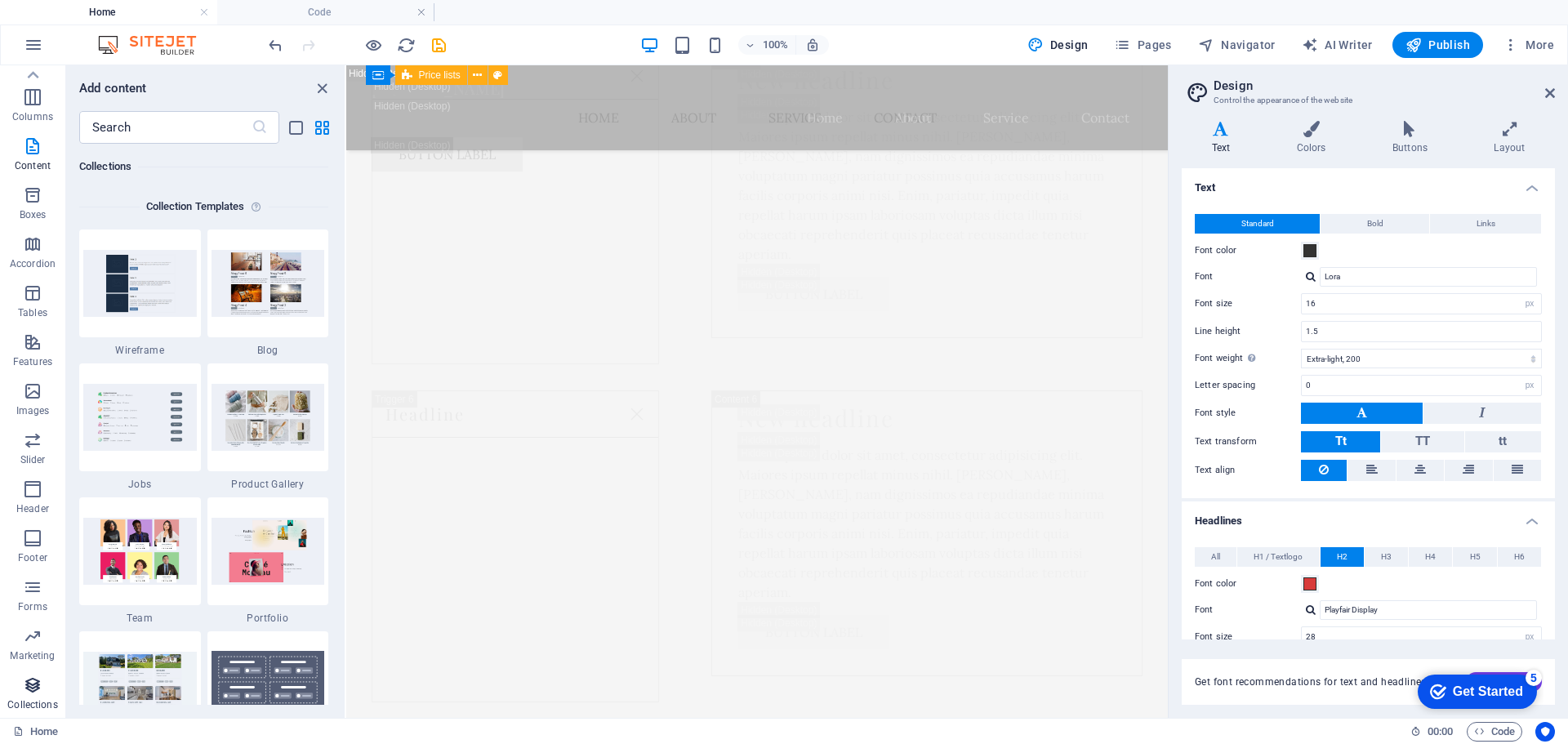
scroll to position [14943, 0]
click at [30, 443] on icon "button" at bounding box center [32, 440] width 20 height 20
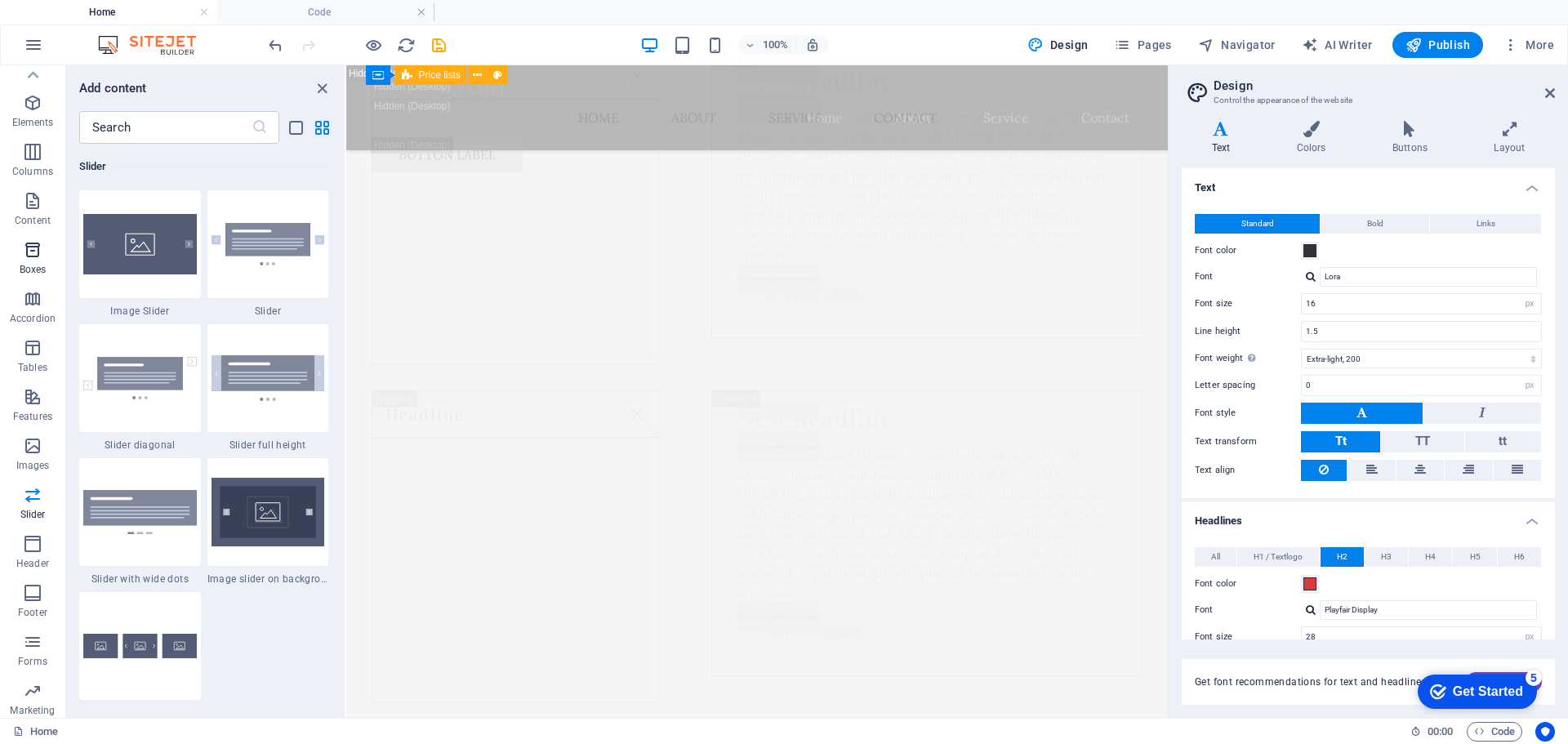
scroll to position [0, 0]
click at [34, 46] on icon "button" at bounding box center [33, 45] width 20 height 20
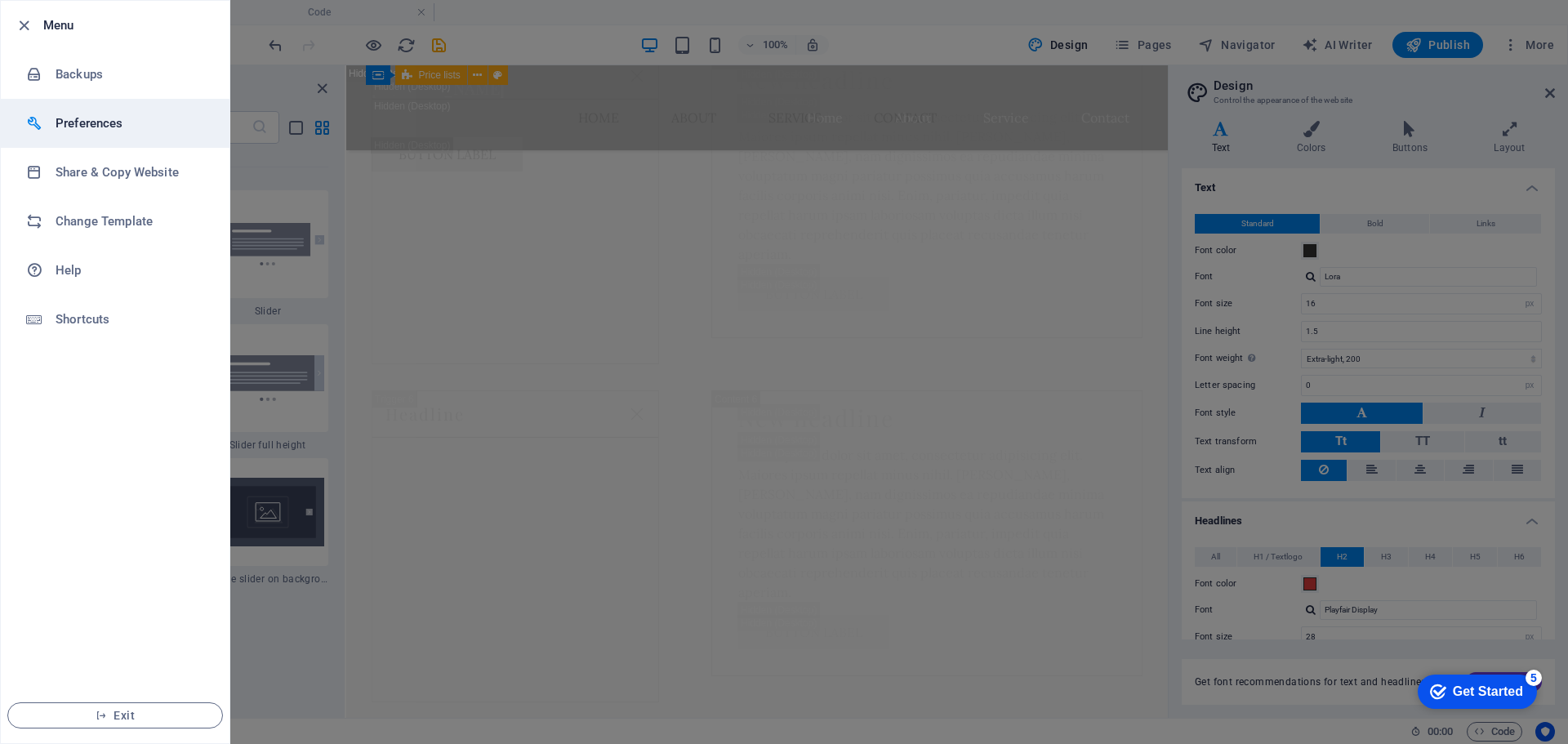
click at [60, 126] on h6 "Preferences" at bounding box center [132, 123] width 151 height 20
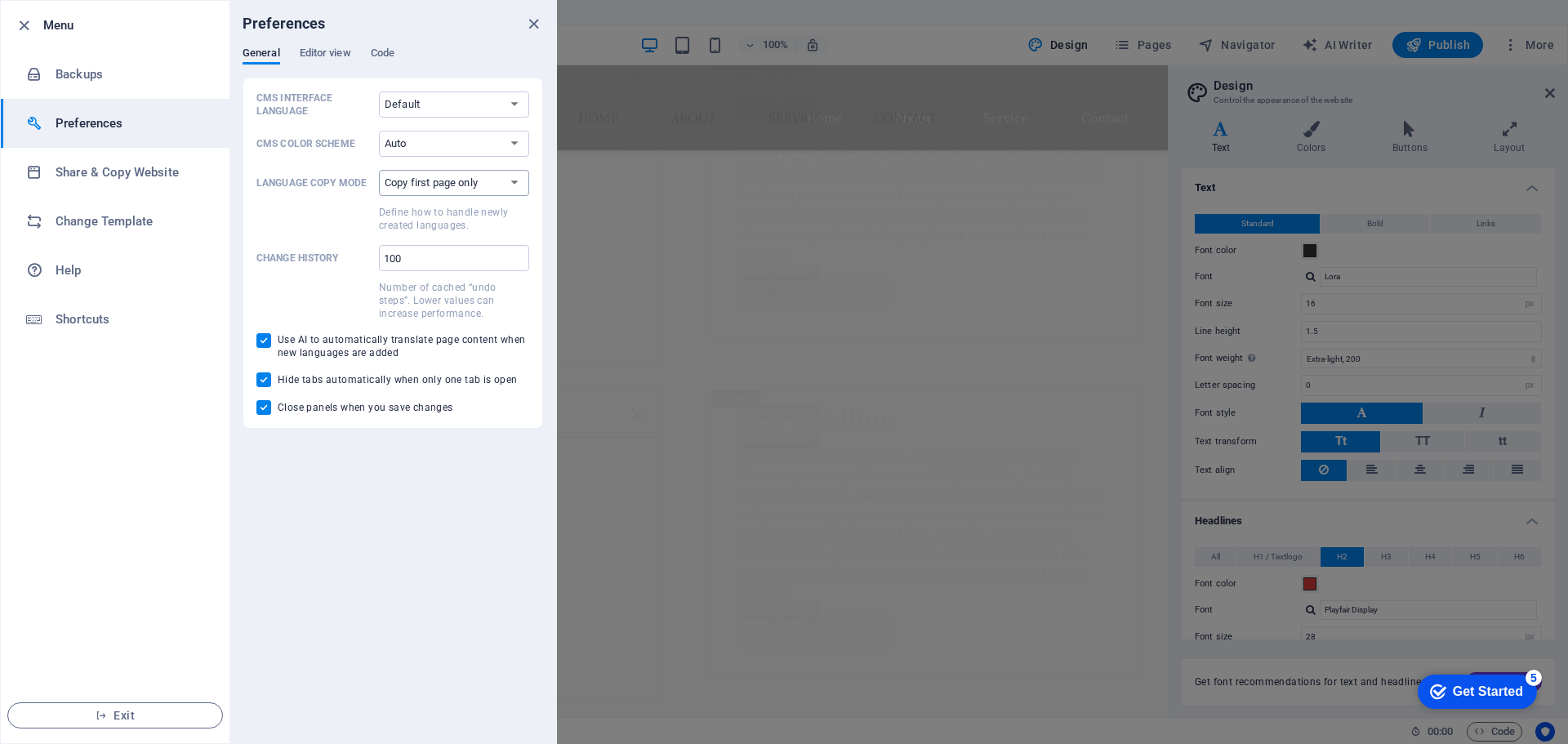
click at [473, 177] on select "Copy first page only Copy all pages" at bounding box center [454, 183] width 150 height 26
click at [354, 553] on div "Preferences General Editor view Code CMS Interface Language Default Deutsch Eng…" at bounding box center [393, 372] width 327 height 742
click at [339, 55] on span "Editor view" at bounding box center [325, 54] width 51 height 23
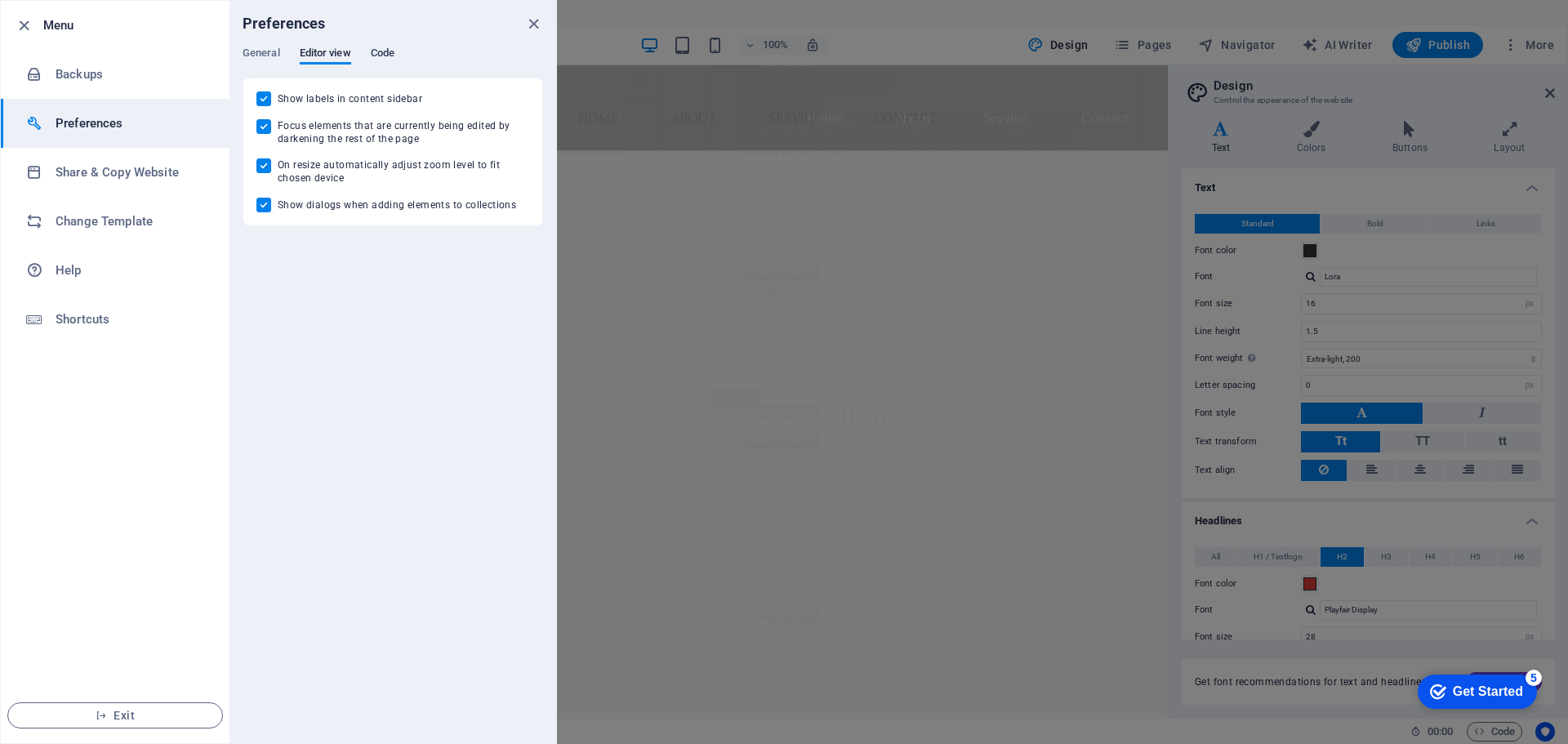
click at [391, 52] on span "Code" at bounding box center [382, 54] width 23 height 23
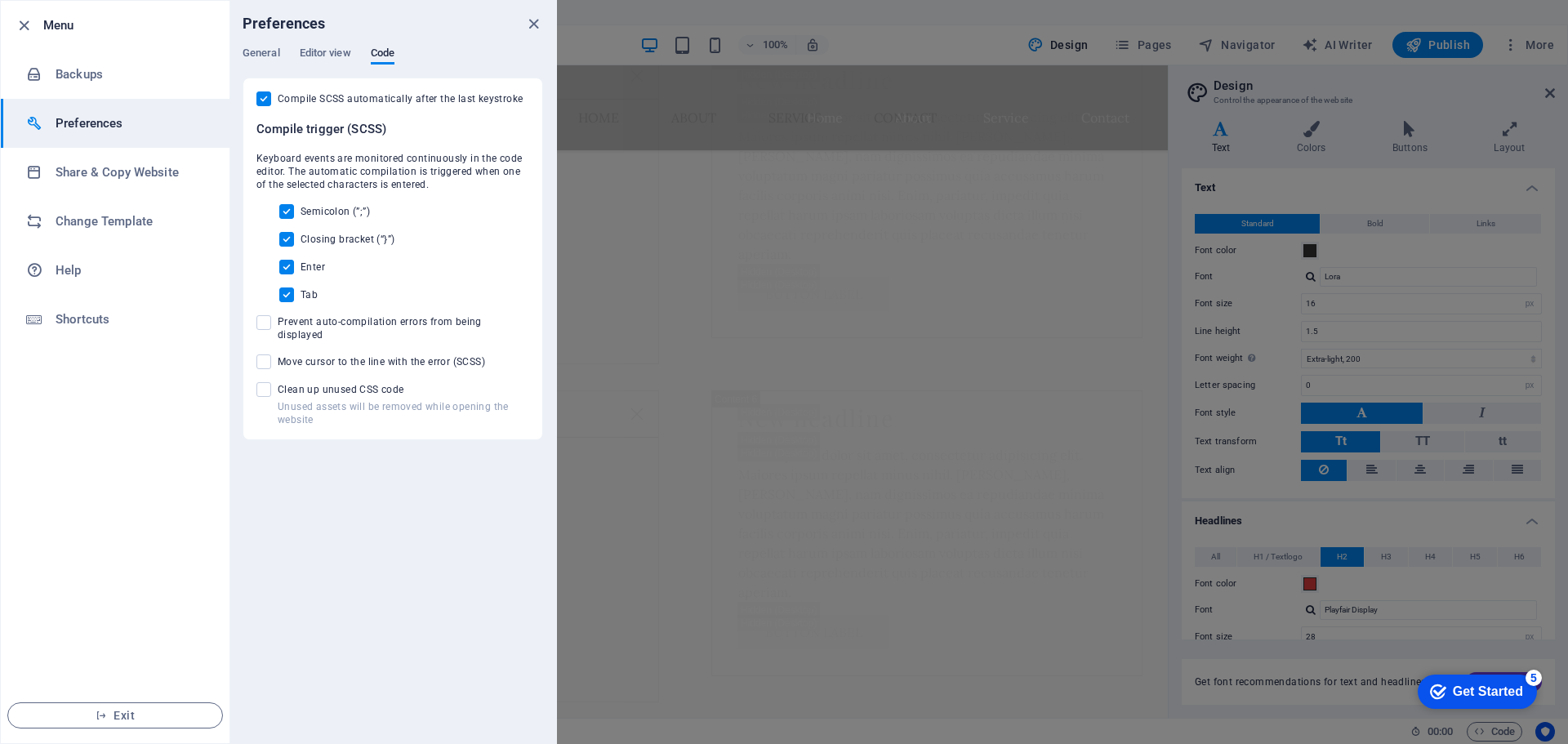
click at [65, 29] on h6 "Menu" at bounding box center [130, 25] width 173 height 20
click at [536, 19] on icon "close" at bounding box center [533, 23] width 19 height 19
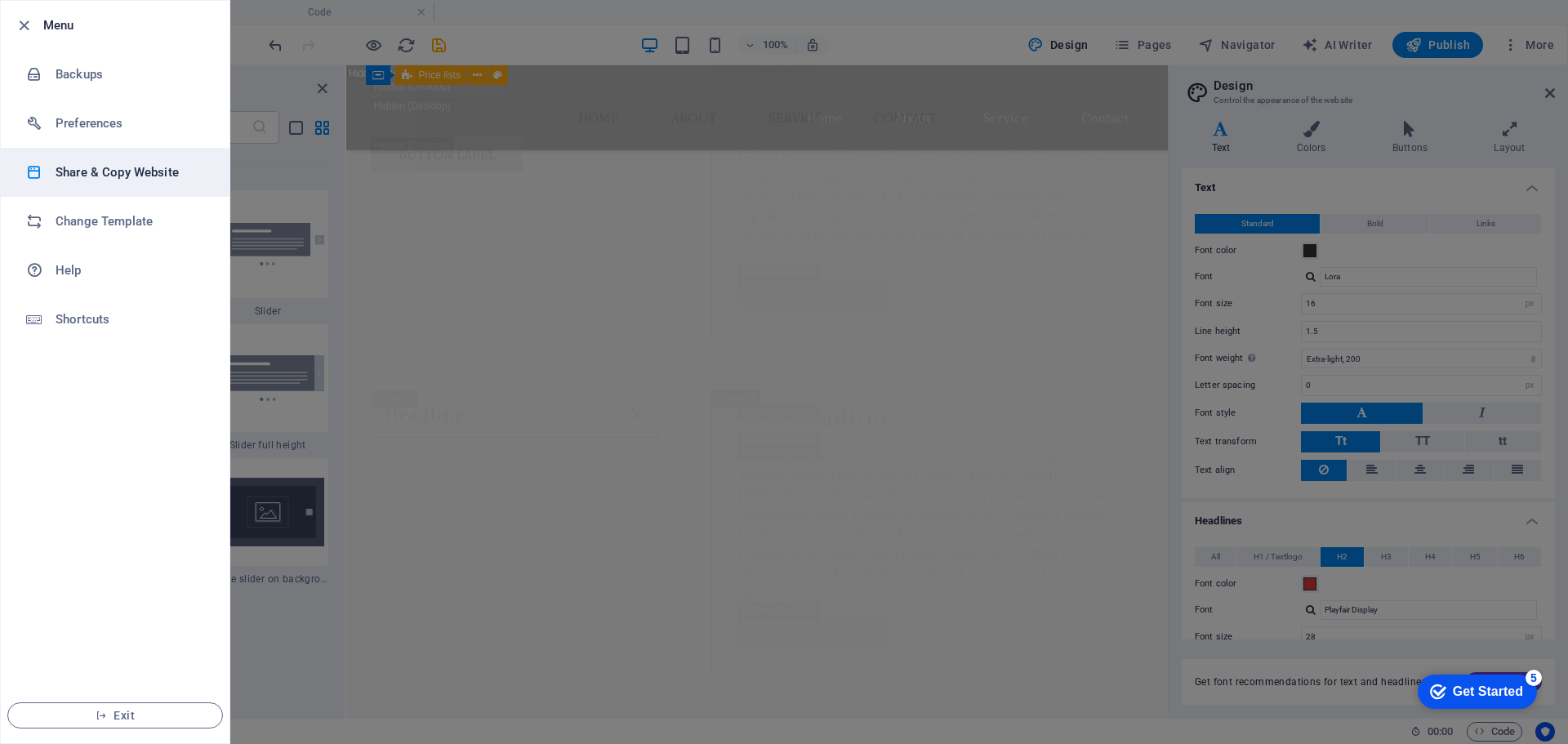
click at [71, 168] on h6 "Share & Copy Website" at bounding box center [132, 172] width 151 height 20
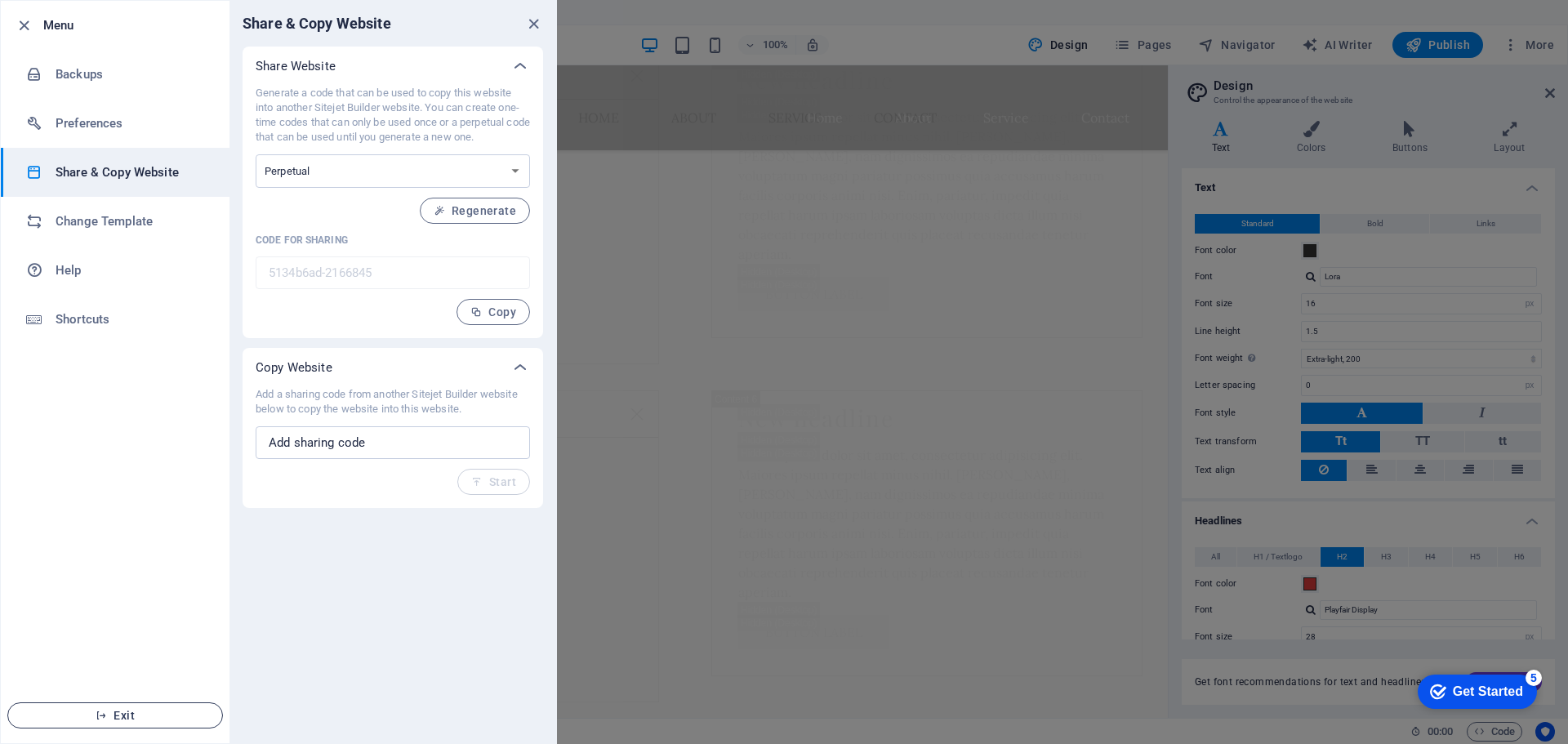
click at [163, 715] on span "Exit" at bounding box center [115, 715] width 187 height 14
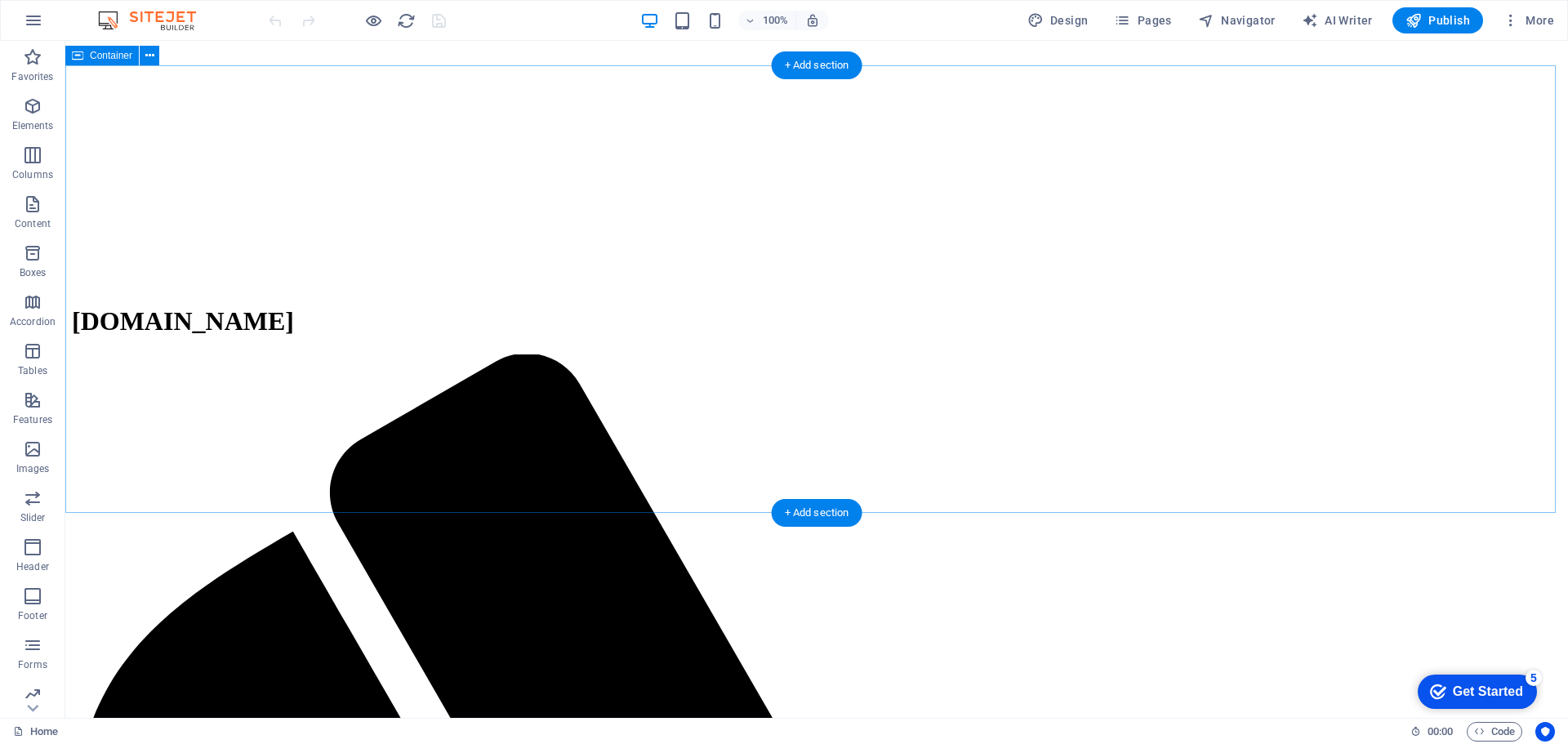
scroll to position [21877, 0]
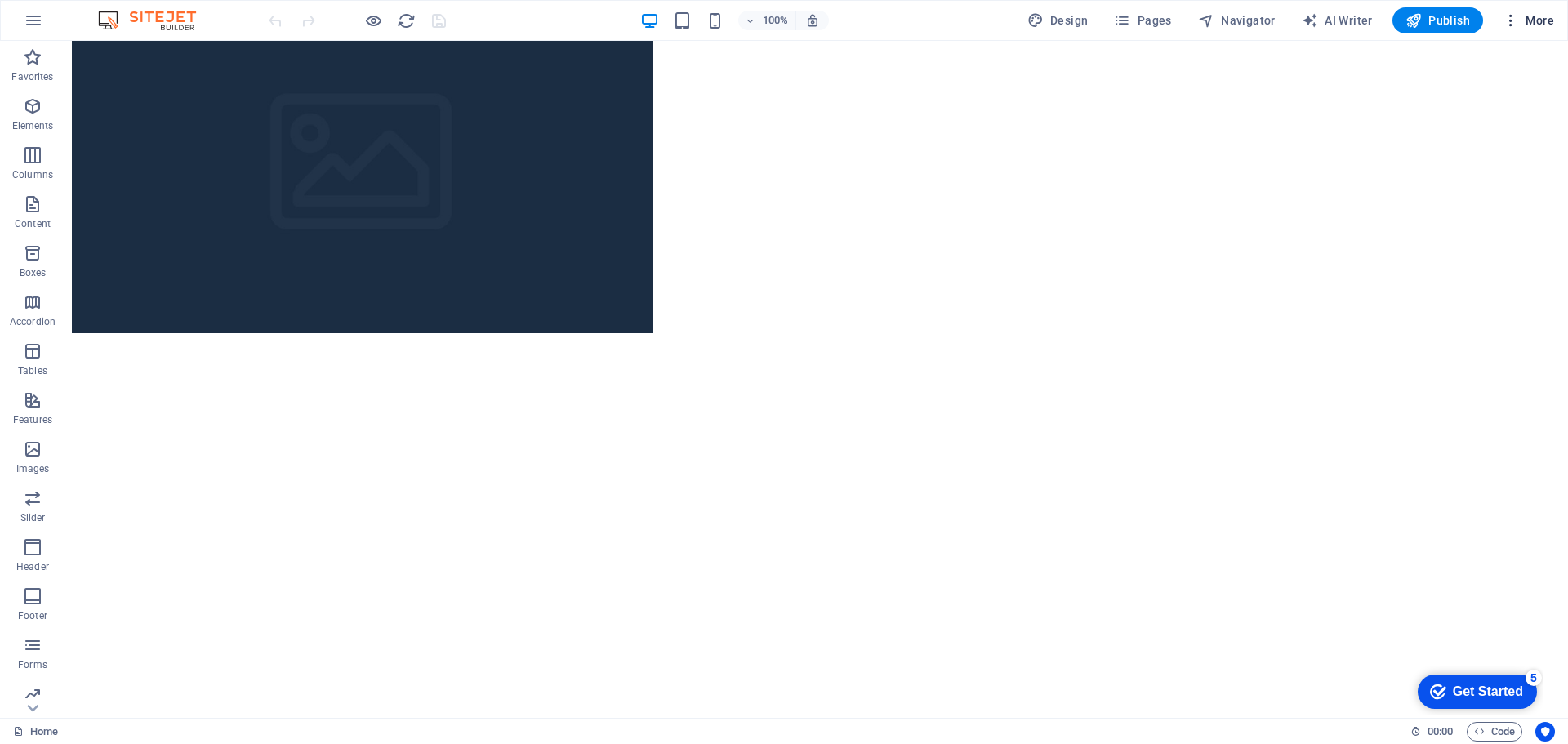
click at [1545, 22] on span "More" at bounding box center [1528, 21] width 51 height 16
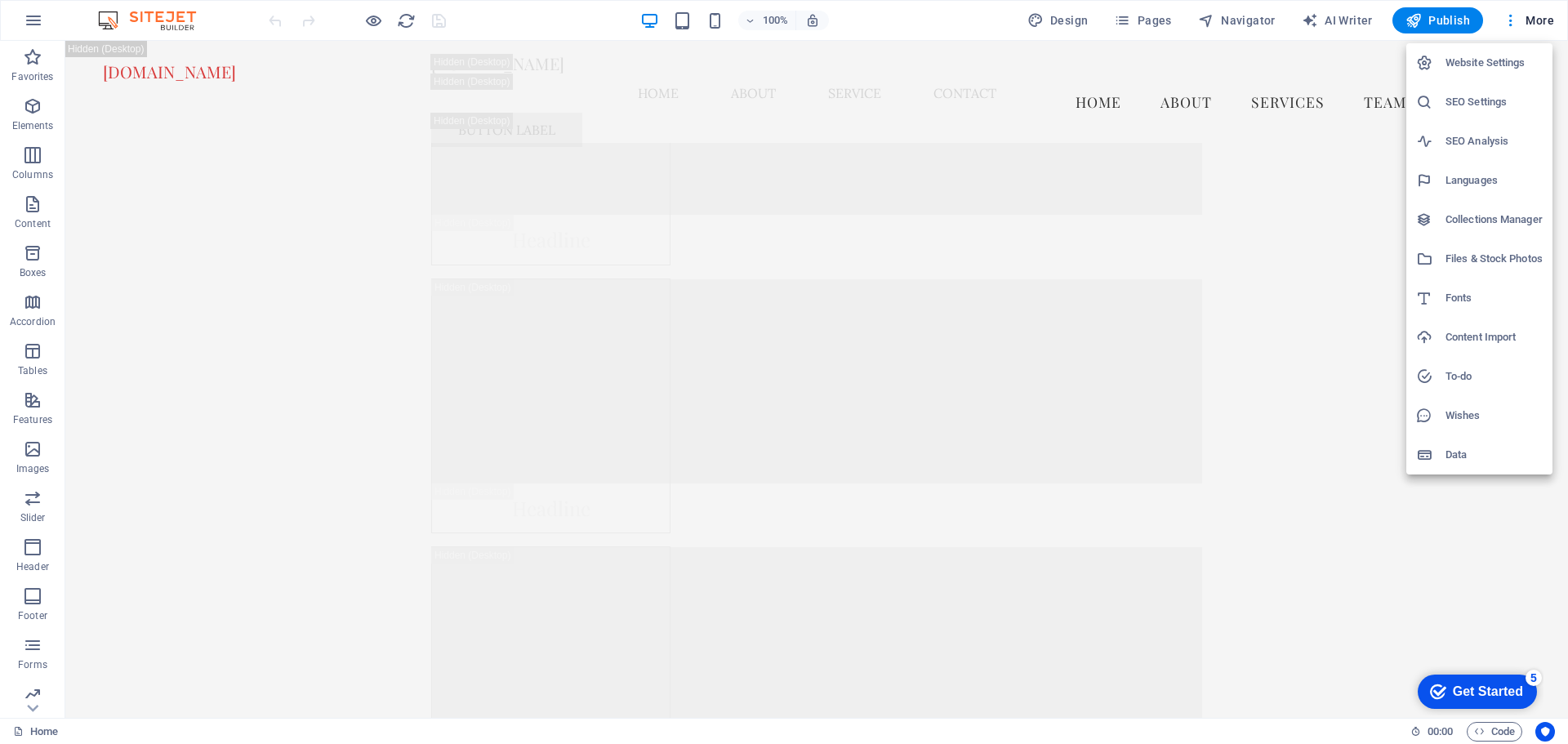
click at [1468, 457] on h6 "Data" at bounding box center [1494, 455] width 97 height 20
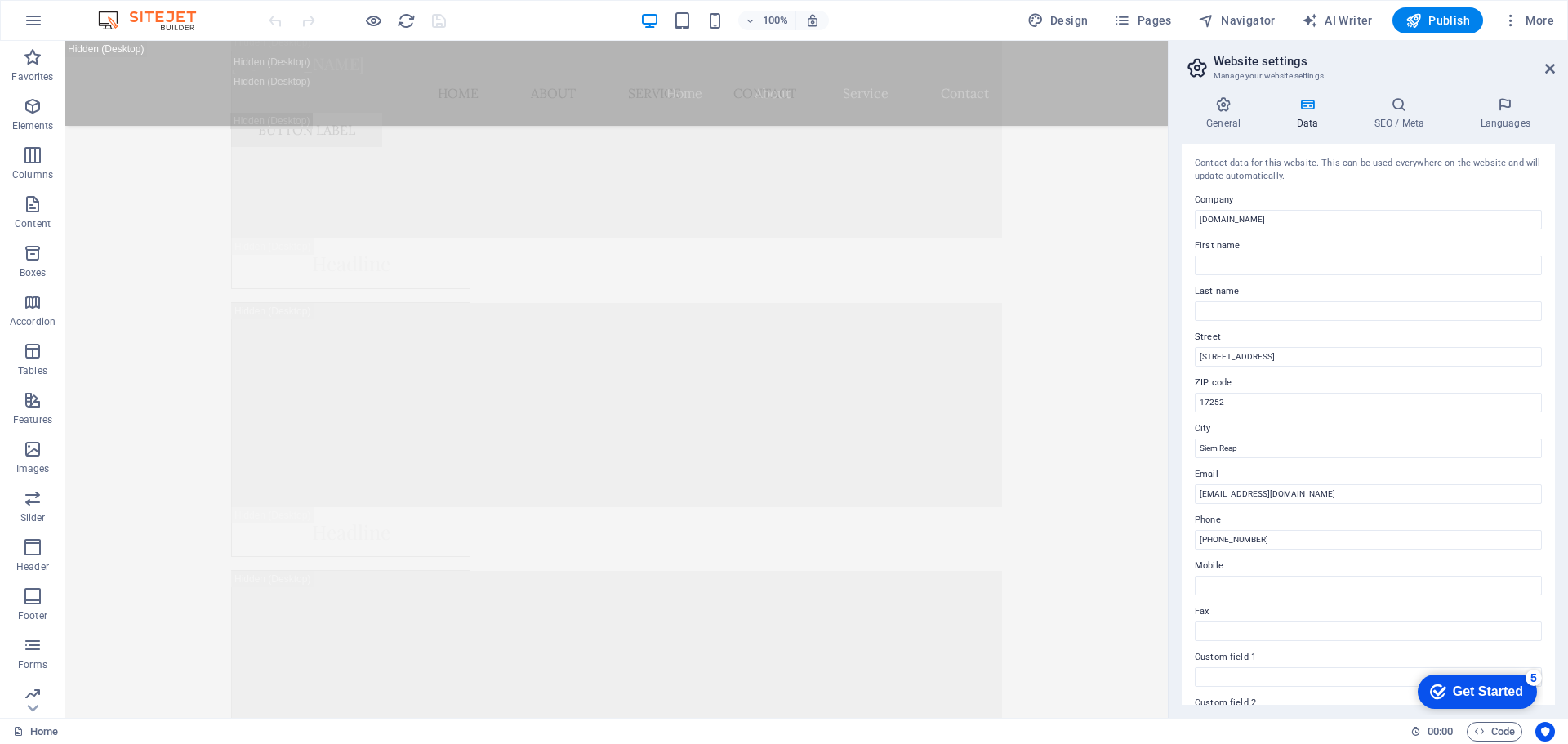
scroll to position [21579, 0]
click at [1262, 222] on input "[DOMAIN_NAME]" at bounding box center [1368, 220] width 347 height 20
click at [1268, 221] on input "[DOMAIN_NAME]" at bounding box center [1368, 220] width 347 height 20
drag, startPoint x: 1272, startPoint y: 218, endPoint x: 1307, endPoint y: 219, distance: 35.0
click at [1307, 219] on input "[DOMAIN_NAME]" at bounding box center [1368, 220] width 347 height 20
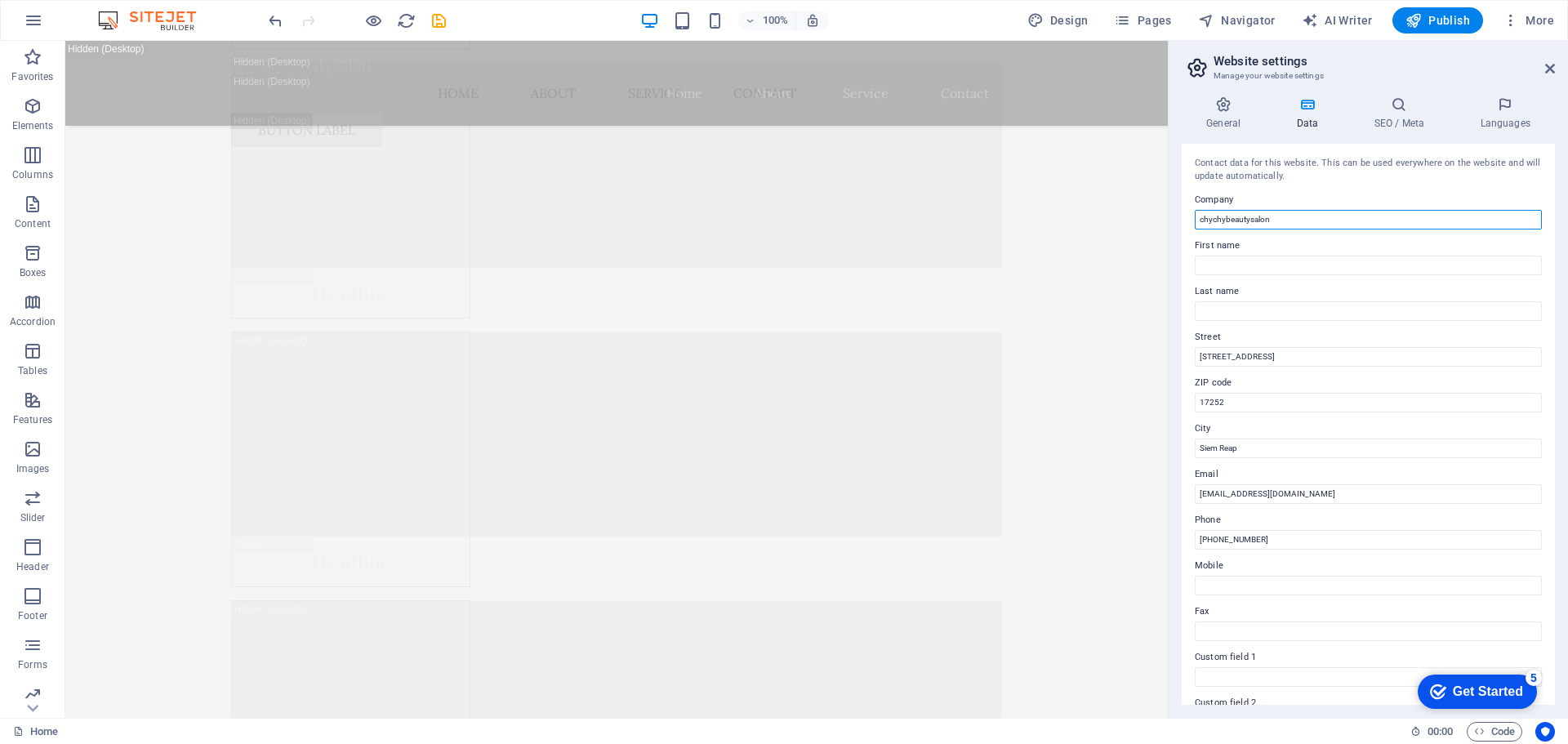
click at [1253, 220] on input "chychybeautysalon" at bounding box center [1368, 220] width 347 height 20
click at [1229, 219] on input "chychybeautySalon" at bounding box center [1368, 220] width 347 height 20
click at [1231, 220] on input "chychybBeautySalon" at bounding box center [1368, 220] width 347 height 20
click at [1217, 217] on input "chychy BeautySalon" at bounding box center [1368, 220] width 347 height 20
click at [1213, 218] on input "chyChy BeautySalon" at bounding box center [1368, 220] width 347 height 20
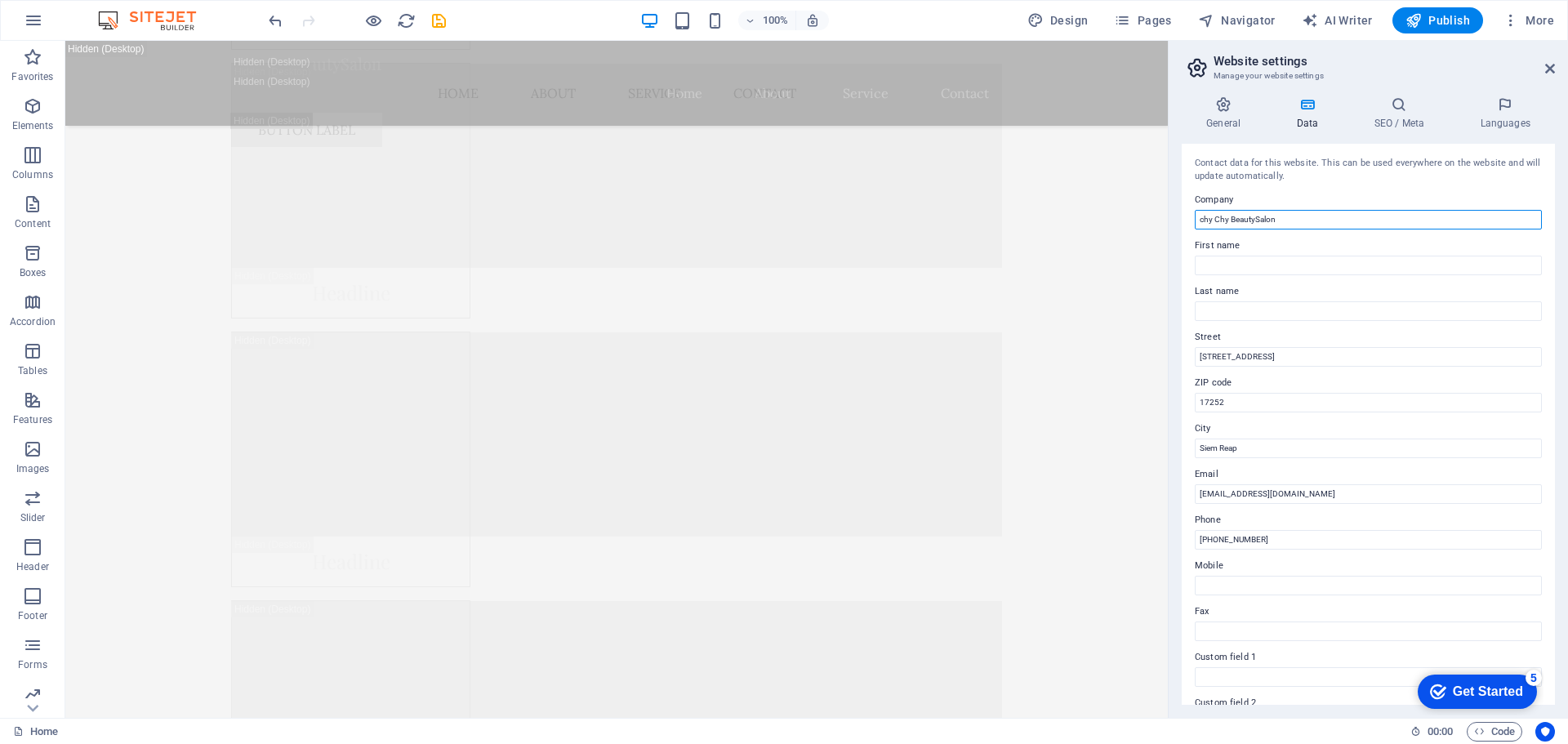
click at [1202, 222] on input "chy Chy BeautySalon" at bounding box center [1368, 220] width 347 height 20
type input "Chy Chy BeautySalon"
click at [1249, 264] on input "First name" at bounding box center [1368, 266] width 347 height 20
click at [1229, 268] on input "First name" at bounding box center [1368, 266] width 347 height 20
type input "Chanchy"
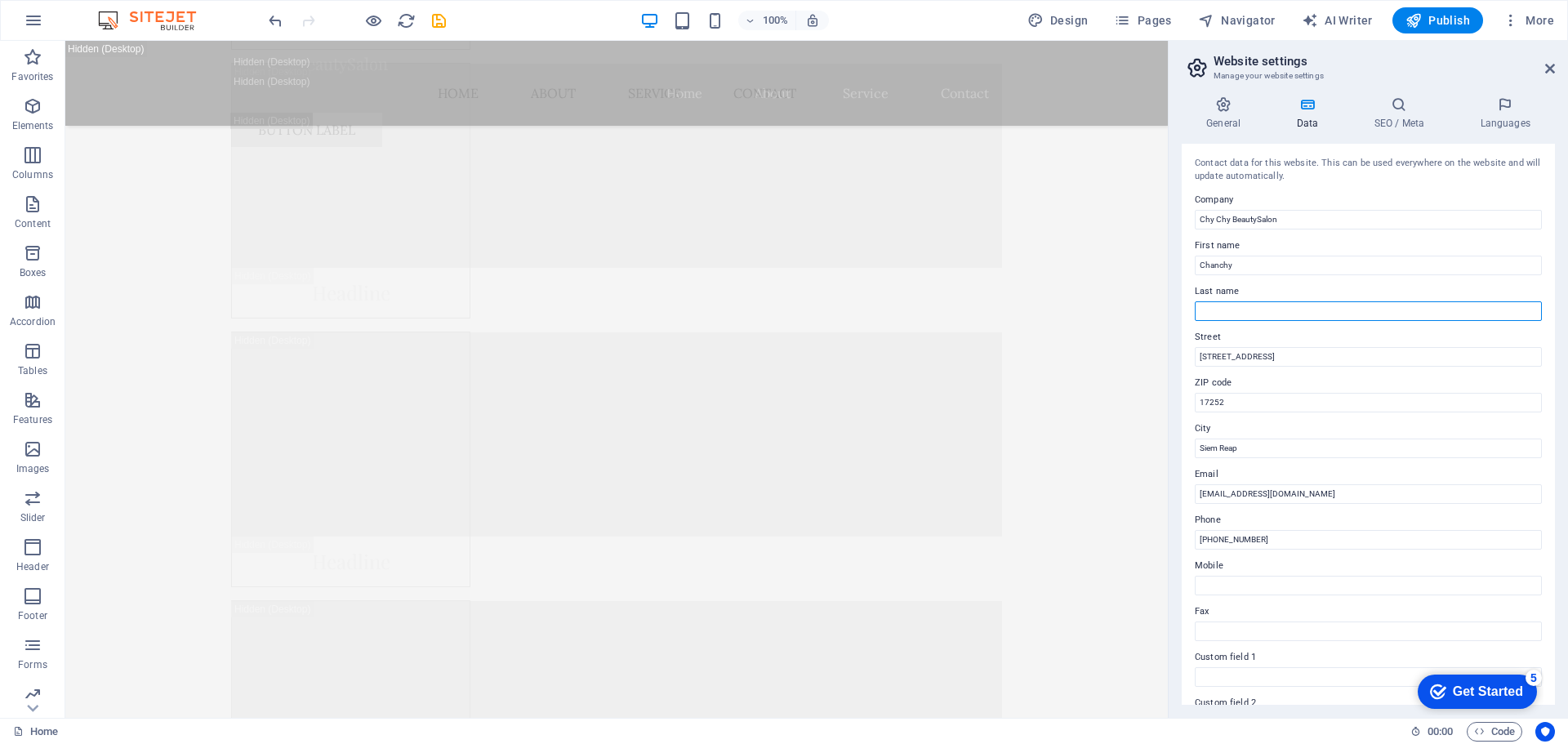
click at [1231, 317] on input "Last name" at bounding box center [1368, 311] width 347 height 20
drag, startPoint x: 1224, startPoint y: 309, endPoint x: 1183, endPoint y: 309, distance: 41.0
click at [1183, 309] on div "Contact data for this website. This can be used everywhere on the website and w…" at bounding box center [1368, 424] width 373 height 561
click at [1224, 311] on input "Run" at bounding box center [1368, 311] width 347 height 20
type input "Run"
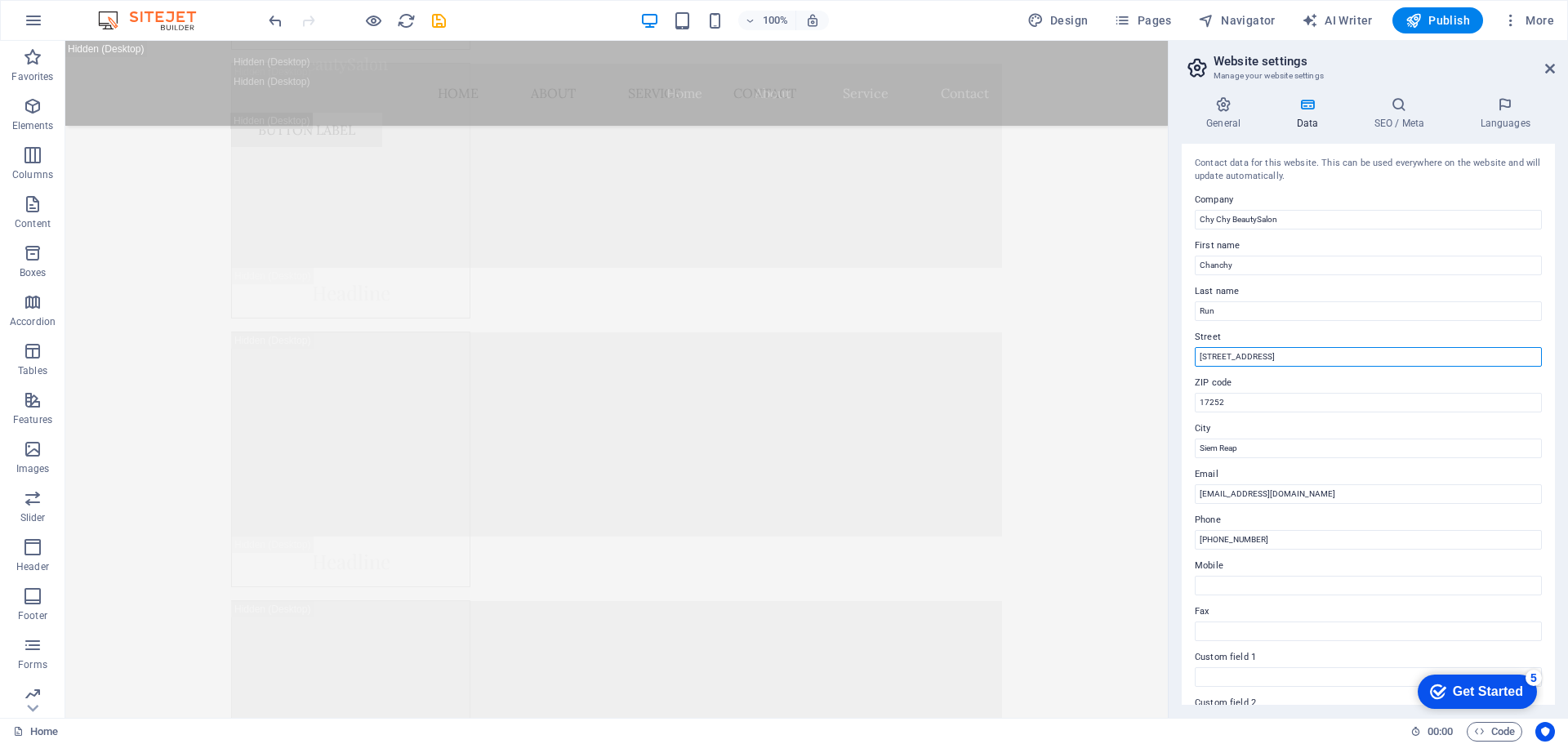
click at [1274, 356] on input "[STREET_ADDRESS]" at bounding box center [1368, 357] width 347 height 20
drag, startPoint x: 1281, startPoint y: 357, endPoint x: 1190, endPoint y: 361, distance: 91.1
click at [1190, 361] on div "Contact data for this website. This can be used everywhere on the website and w…" at bounding box center [1368, 424] width 373 height 561
click at [1282, 354] on input "[STREET_ADDRESS]" at bounding box center [1368, 357] width 347 height 20
drag, startPoint x: 1362, startPoint y: 394, endPoint x: 1163, endPoint y: 362, distance: 201.6
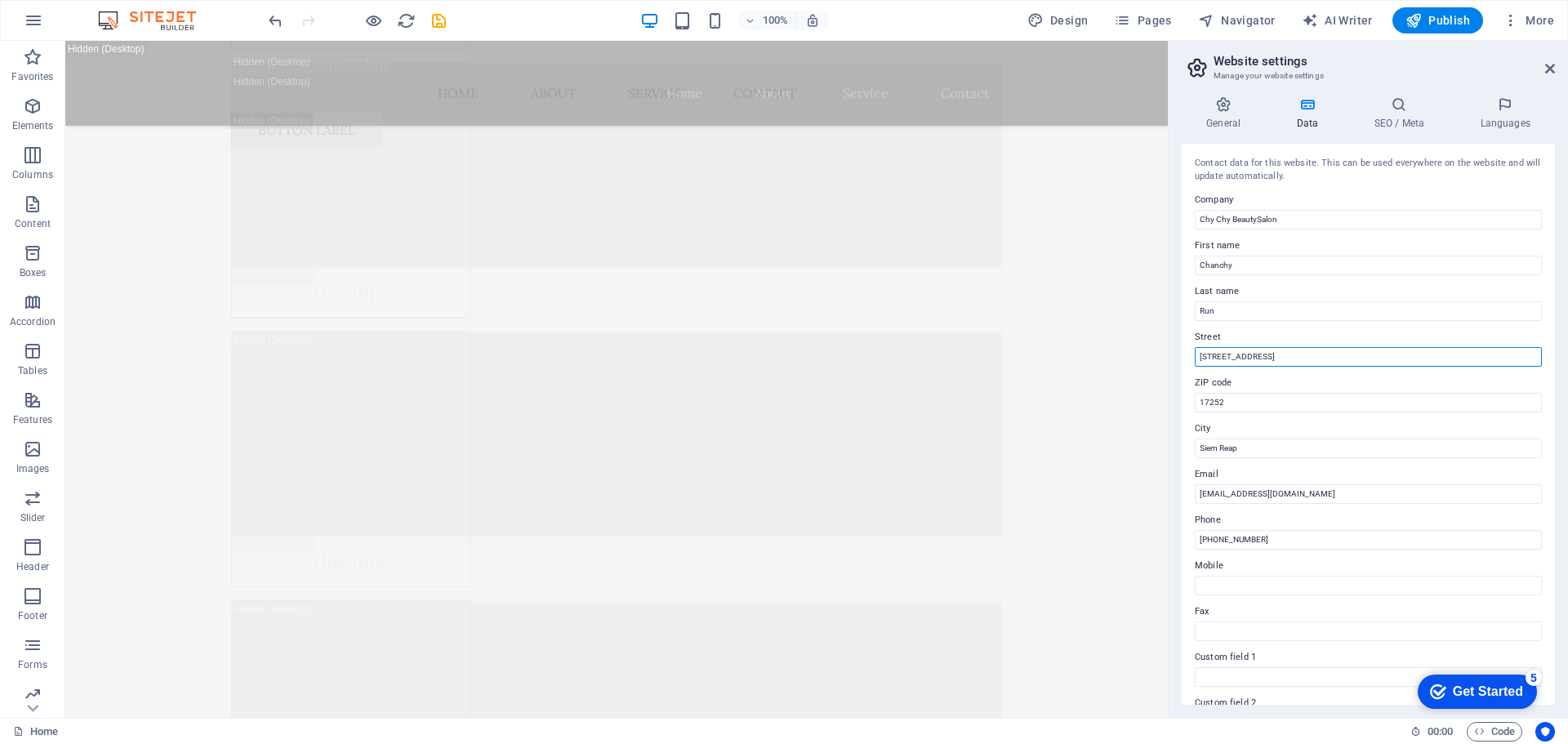
paste input "ពេទ្យដា, [STREET_ADDRESS], [GEOGRAPHIC_DATA], [GEOGRAPHIC_DATA], 17252"
type input "ពេទ្យដា, [STREET_ADDRESS], [GEOGRAPHIC_DATA], [GEOGRAPHIC_DATA], 17252"
drag, startPoint x: 1267, startPoint y: 539, endPoint x: 1233, endPoint y: 541, distance: 34.1
click at [1233, 541] on input "[PHONE_NUMBER]" at bounding box center [1368, 540] width 347 height 20
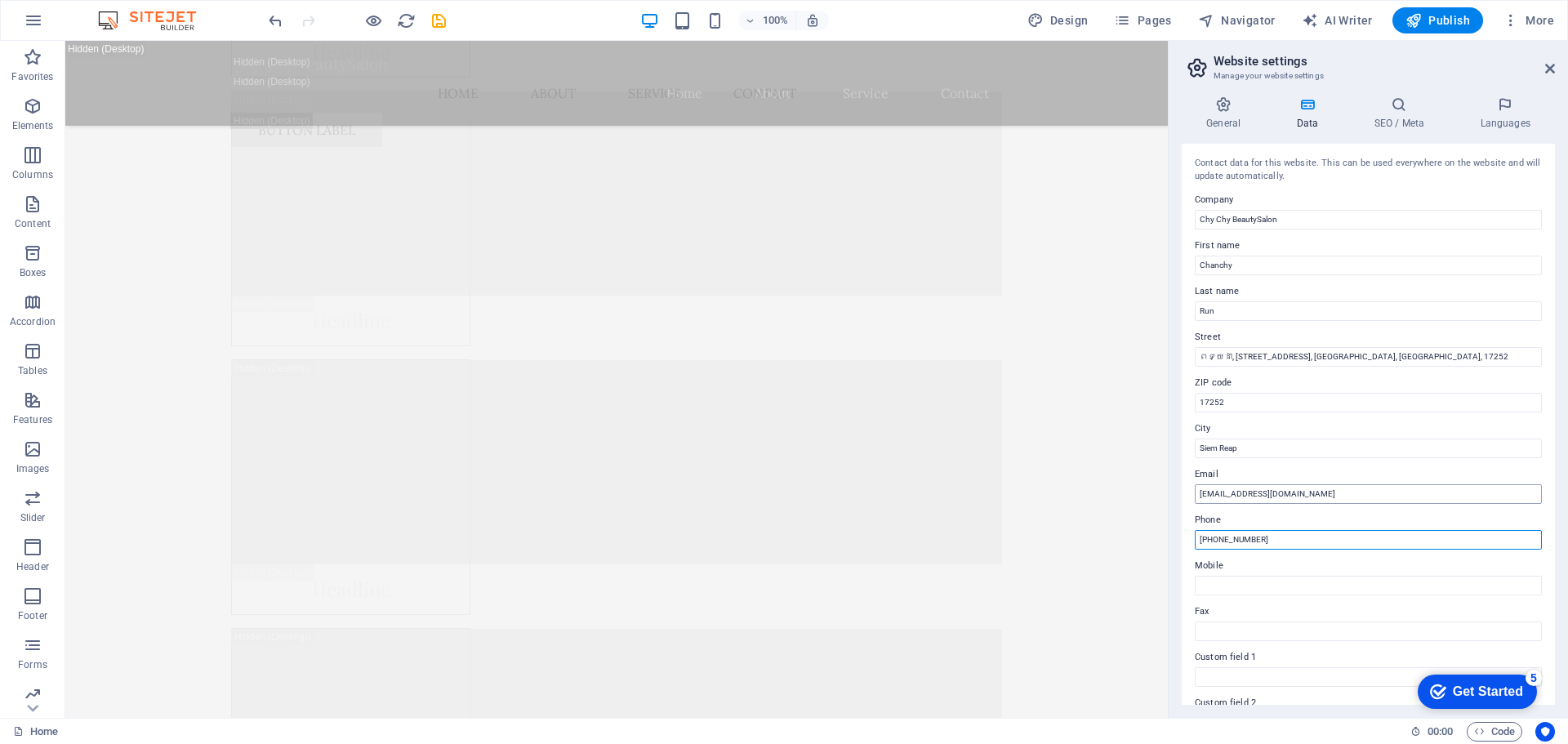
type input "[PHONE_NUMBER]"
drag, startPoint x: 1325, startPoint y: 497, endPoint x: 1185, endPoint y: 502, distance: 140.1
click at [1185, 502] on div "Contact data for this website. This can be used everywhere on the website and w…" at bounding box center [1368, 424] width 373 height 561
click at [1275, 499] on input "[EMAIL_ADDRESS][DOMAIN_NAME]" at bounding box center [1368, 494] width 347 height 20
click at [1308, 494] on input "[EMAIL_ADDRESS][DOMAIN_NAME]" at bounding box center [1368, 494] width 347 height 20
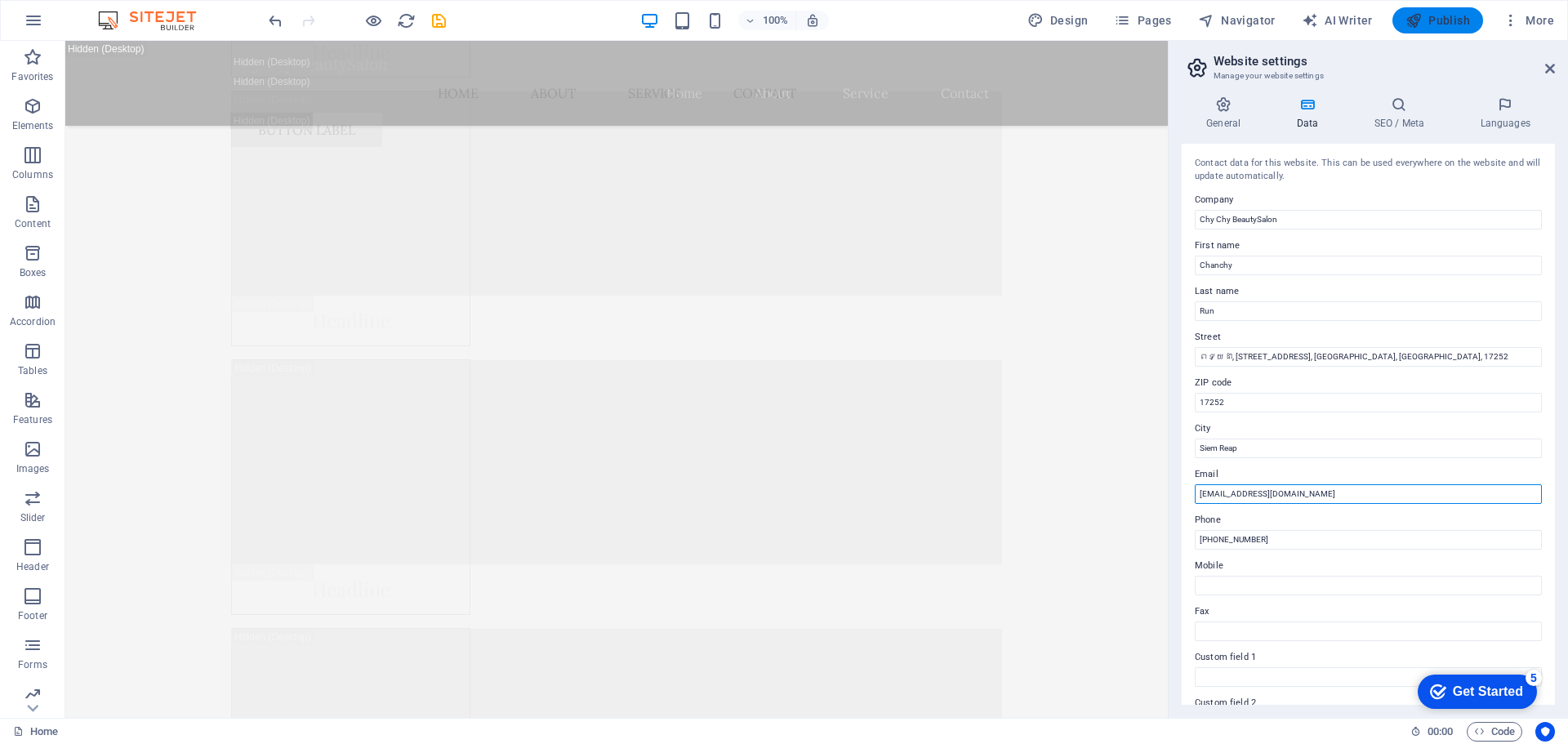
type input "[EMAIL_ADDRESS][DOMAIN_NAME]"
drag, startPoint x: 1467, startPoint y: 15, endPoint x: 1425, endPoint y: 277, distance: 265.3
click at [1467, 15] on span "Publish" at bounding box center [1438, 21] width 65 height 16
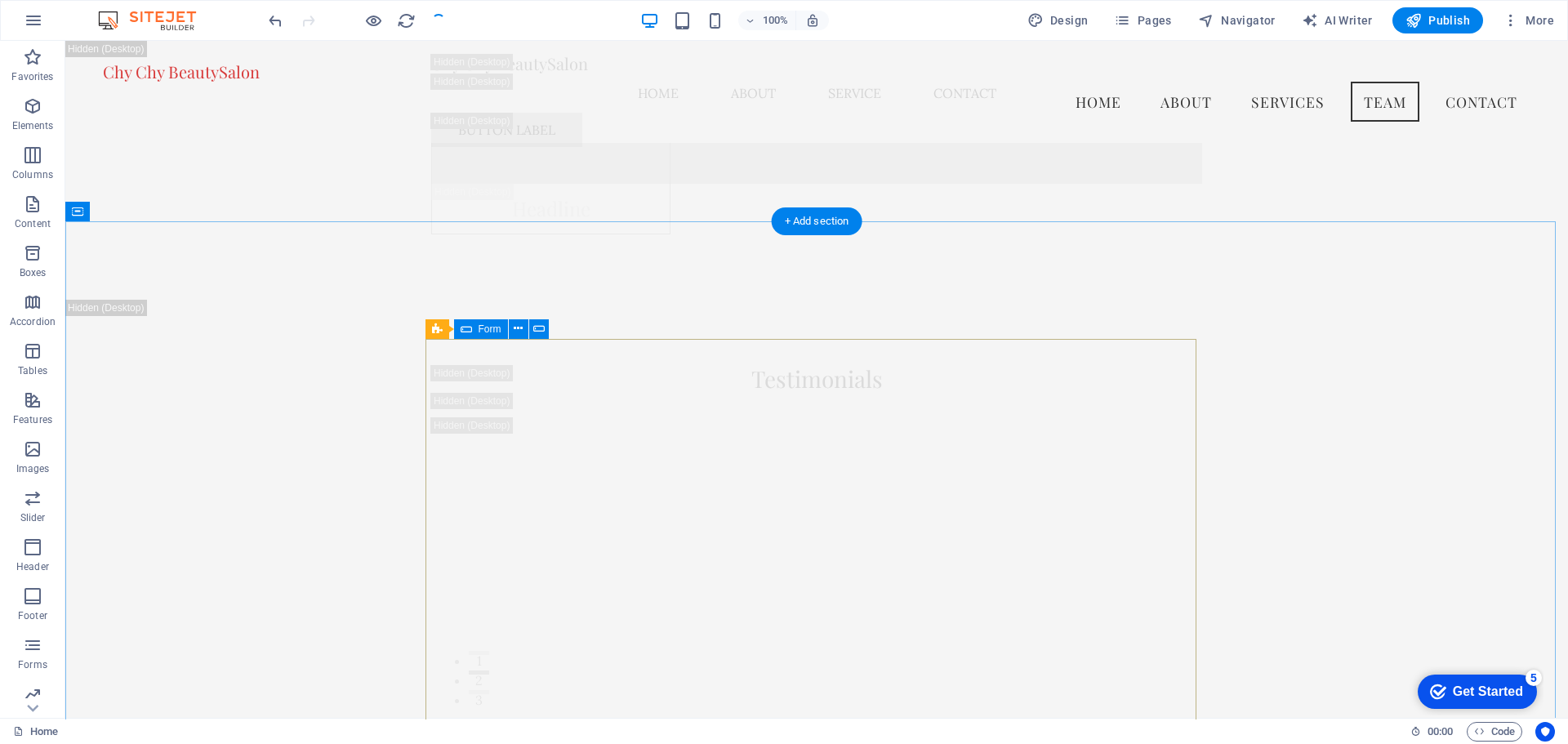
scroll to position [22516, 0]
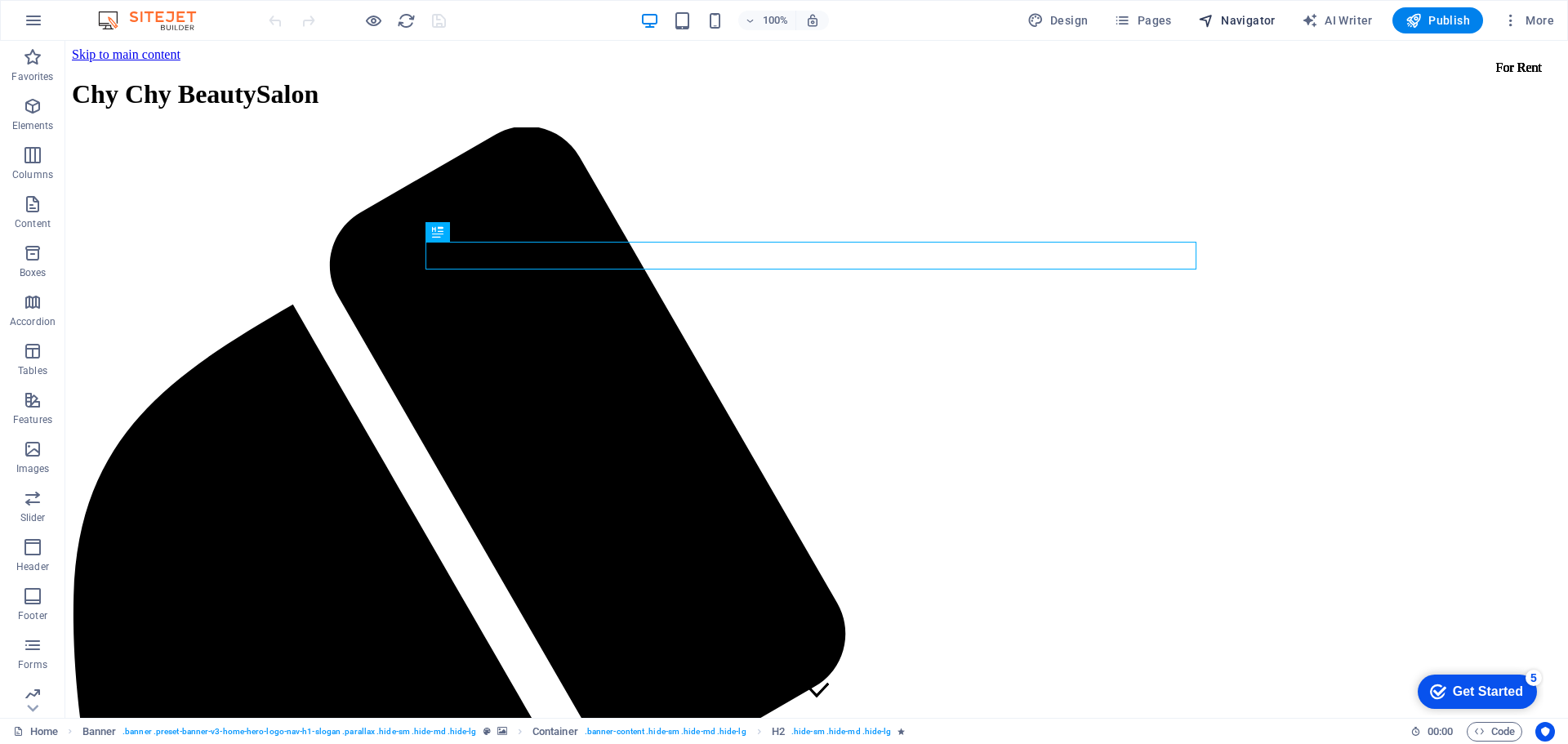
click at [1259, 19] on span "Navigator" at bounding box center [1236, 21] width 77 height 16
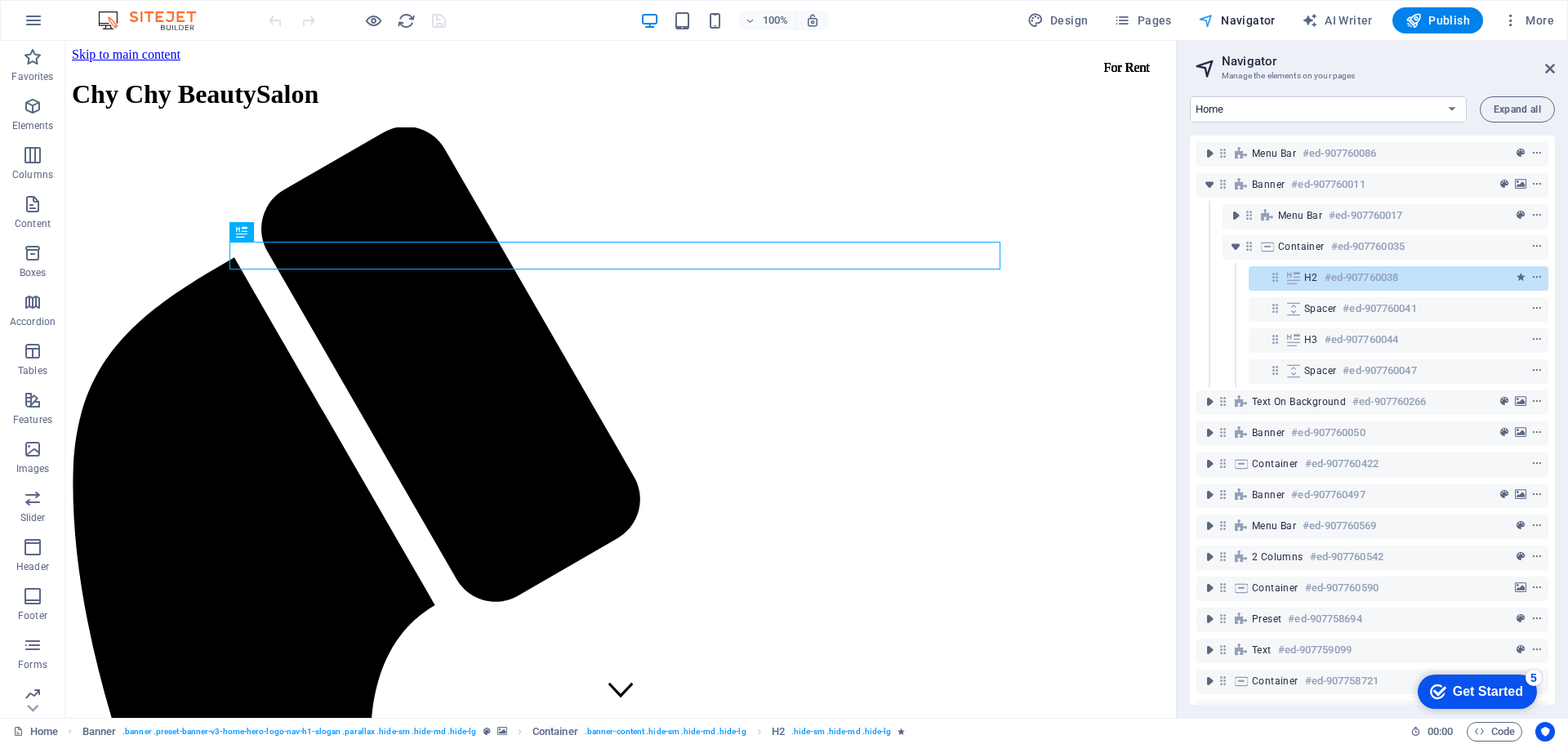
click at [1223, 12] on button "Navigator" at bounding box center [1236, 20] width 91 height 26
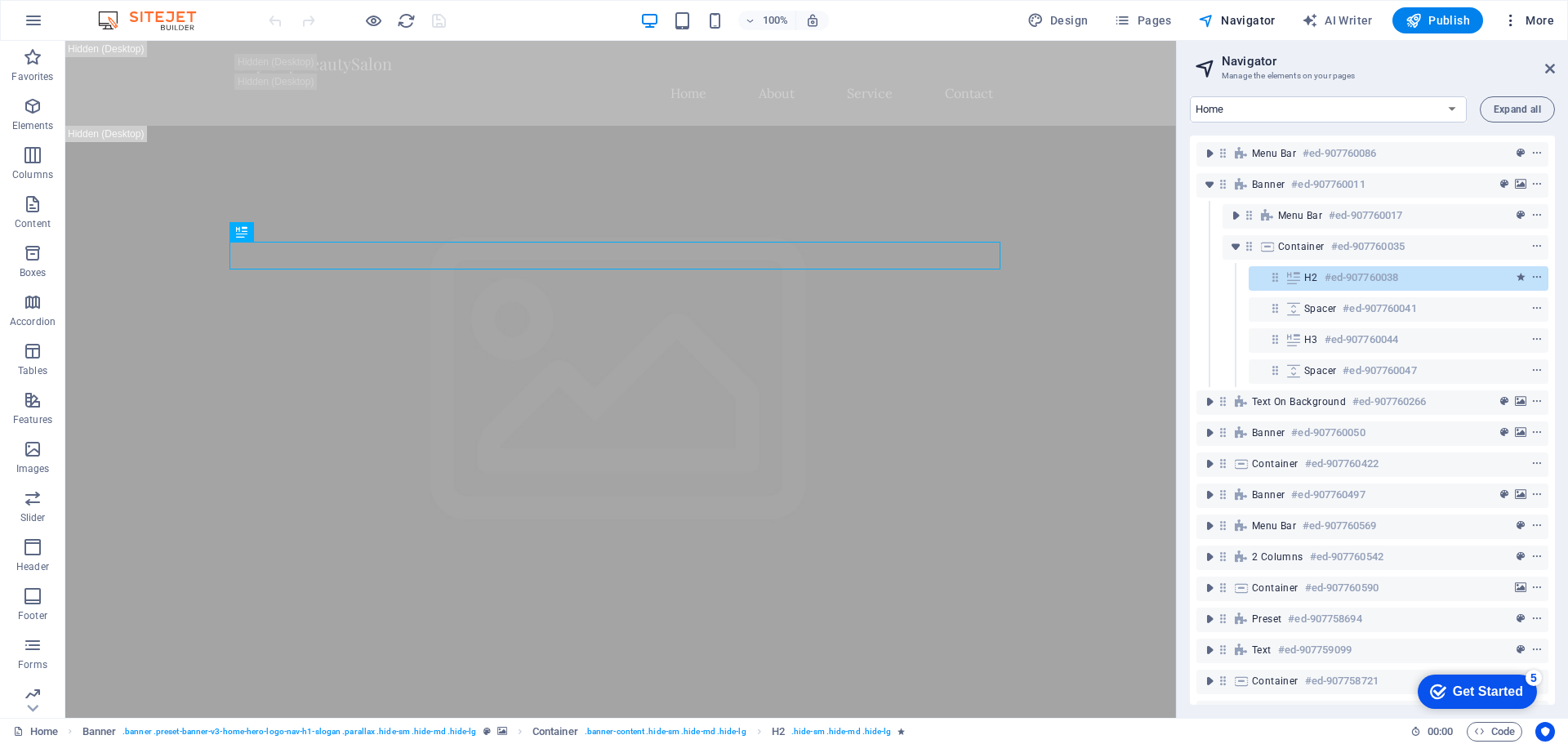
click at [1547, 22] on span "More" at bounding box center [1528, 21] width 51 height 16
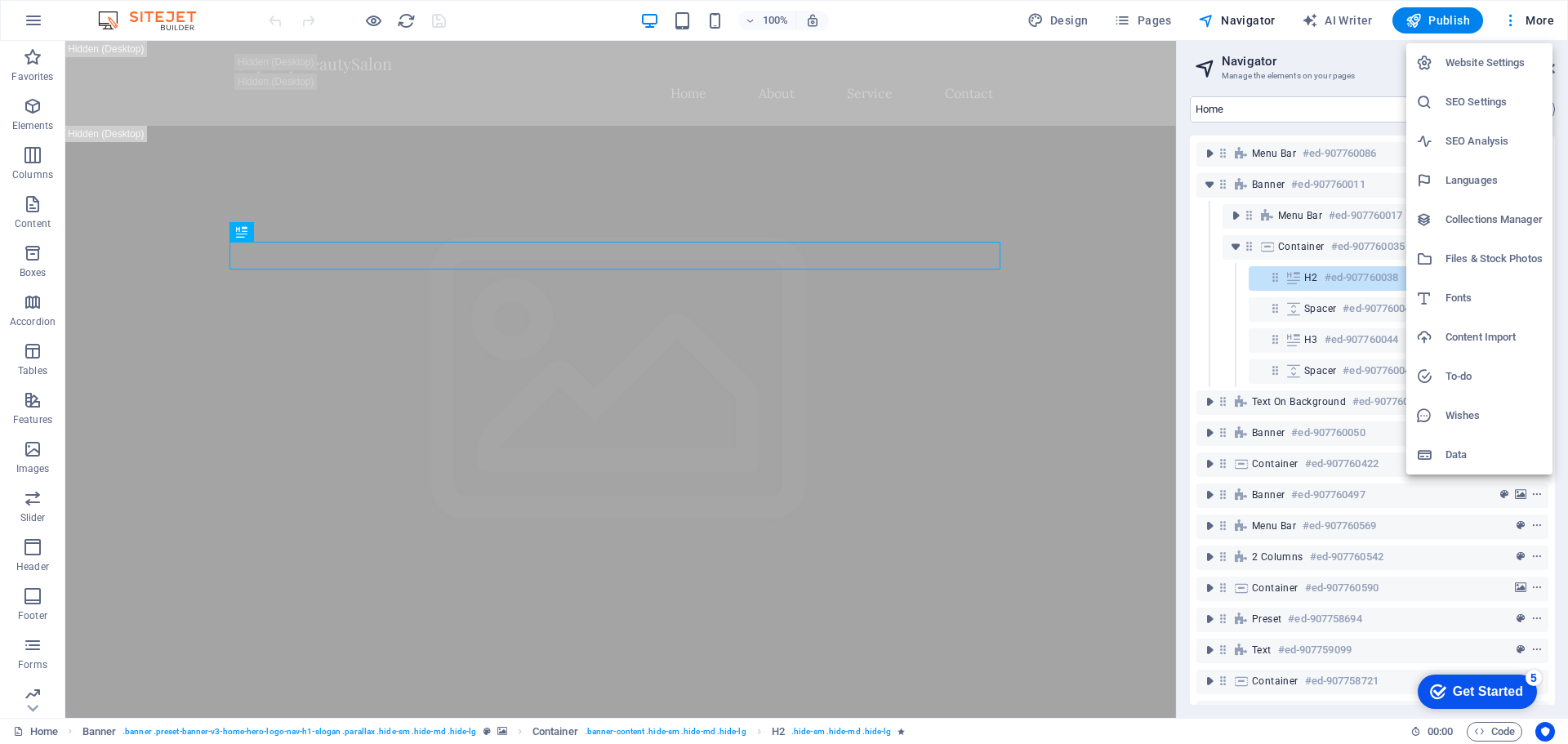
click at [1520, 88] on li "SEO Settings" at bounding box center [1480, 103] width 146 height 40
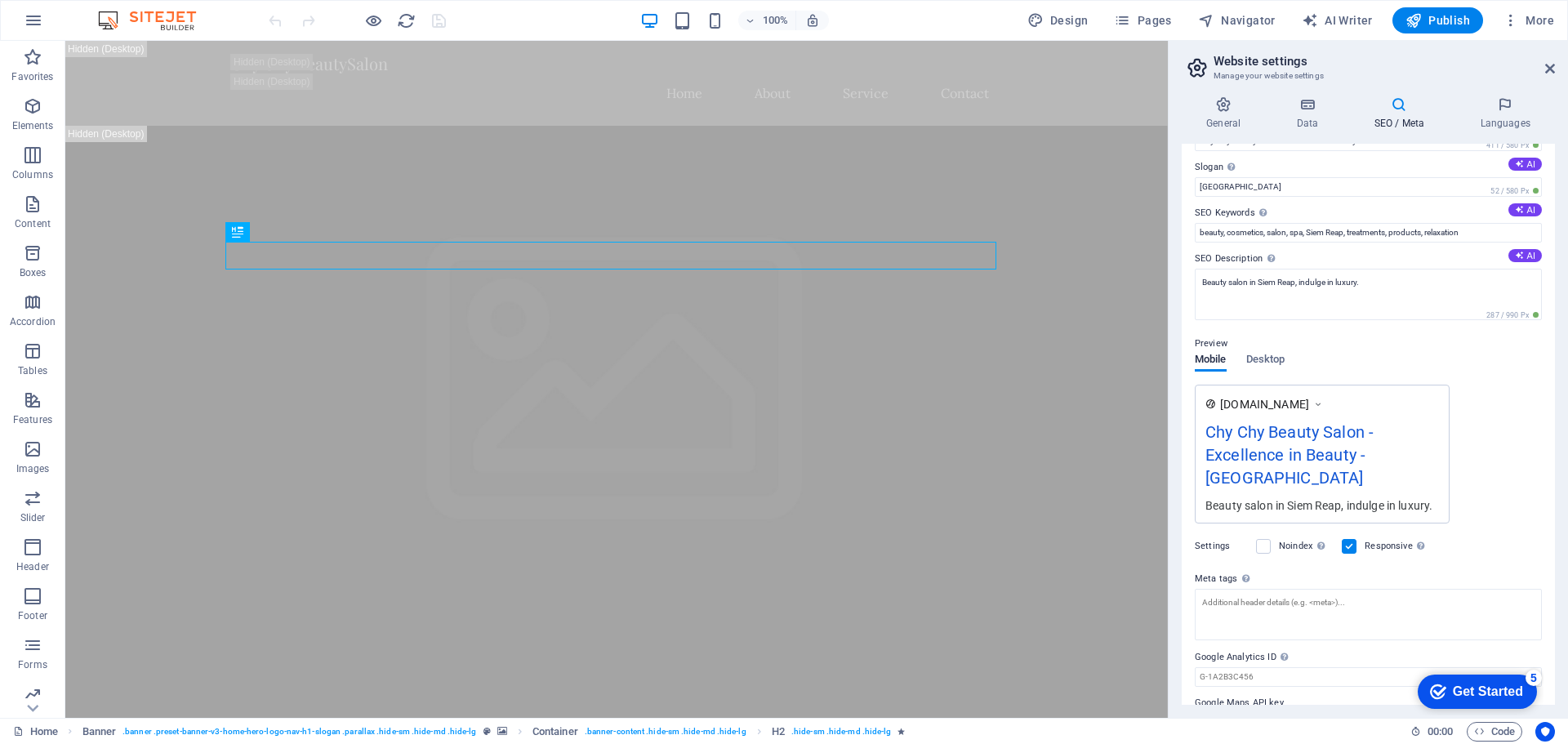
scroll to position [63, 0]
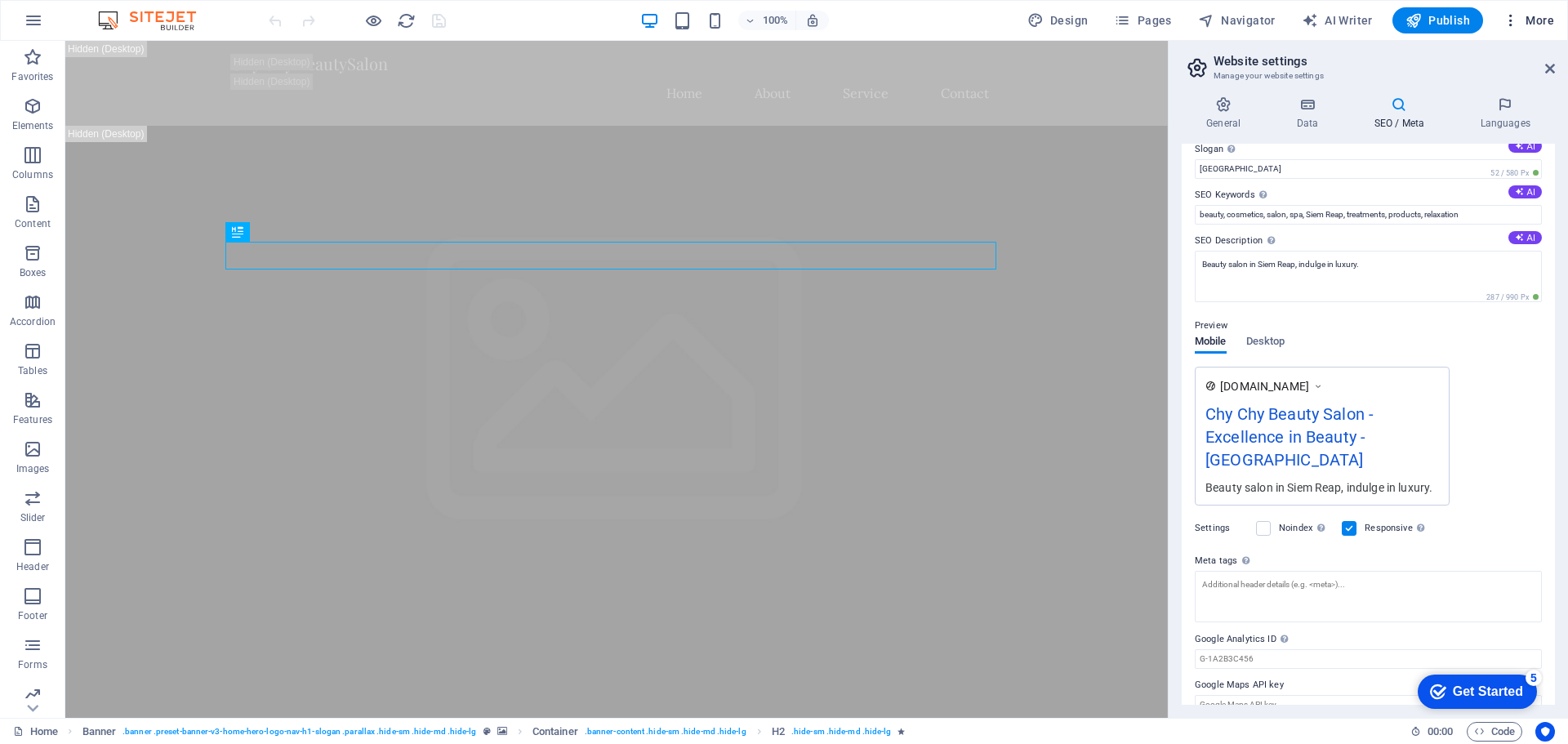
click at [1539, 18] on span "More" at bounding box center [1528, 21] width 51 height 16
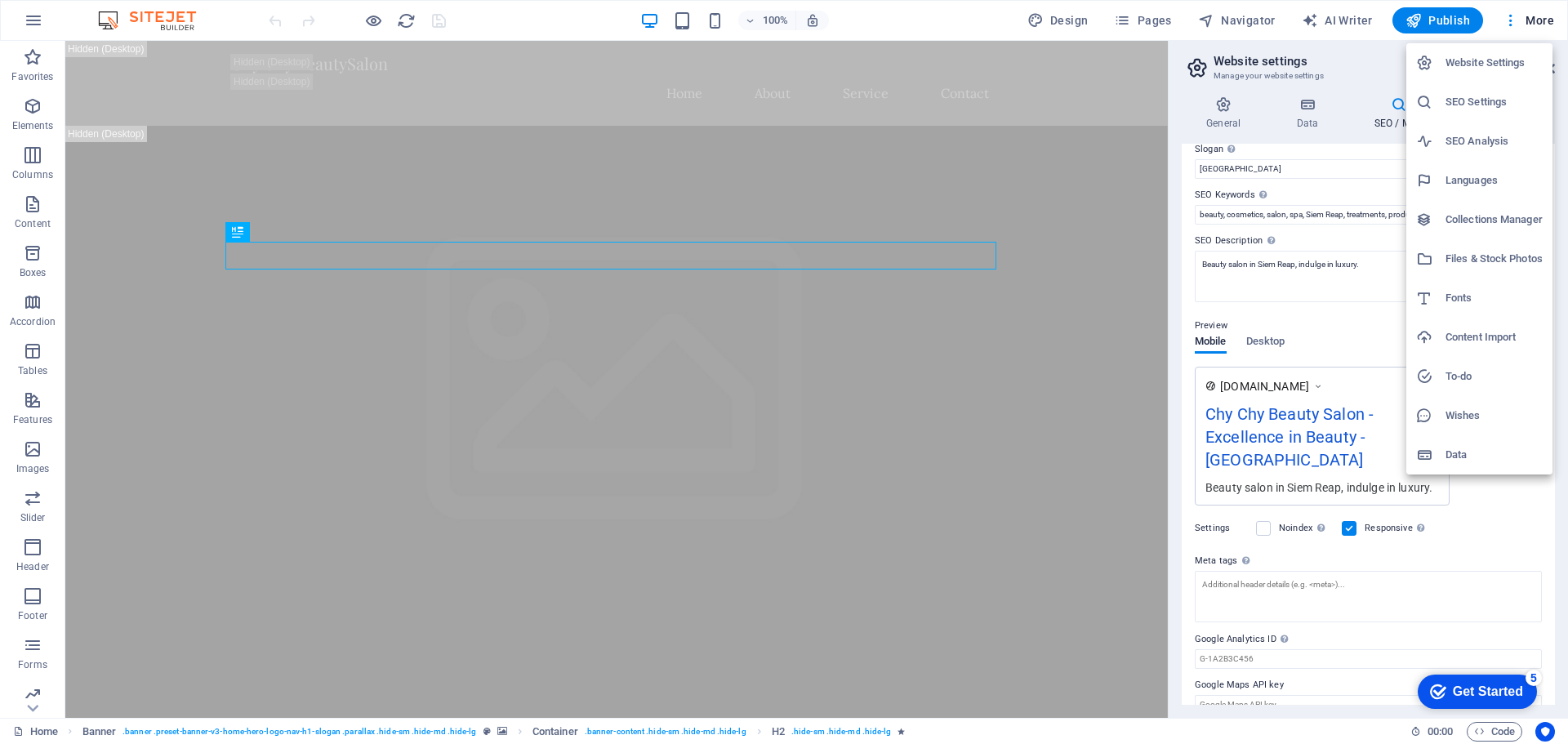
click at [1477, 449] on h6 "Data" at bounding box center [1494, 455] width 97 height 20
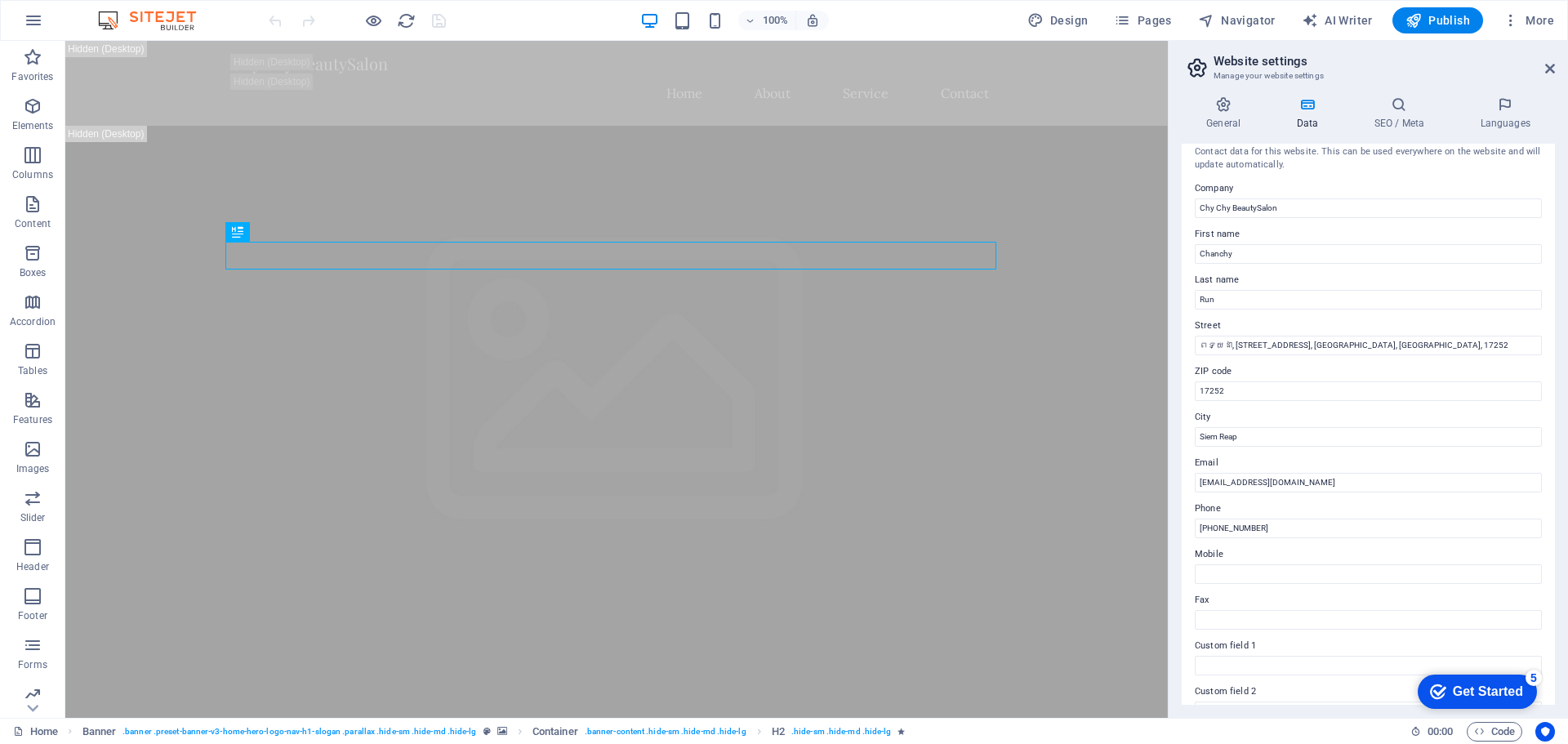
scroll to position [0, 0]
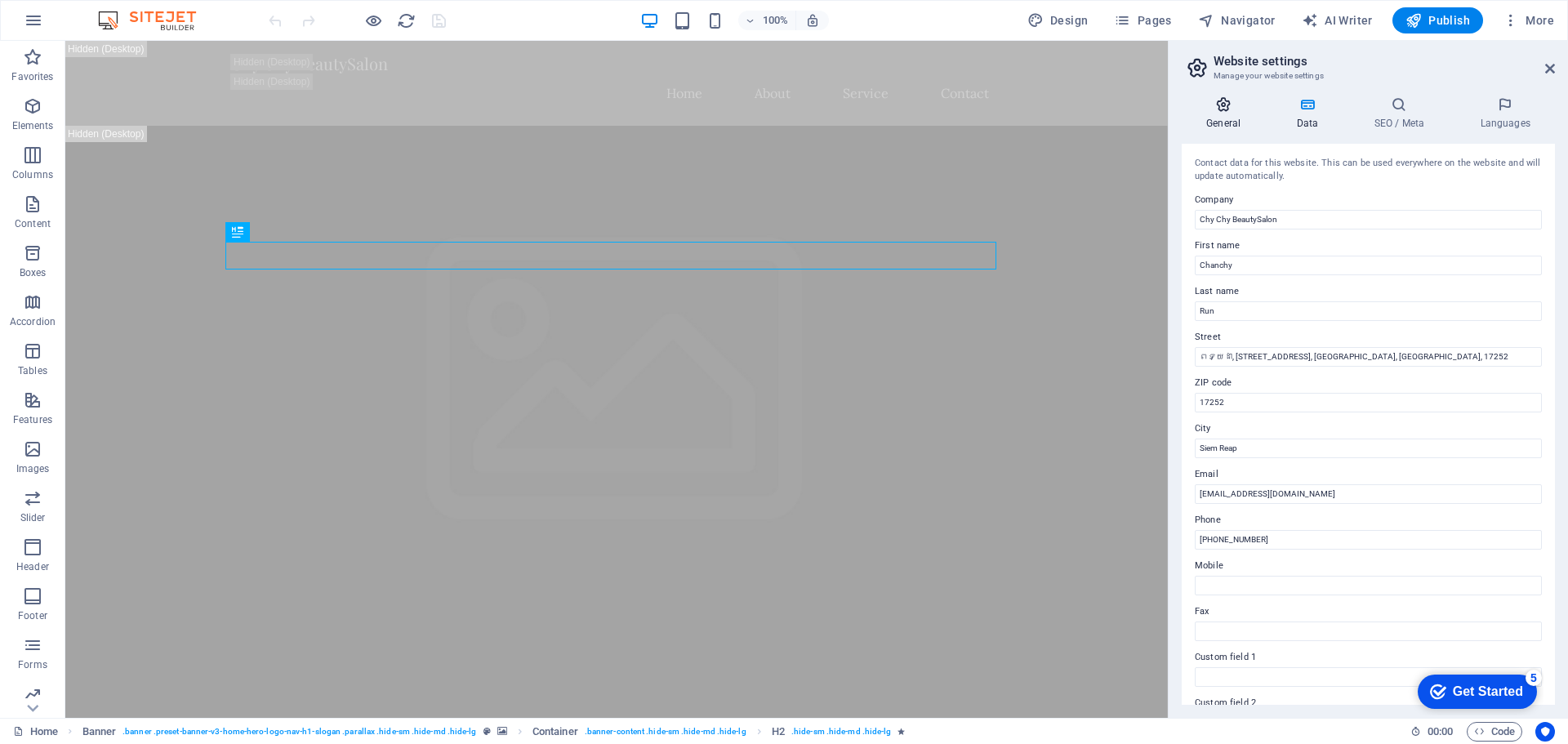
click at [1228, 109] on icon at bounding box center [1223, 104] width 83 height 16
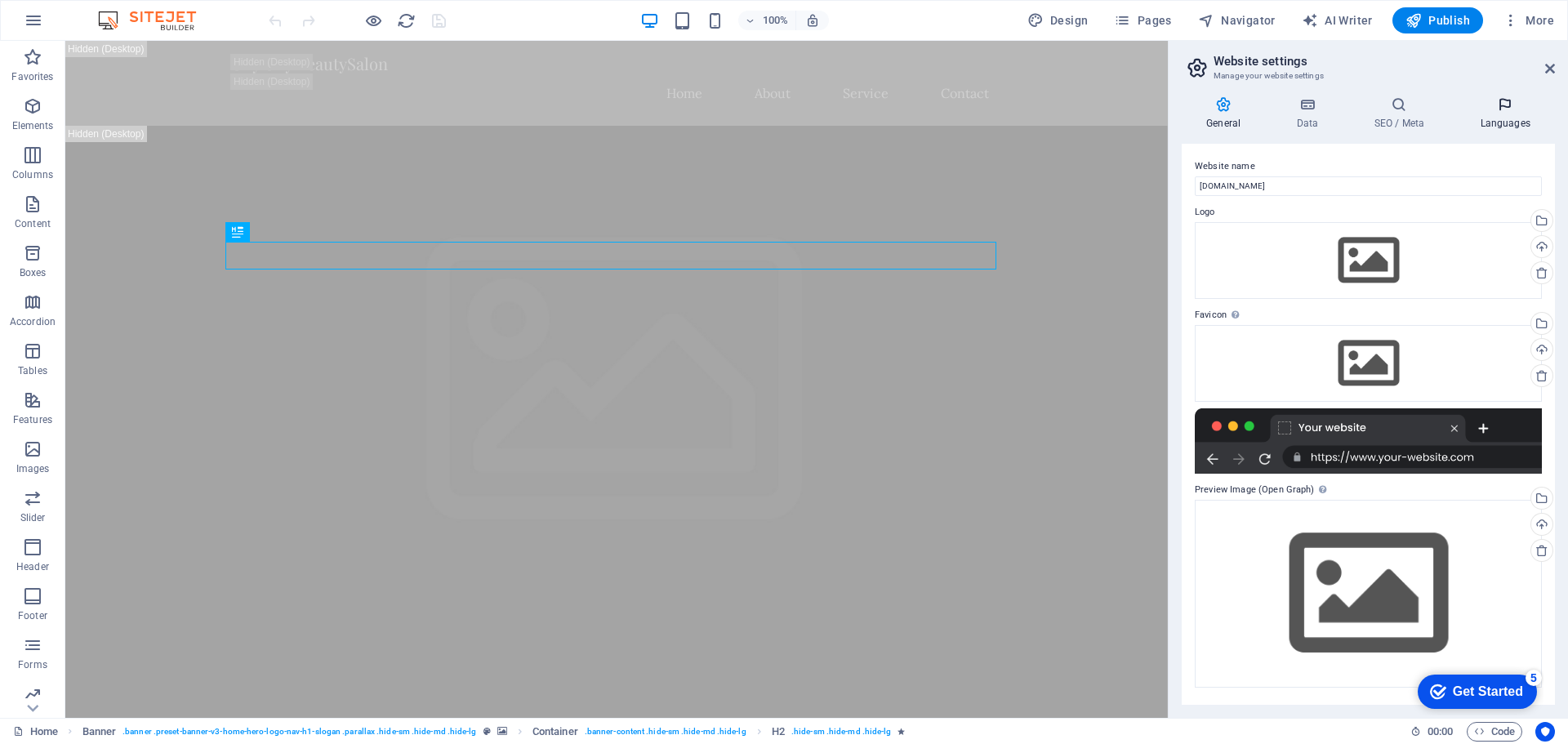
click at [1503, 120] on h4 "Languages" at bounding box center [1505, 113] width 100 height 34
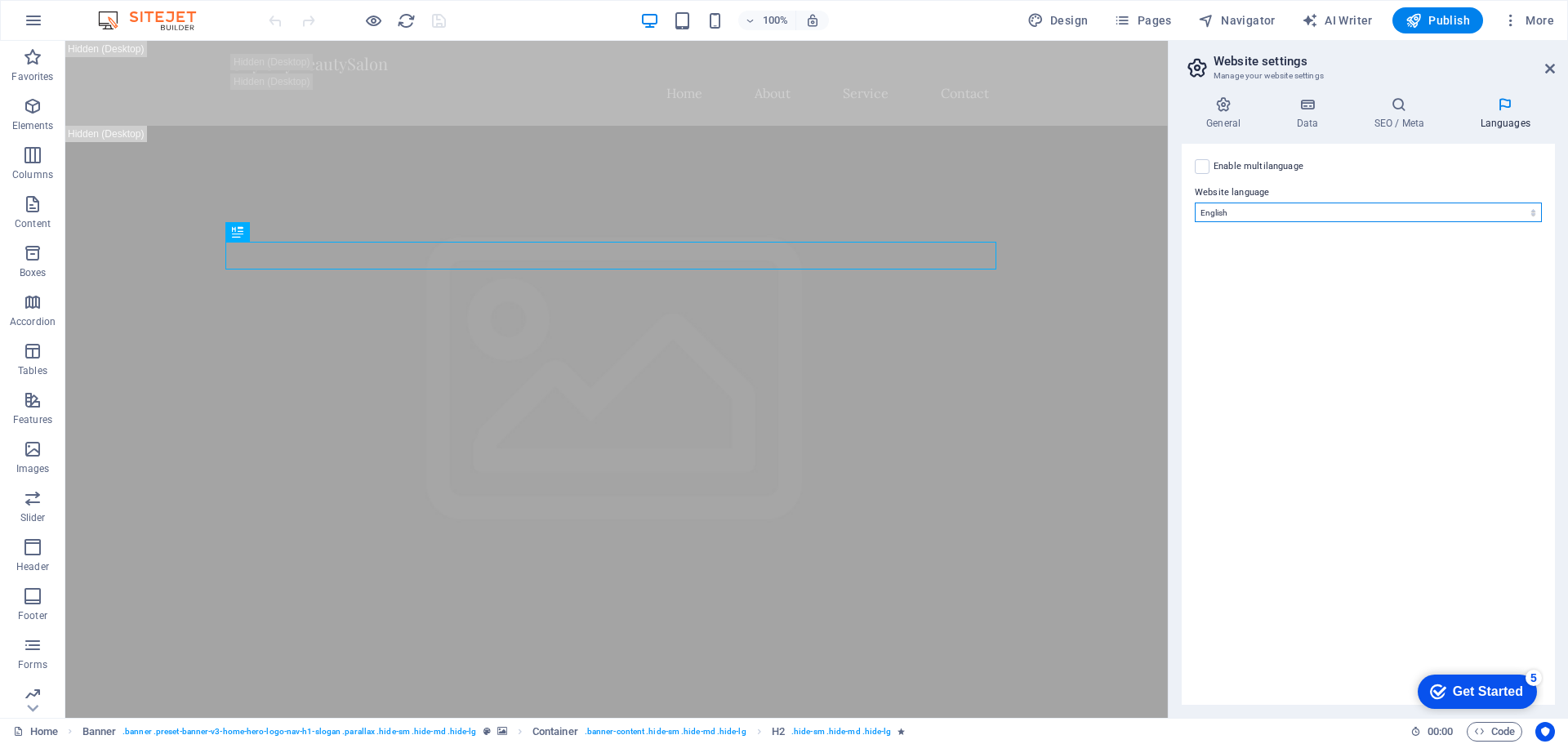
click at [1263, 213] on select "Abkhazian Afar Afrikaans Akan Albanian Amharic Arabic Aragonese Armenian Assame…" at bounding box center [1368, 213] width 347 height 20
click at [1482, 52] on header "Website settings Manage your website settings" at bounding box center [1370, 61] width 370 height 42
click at [1234, 24] on span "Navigator" at bounding box center [1236, 21] width 77 height 16
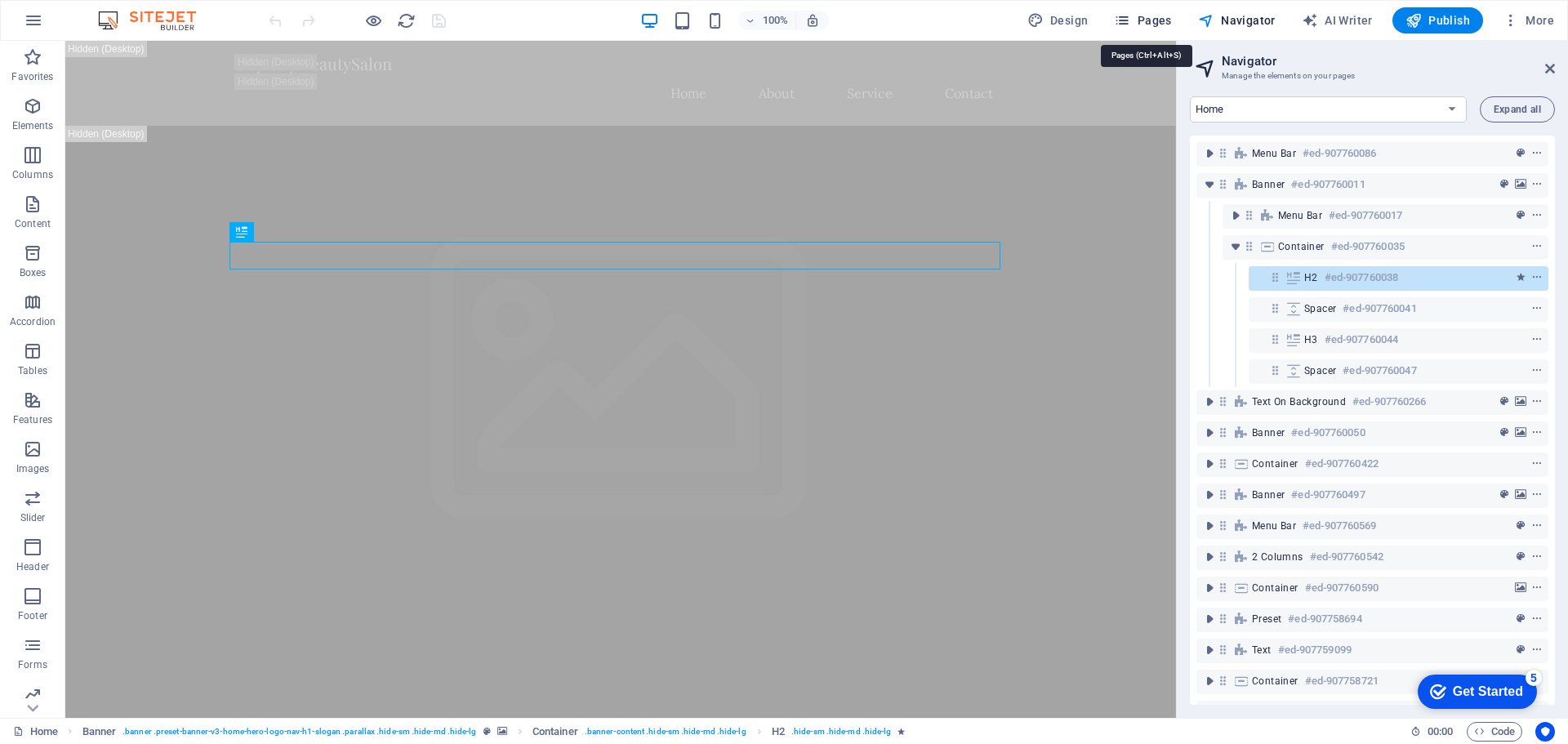
click at [1164, 25] on span "Pages" at bounding box center [1142, 21] width 57 height 16
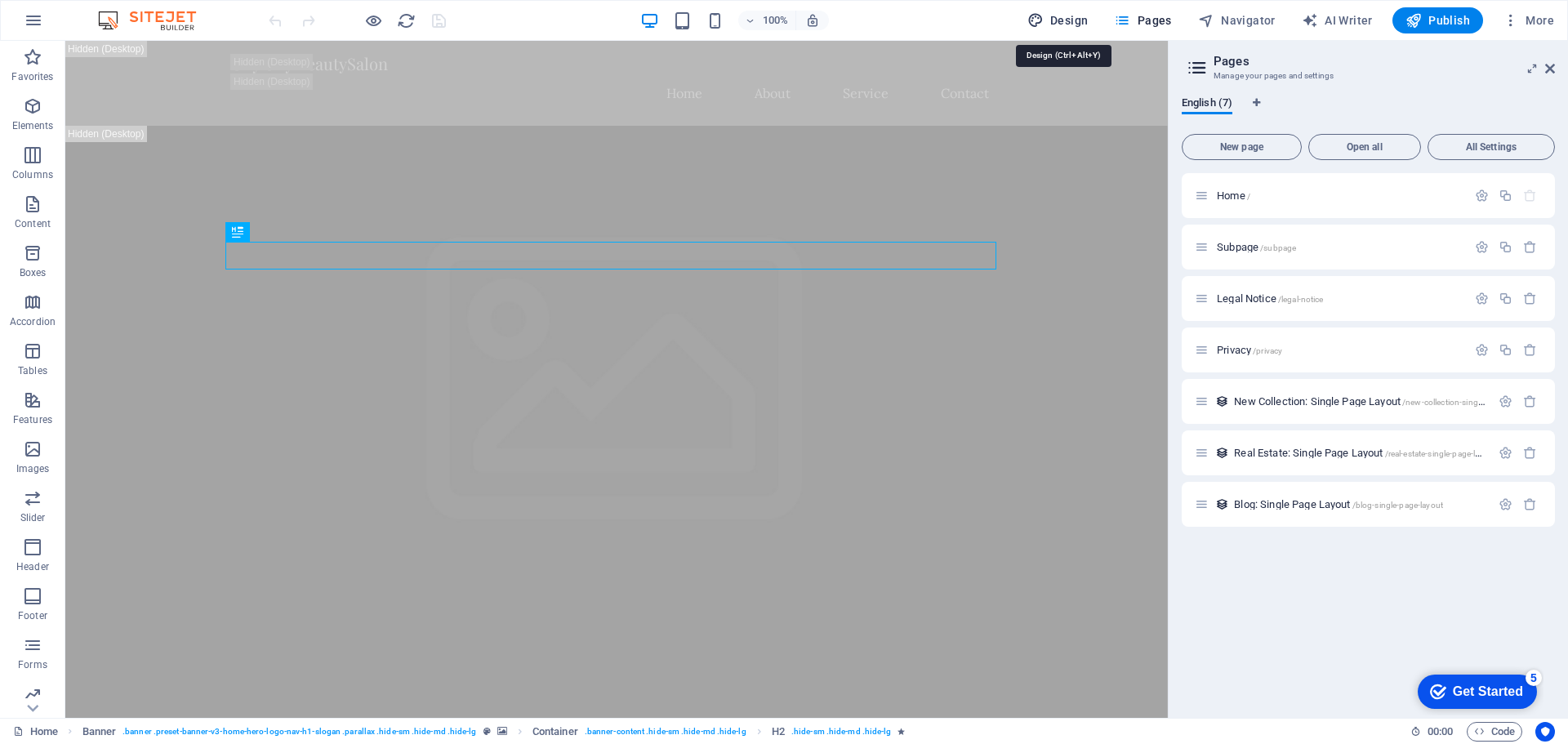
click at [1083, 16] on span "Design" at bounding box center [1058, 21] width 61 height 16
select select "px"
select select "200"
select select "px"
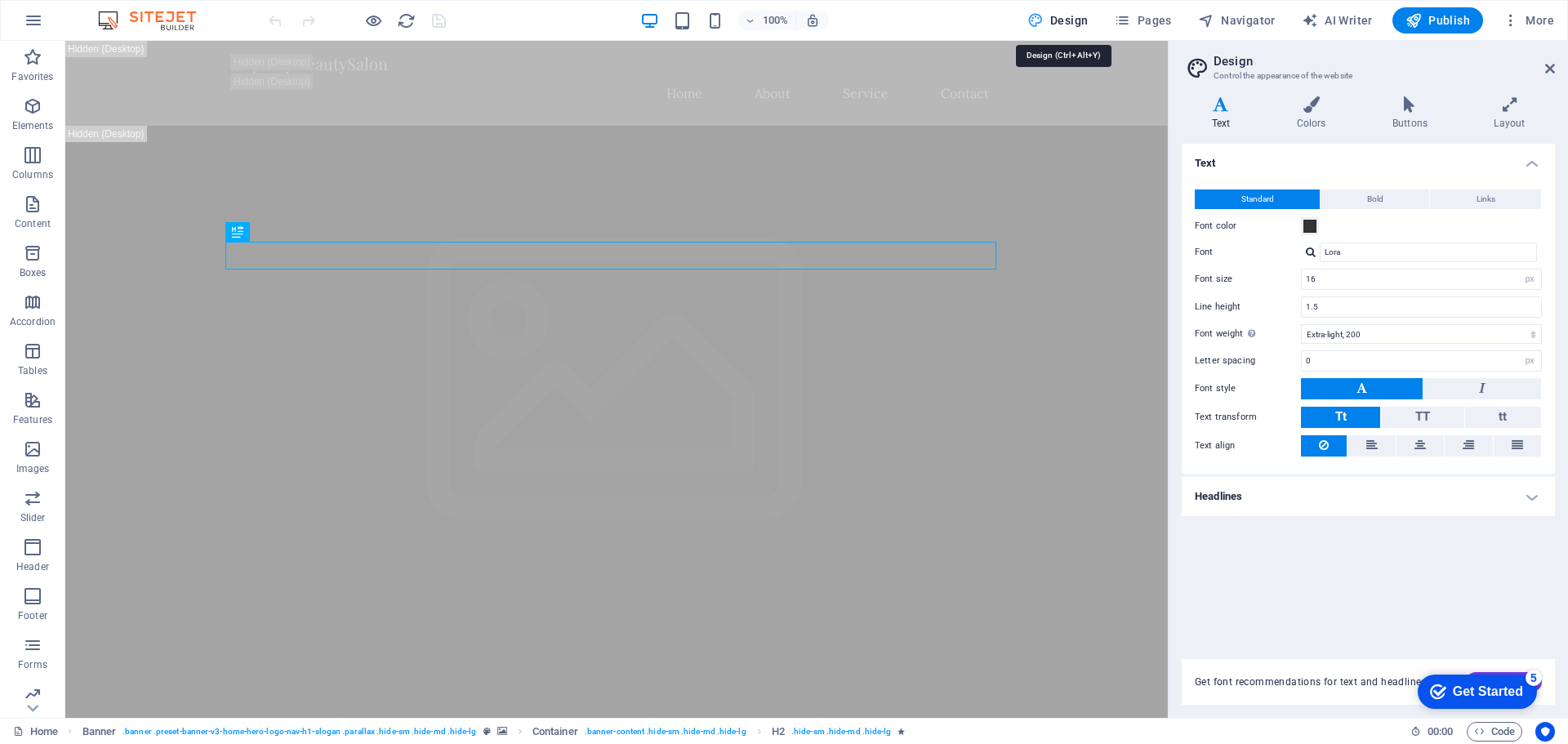
click at [1071, 22] on span "Design" at bounding box center [1058, 21] width 61 height 16
click at [1175, 12] on button "Pages" at bounding box center [1143, 20] width 70 height 26
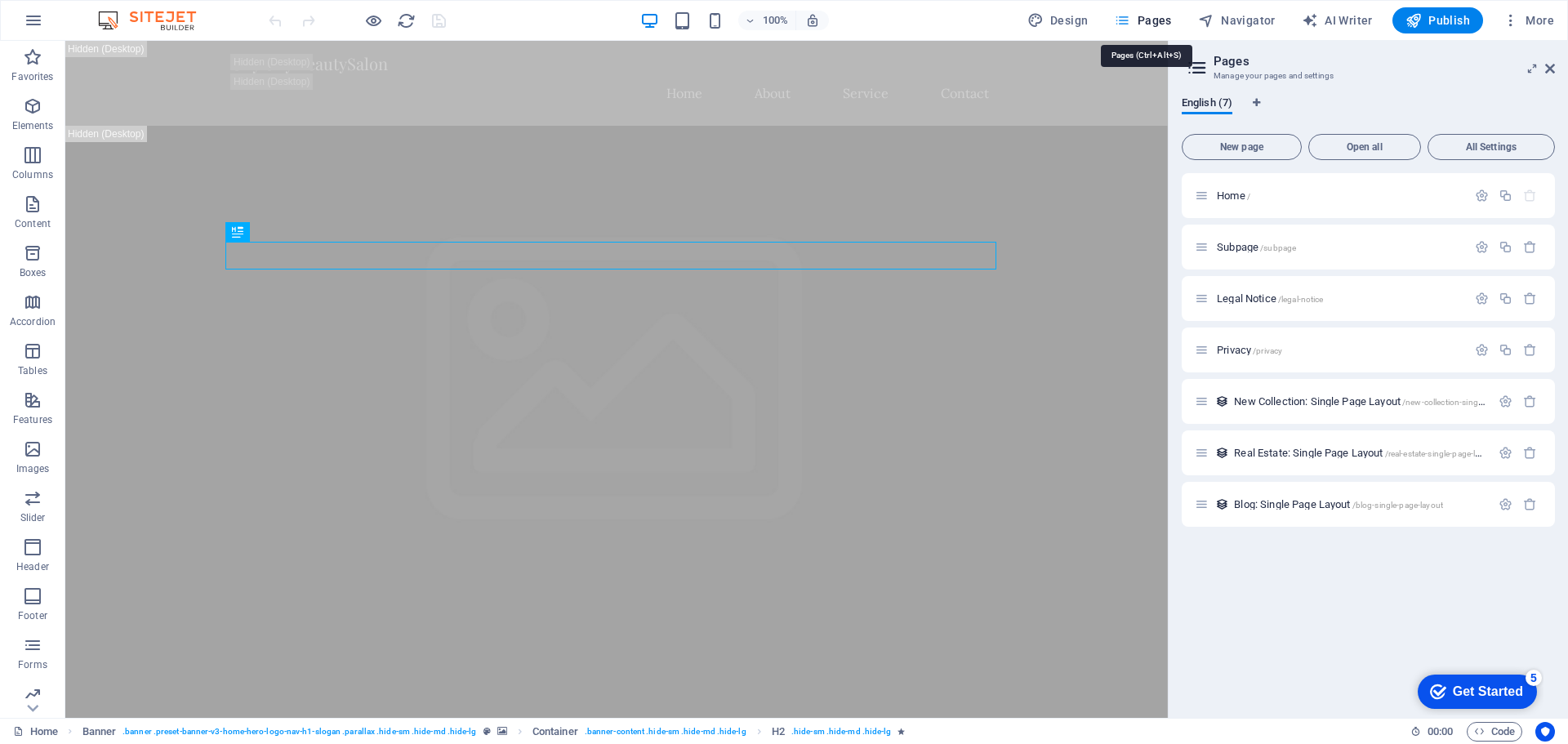
click at [1154, 21] on span "Pages" at bounding box center [1142, 21] width 57 height 16
click at [1199, 67] on icon at bounding box center [1197, 68] width 24 height 23
click at [1532, 71] on icon at bounding box center [1532, 68] width 0 height 14
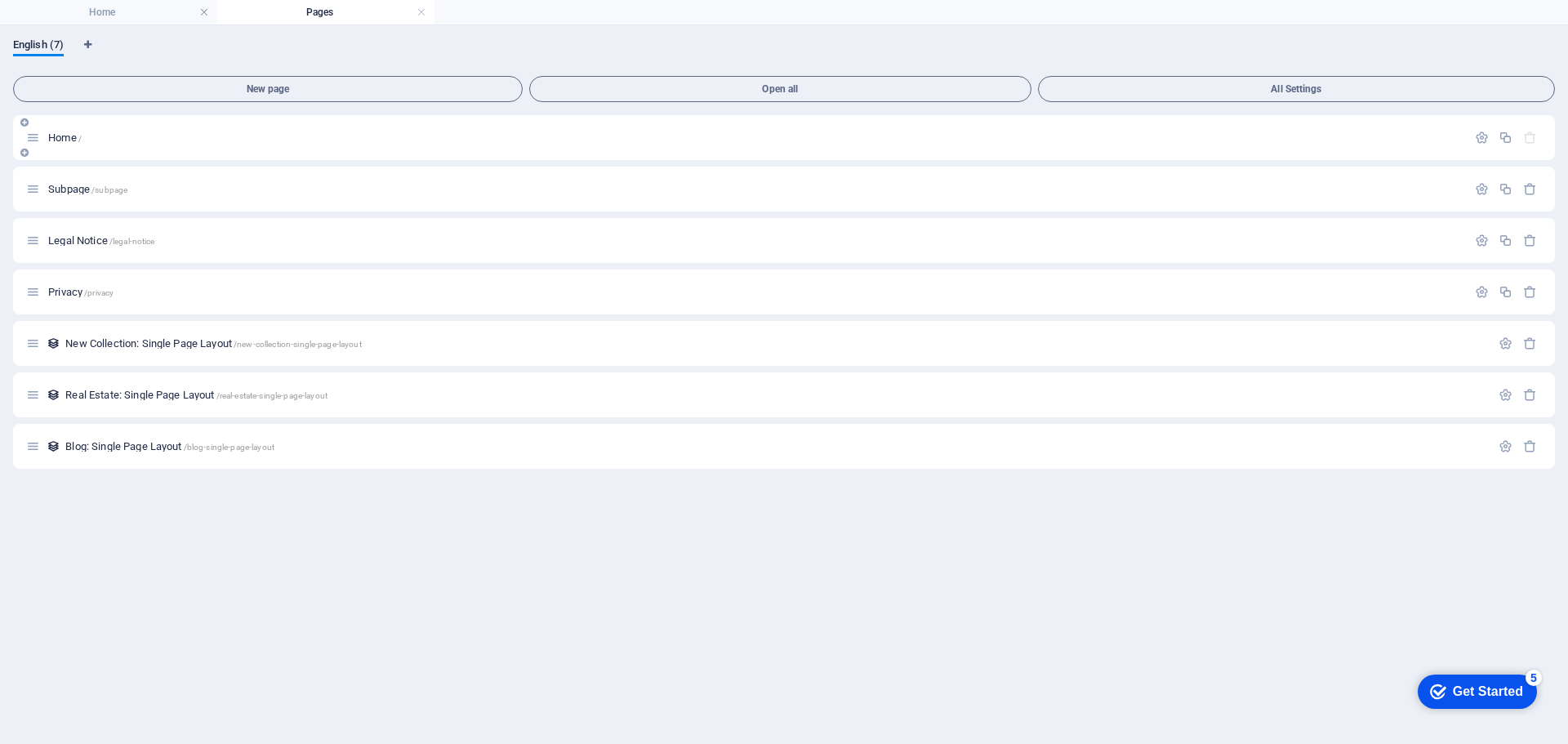
click at [31, 138] on icon at bounding box center [32, 137] width 14 height 14
click at [67, 141] on span "Home /" at bounding box center [64, 138] width 33 height 13
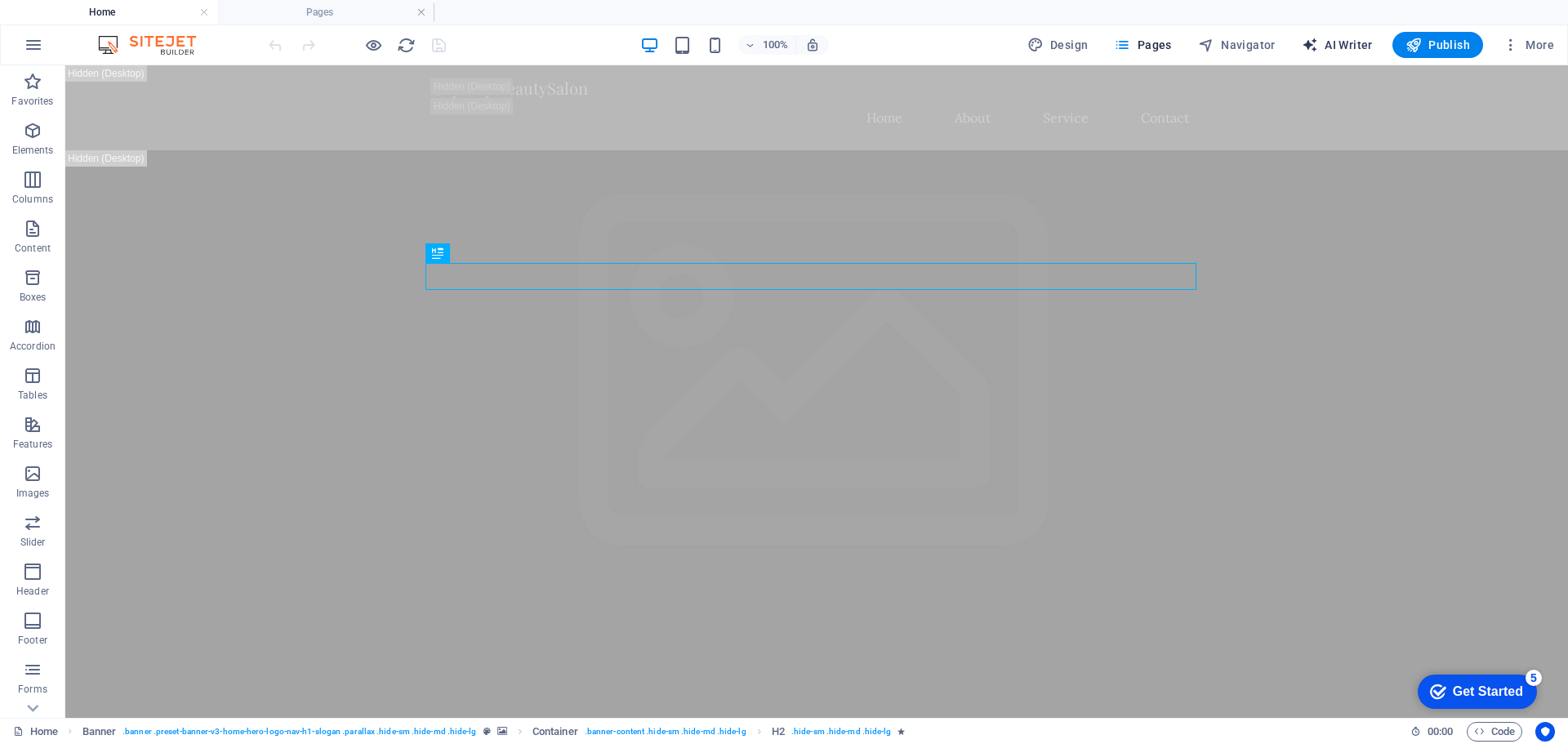
click at [1356, 36] on button "AI Writer" at bounding box center [1336, 44] width 84 height 26
select select "English"
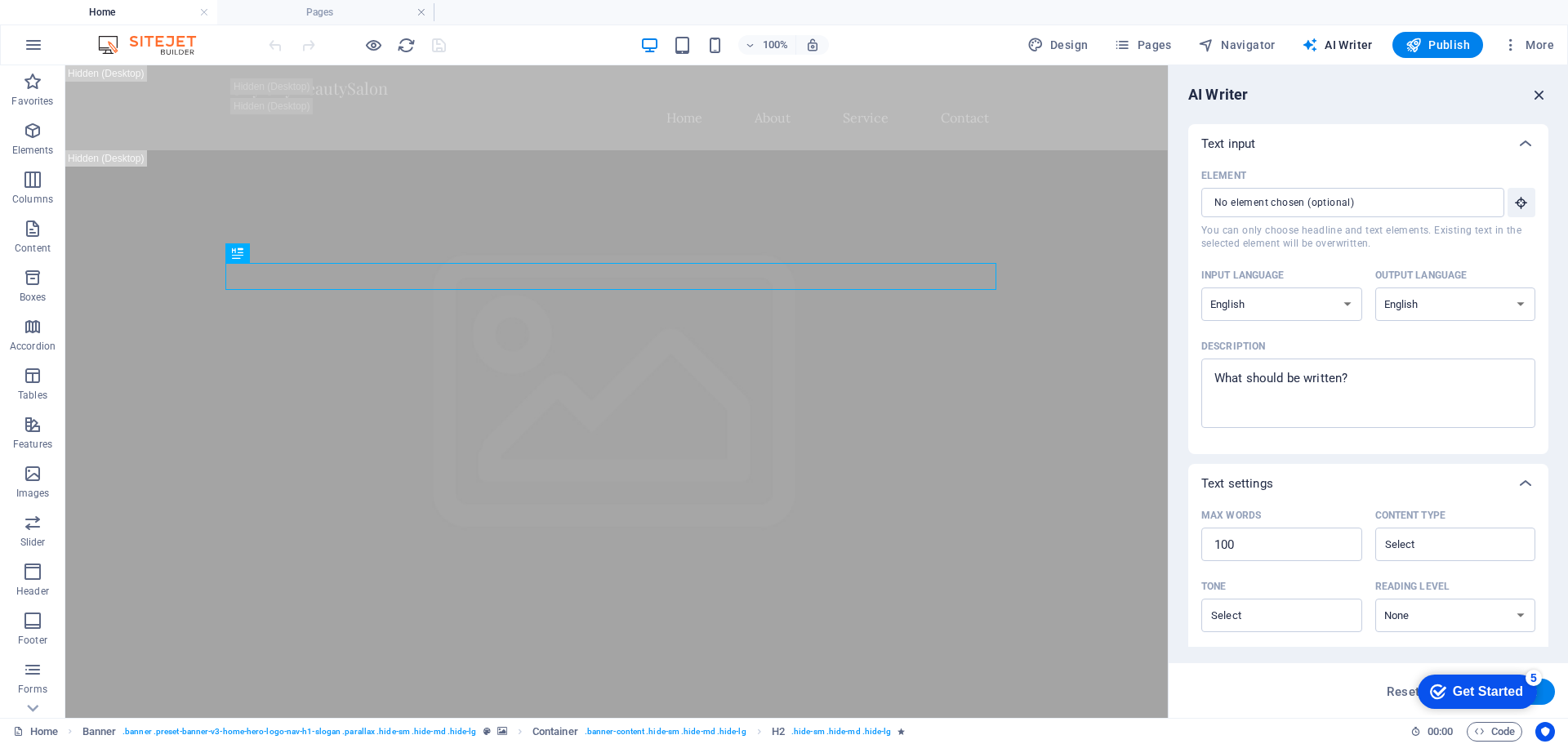
click at [1539, 94] on icon "button" at bounding box center [1539, 95] width 18 height 18
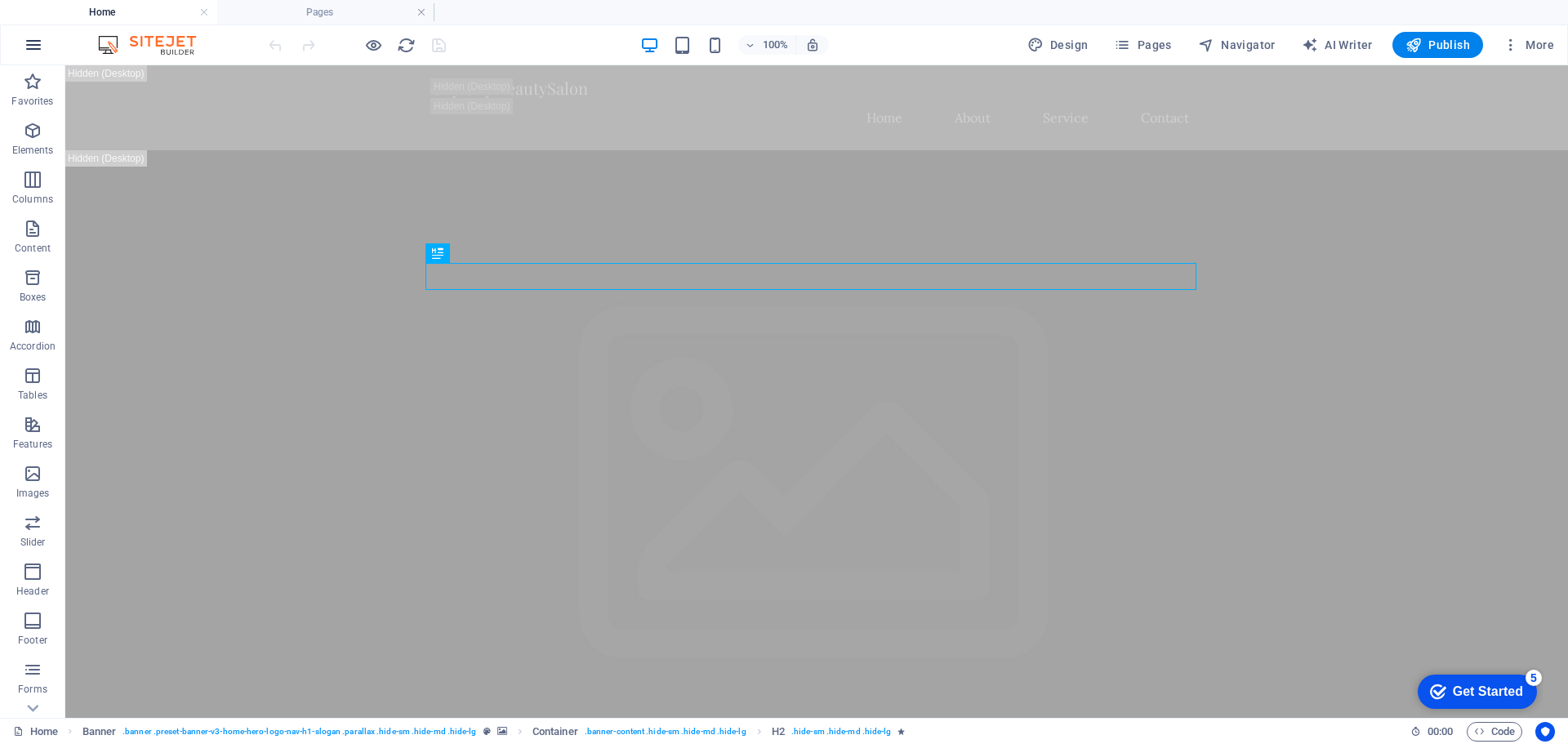
click at [33, 53] on icon "button" at bounding box center [33, 45] width 20 height 20
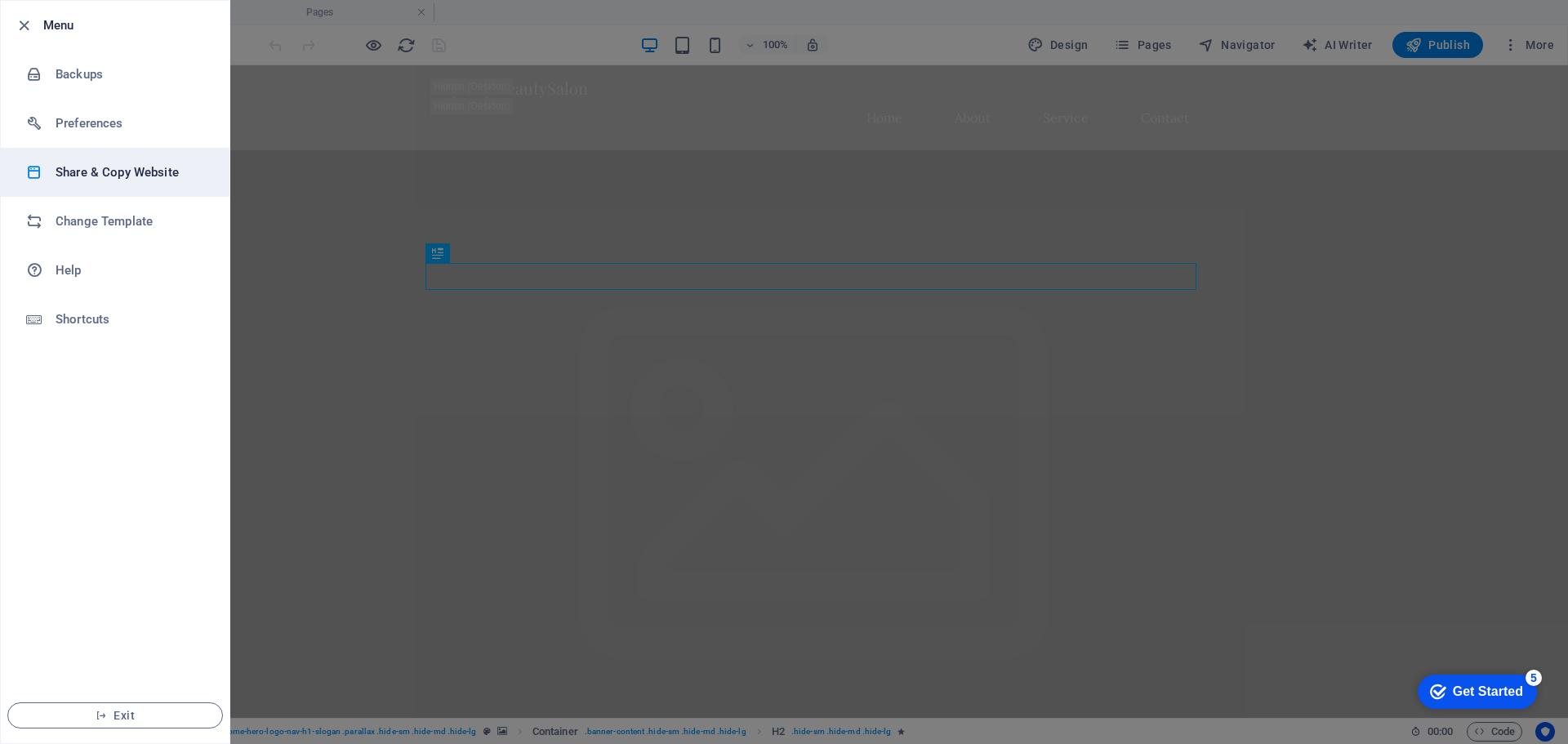
click at [57, 188] on li "Share & Copy Website" at bounding box center [115, 172] width 229 height 49
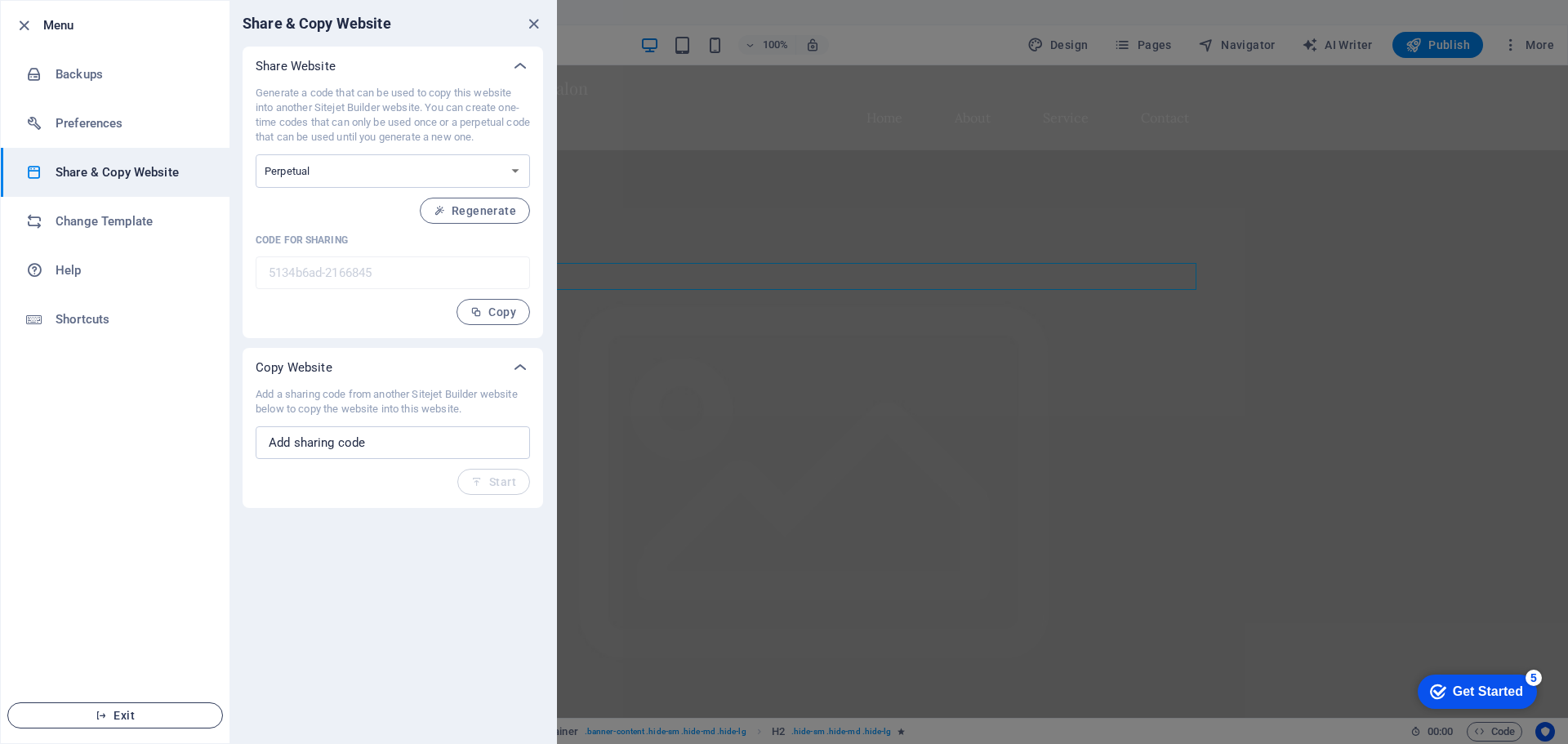
click at [100, 719] on icon "button" at bounding box center [101, 715] width 12 height 12
